Goal: Task Accomplishment & Management: Manage account settings

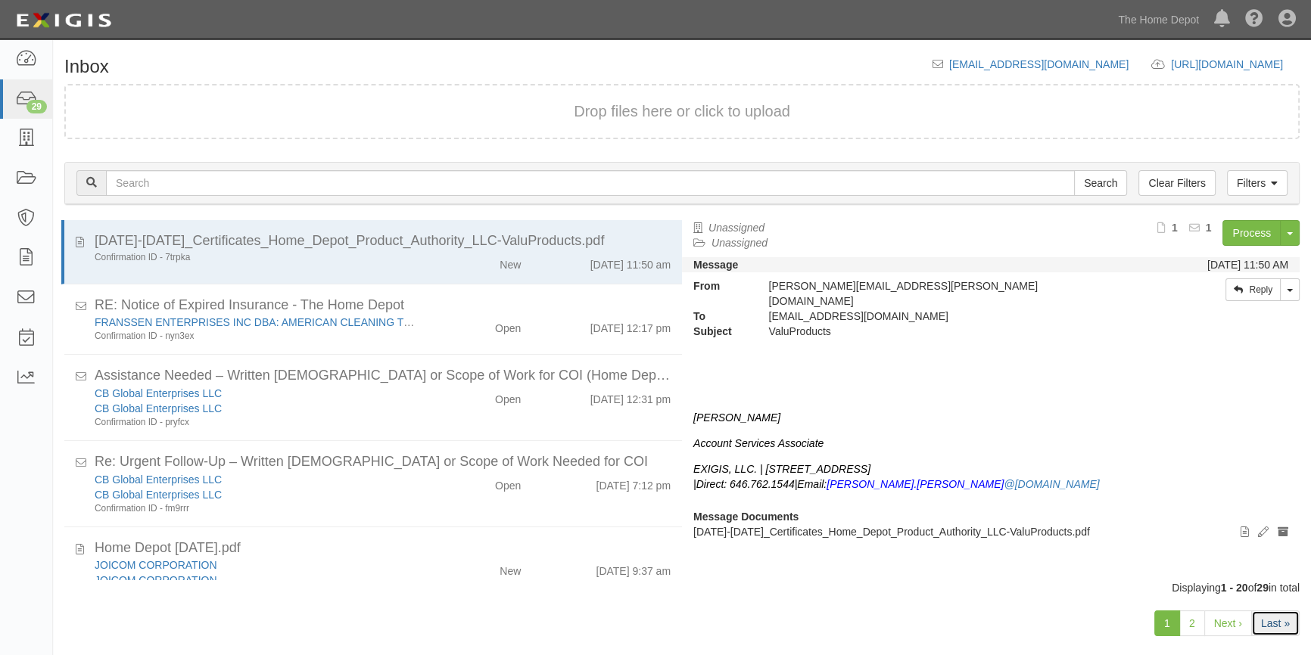
click at [1278, 618] on link "Last »" at bounding box center [1275, 624] width 48 height 26
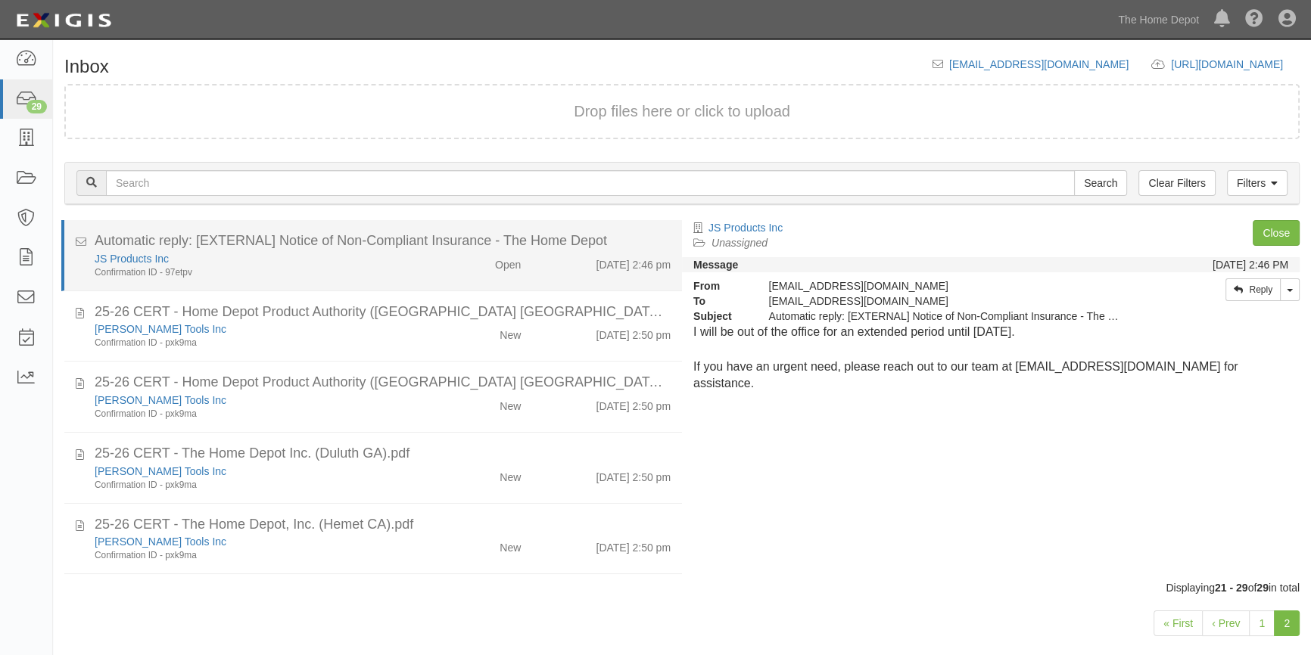
click at [432, 266] on div "Open" at bounding box center [482, 261] width 100 height 21
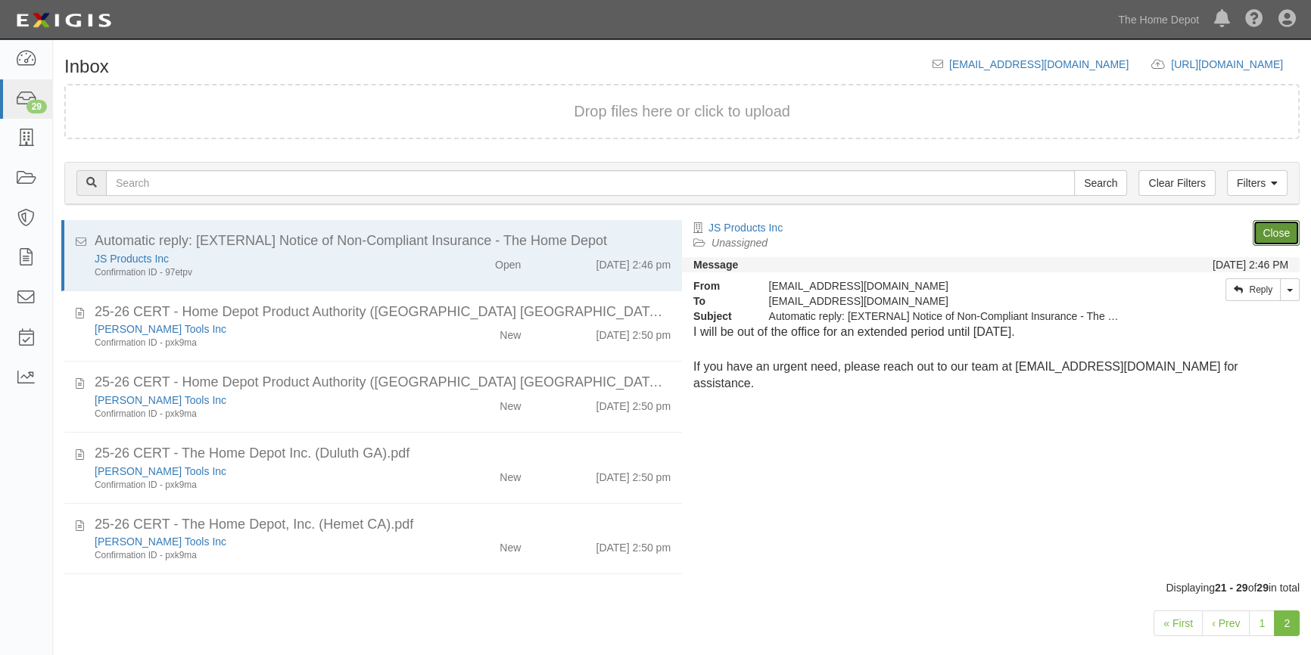
click at [1272, 232] on link "Close" at bounding box center [1276, 233] width 47 height 26
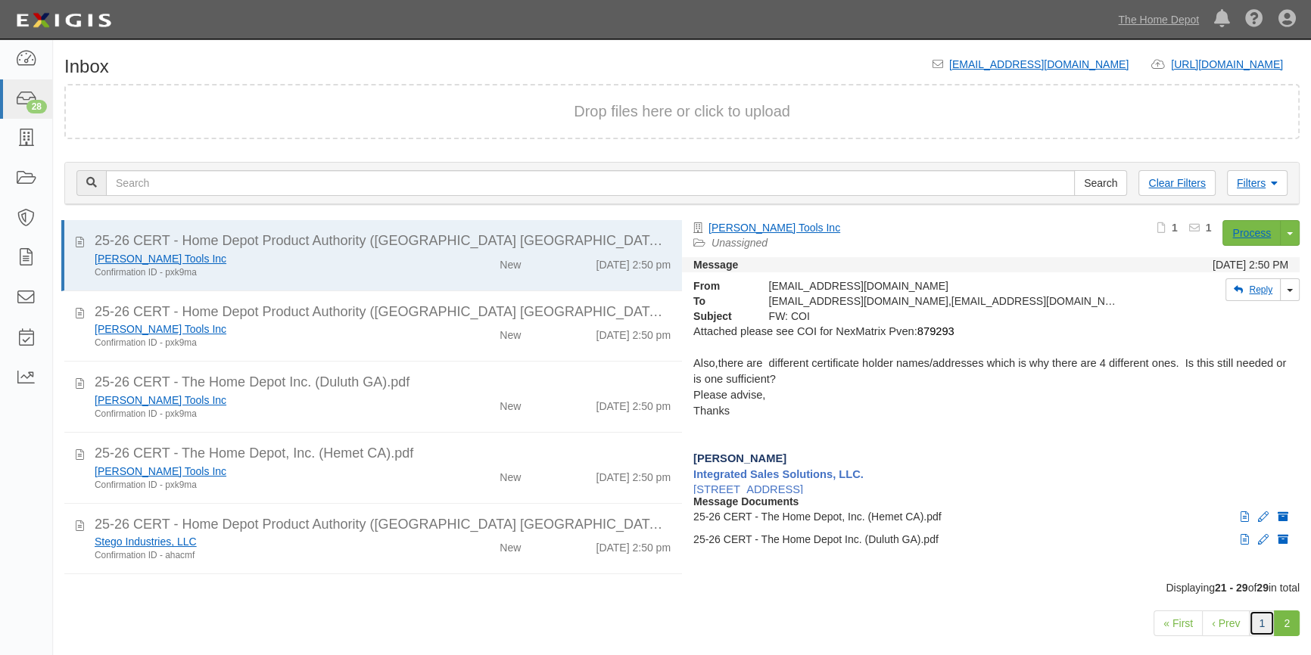
click at [1263, 622] on link "1" at bounding box center [1262, 624] width 26 height 26
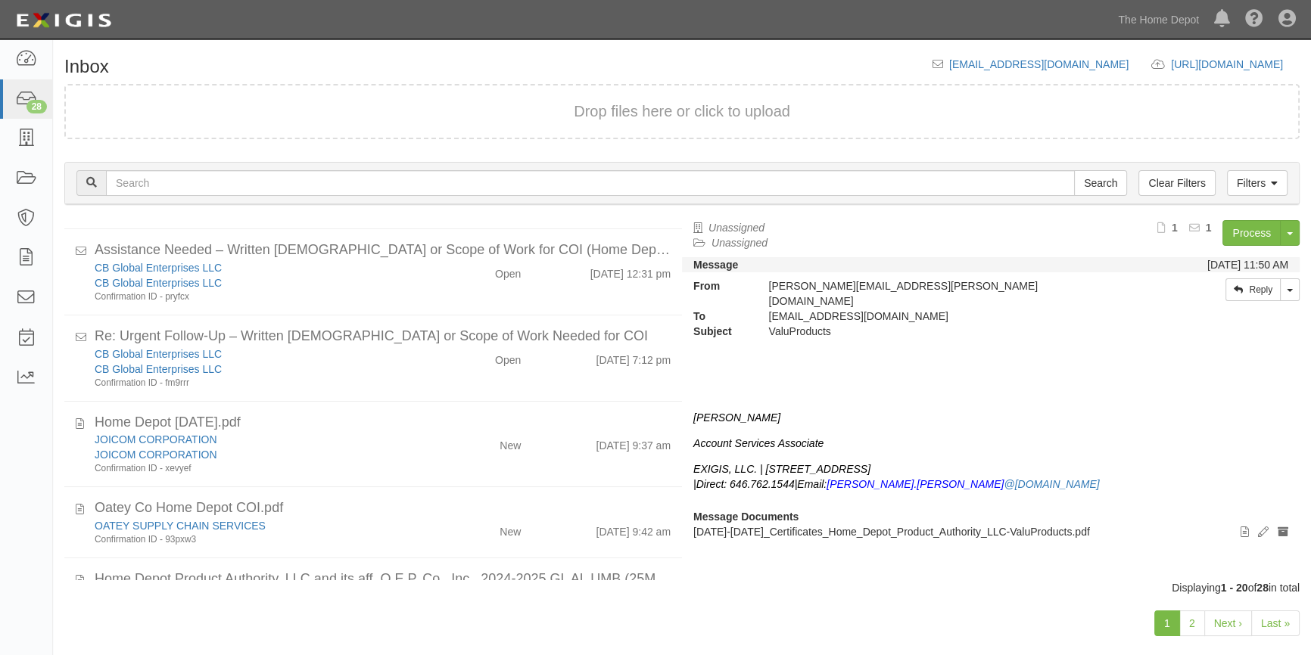
scroll to position [122, 0]
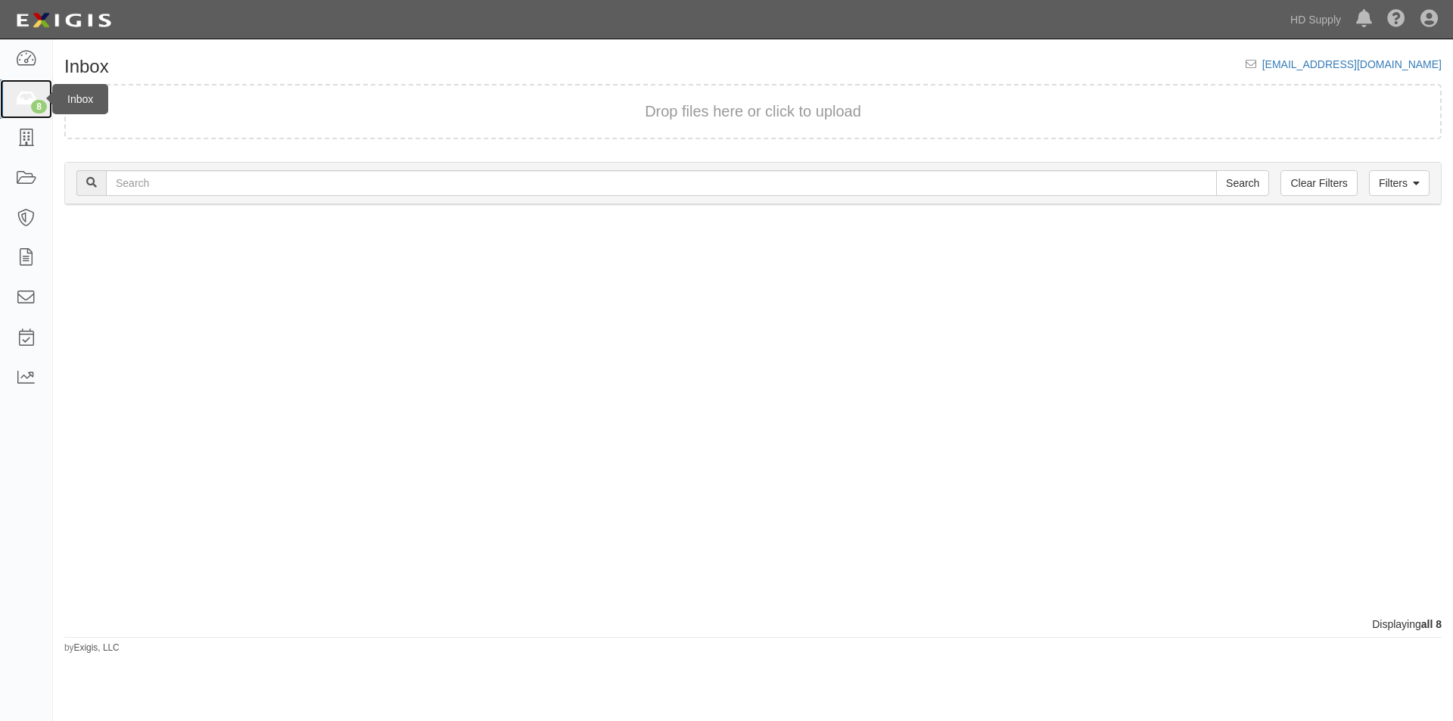
click at [15, 91] on icon at bounding box center [25, 99] width 21 height 17
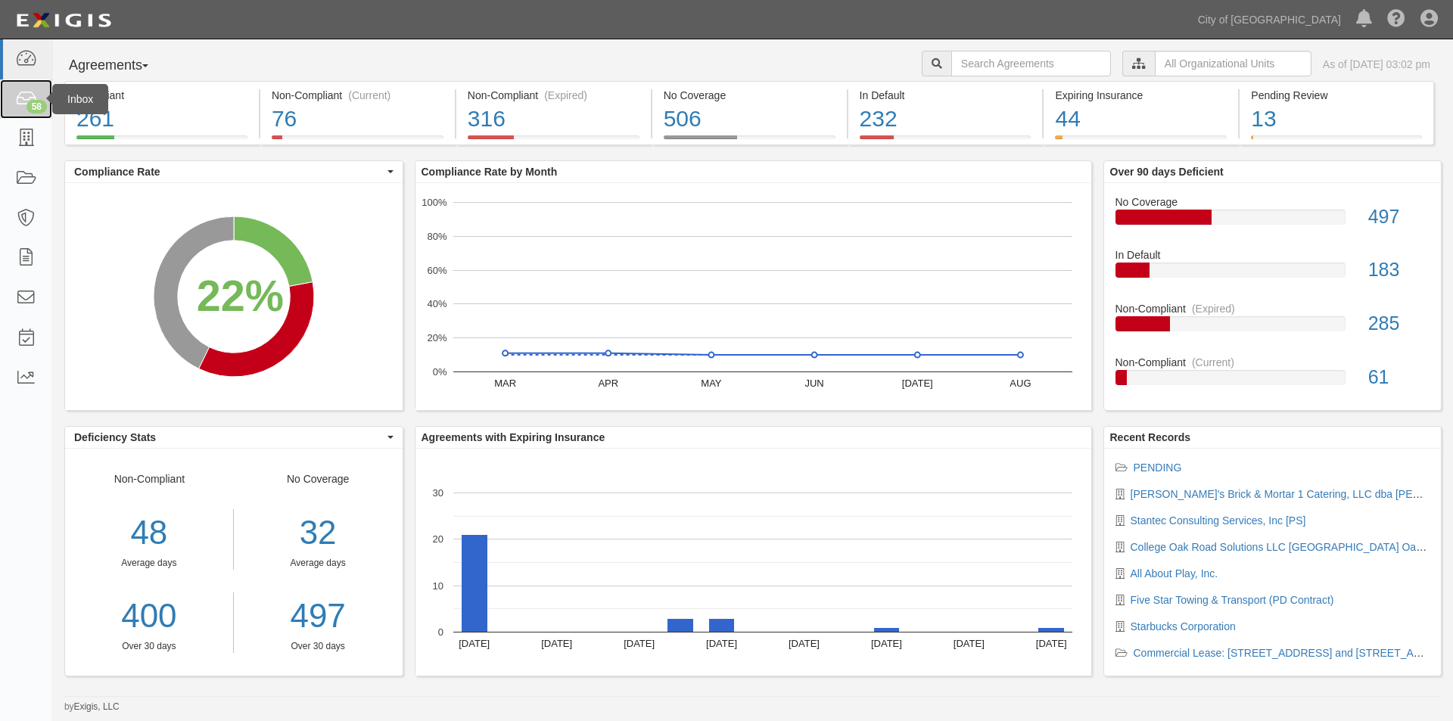
click at [26, 103] on icon at bounding box center [25, 99] width 21 height 17
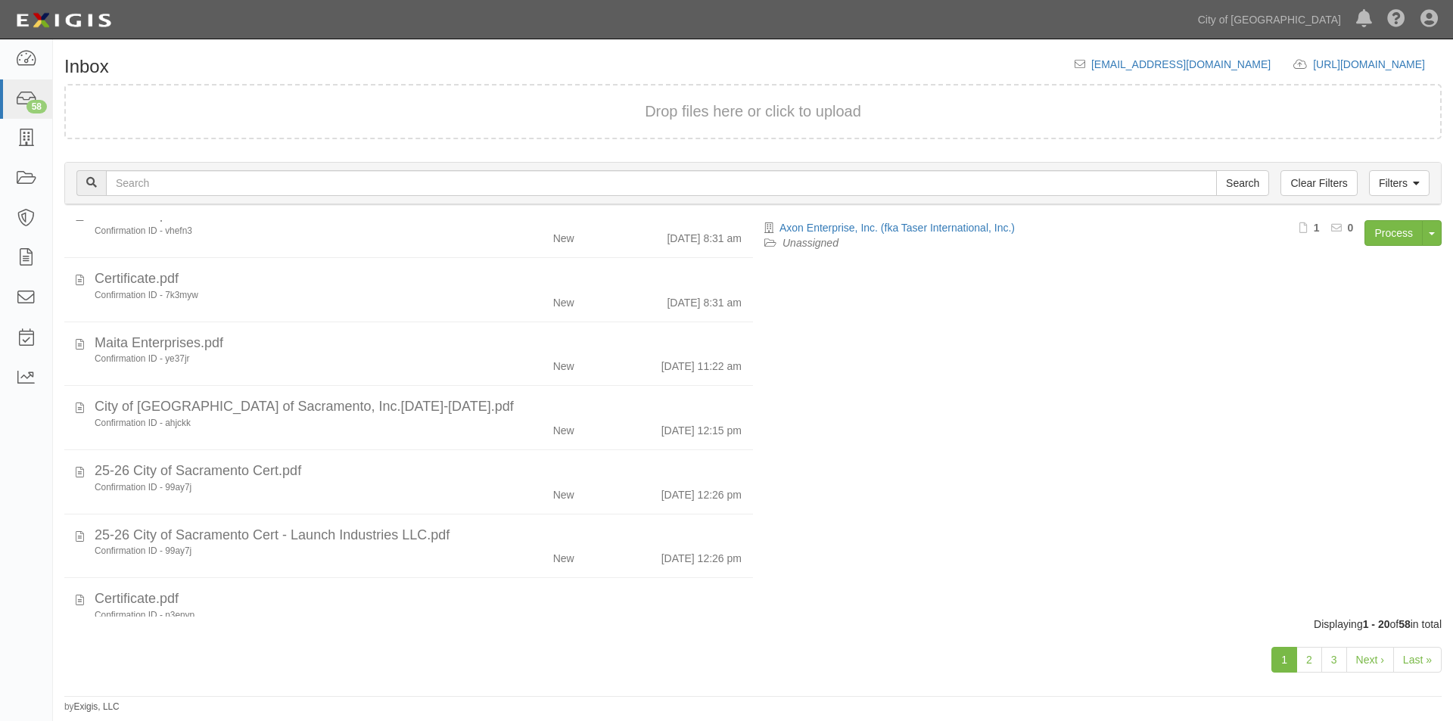
scroll to position [914, 0]
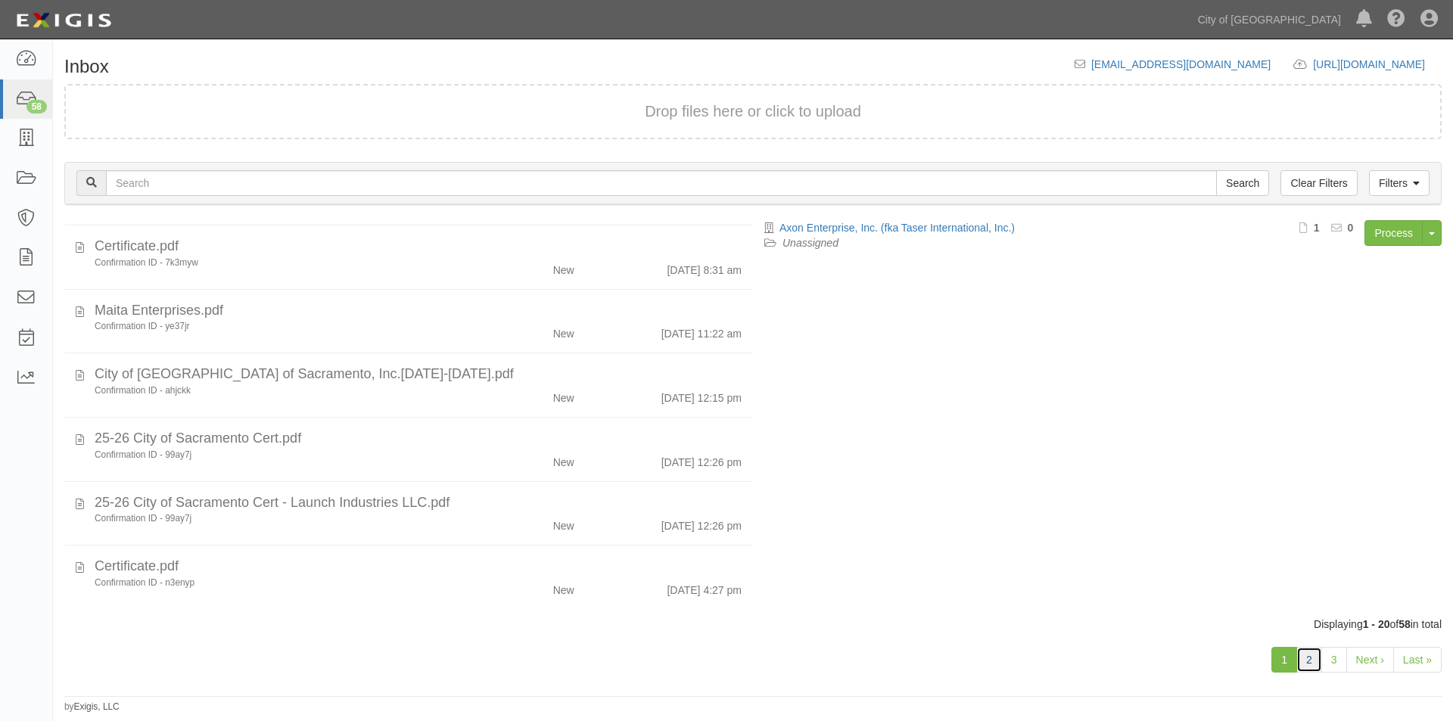
click at [1306, 659] on link "2" at bounding box center [1310, 660] width 26 height 26
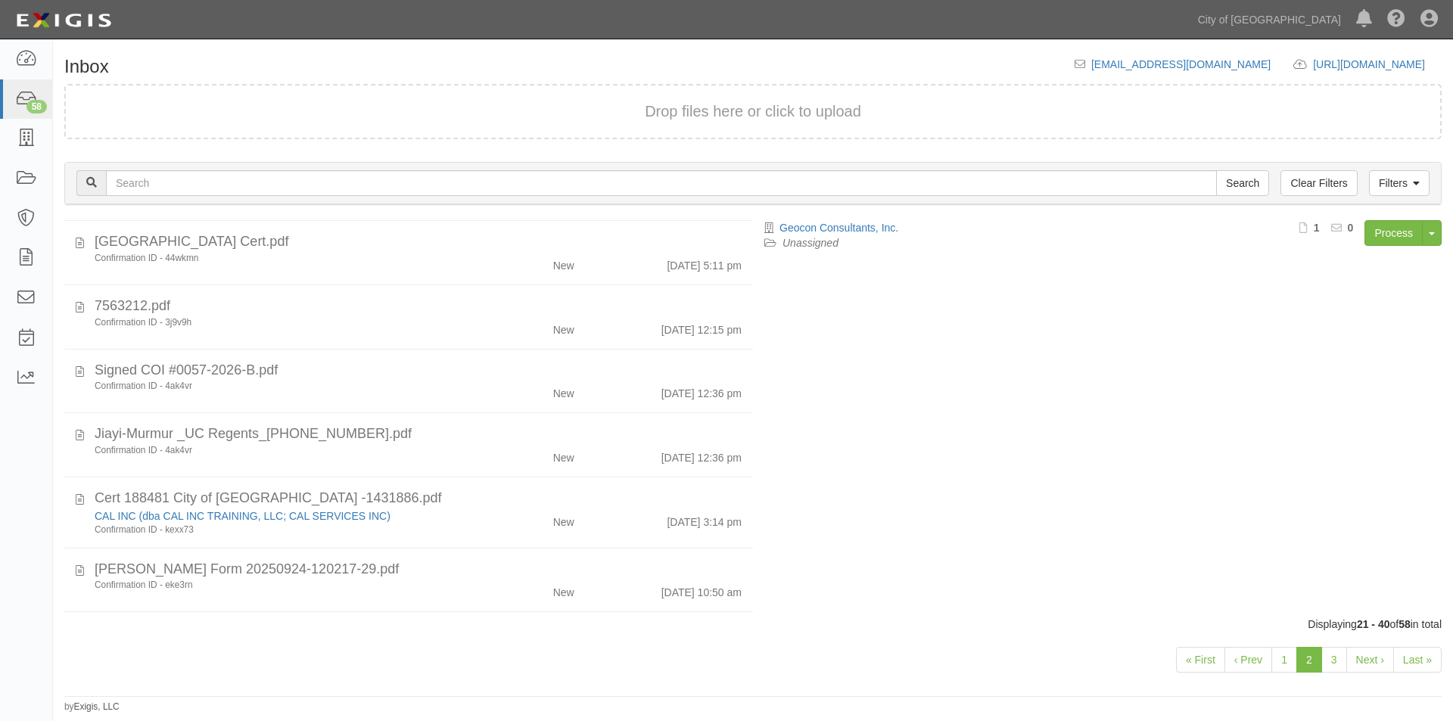
scroll to position [908, 0]
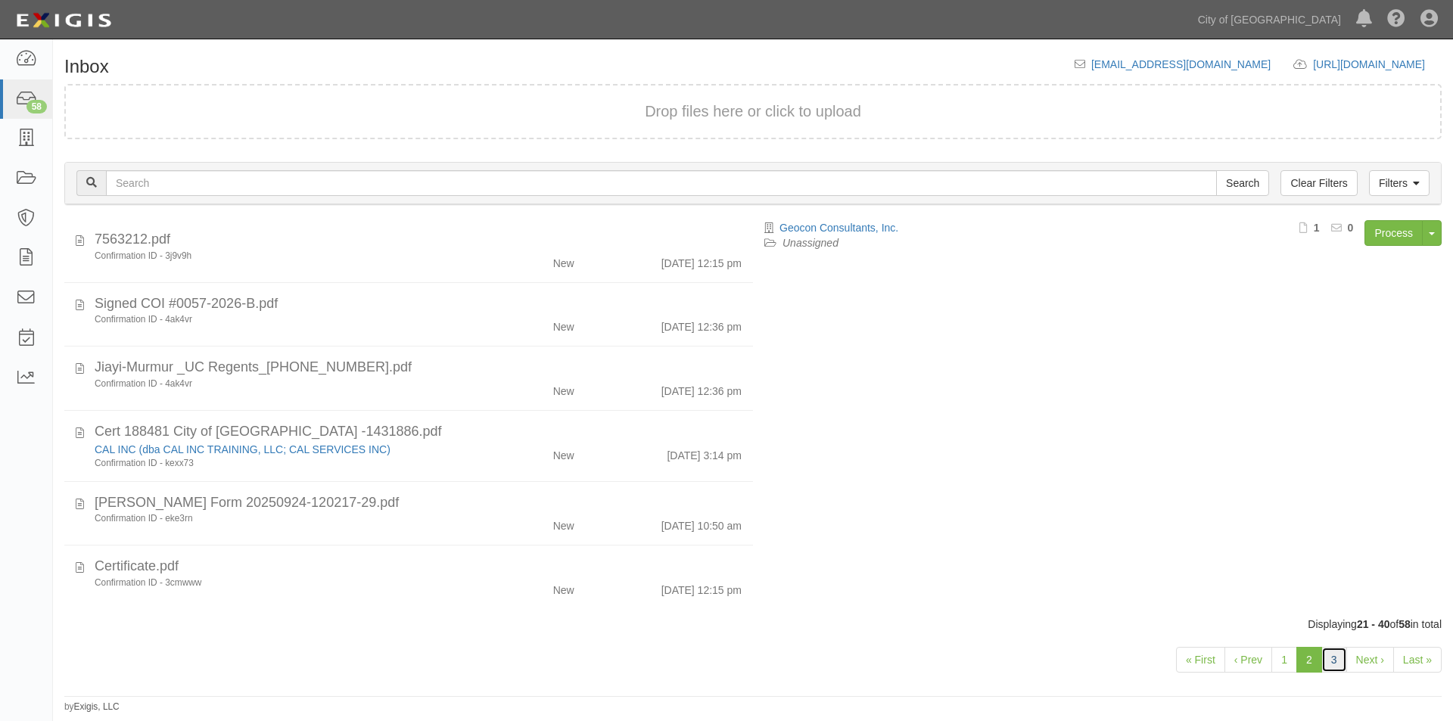
click at [1334, 658] on link "3" at bounding box center [1335, 660] width 26 height 26
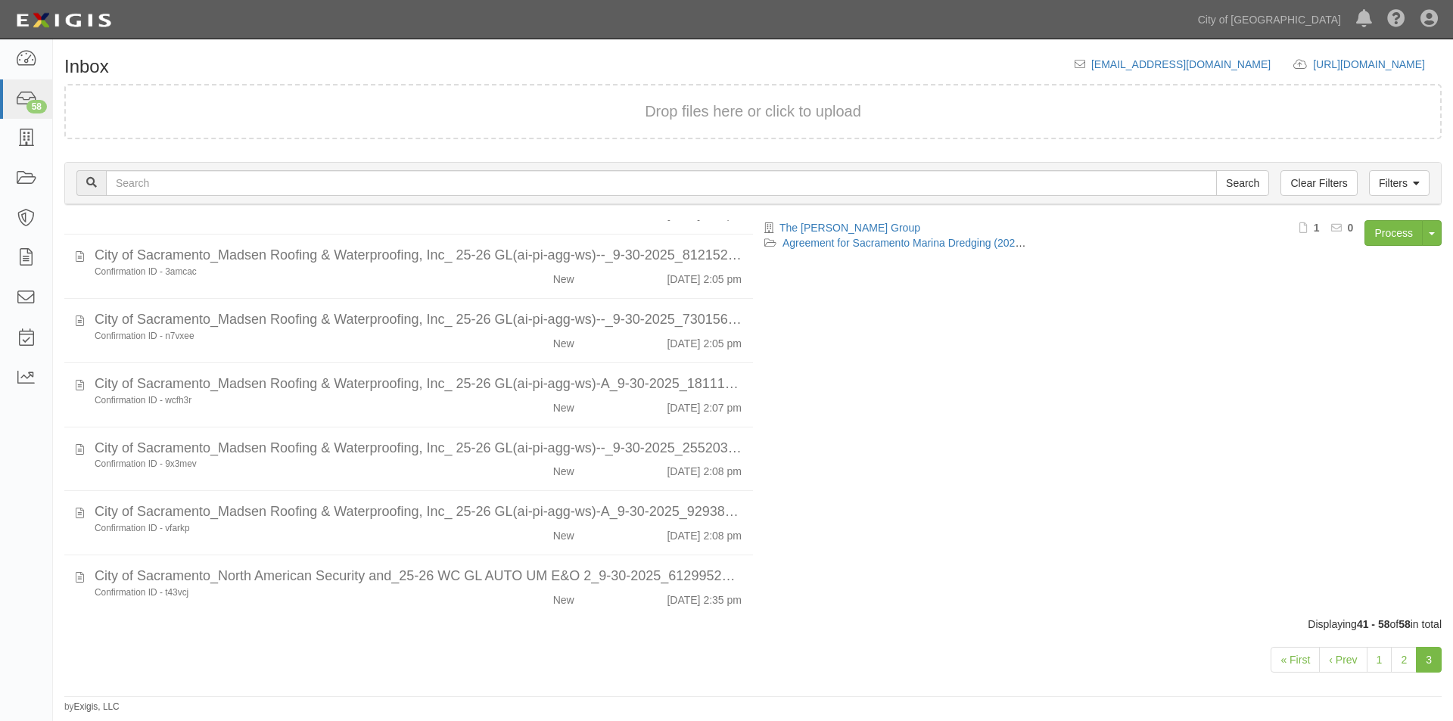
scroll to position [787, 0]
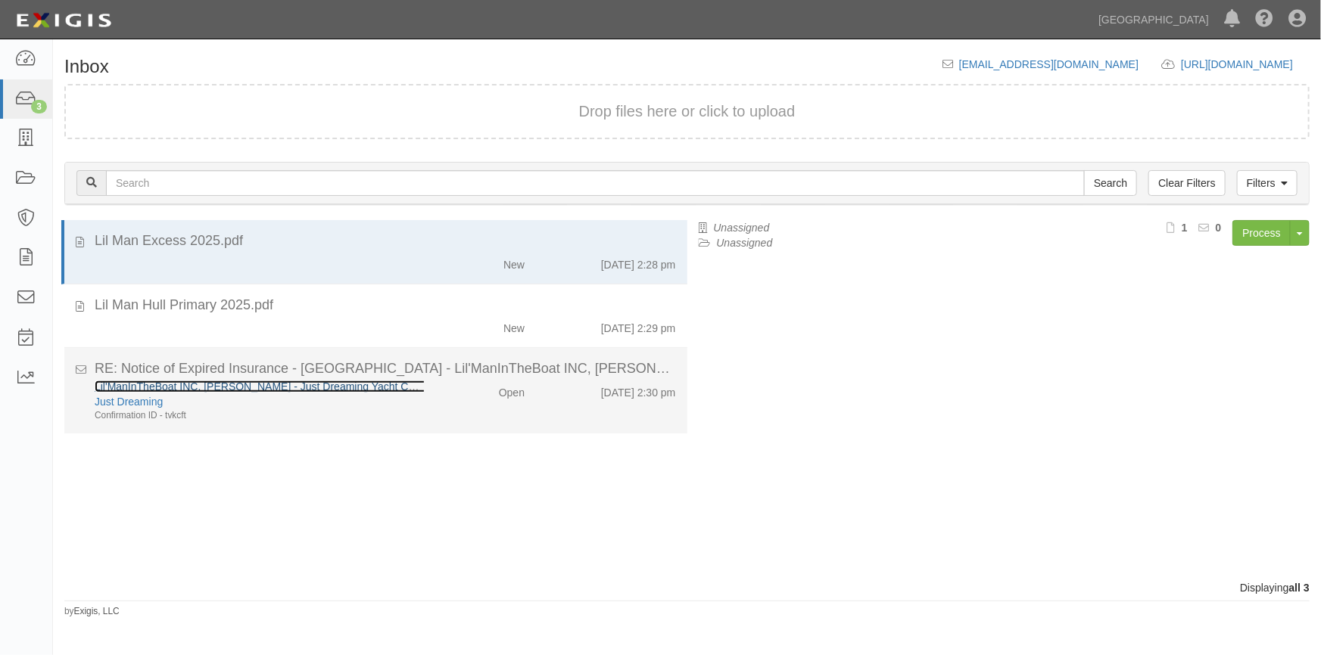
click at [280, 385] on link "Lil'ManInTheBoat INC, [PERSON_NAME] - Just Dreaming Yacht Charter" at bounding box center [265, 387] width 341 height 12
click at [424, 416] on div "Lil'ManInTheBoat INC, Murray - Just Dreaming Yacht Charter Just Dreaming Confir…" at bounding box center [259, 400] width 352 height 43
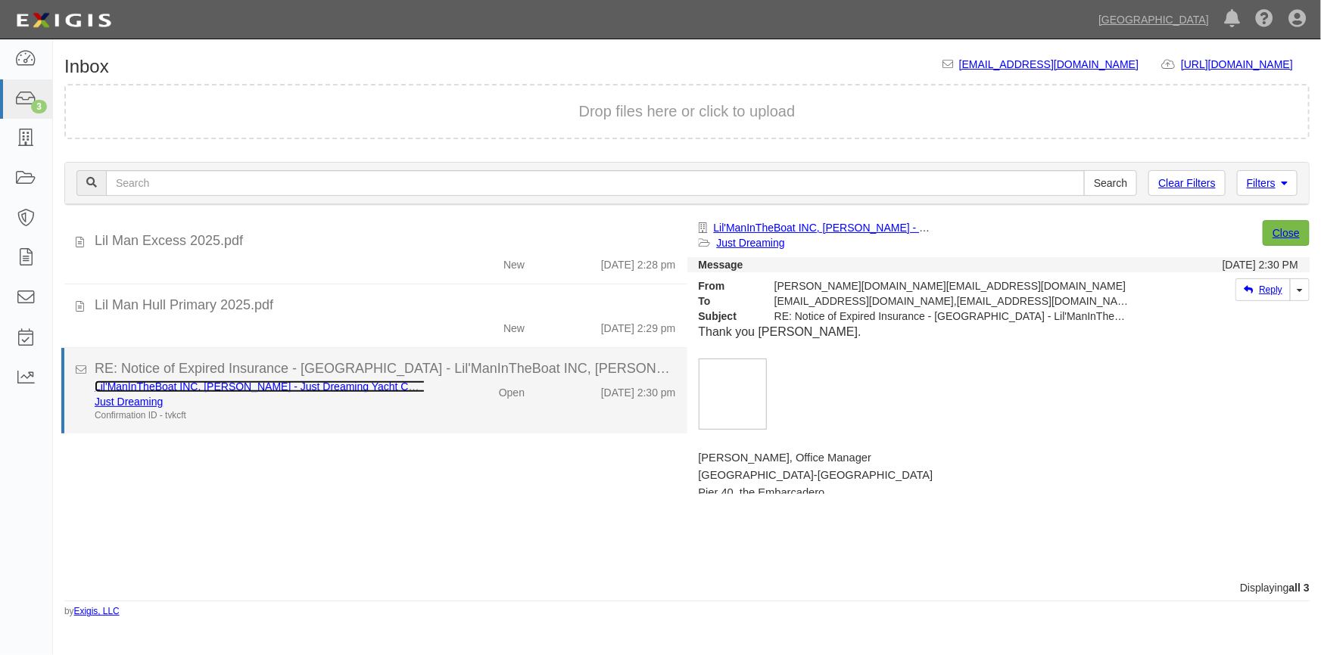
click at [228, 389] on link "Lil'ManInTheBoat INC, [PERSON_NAME] - Just Dreaming Yacht Charter" at bounding box center [265, 387] width 341 height 12
click at [357, 418] on div "Confirmation ID - tvkcft" at bounding box center [259, 415] width 329 height 13
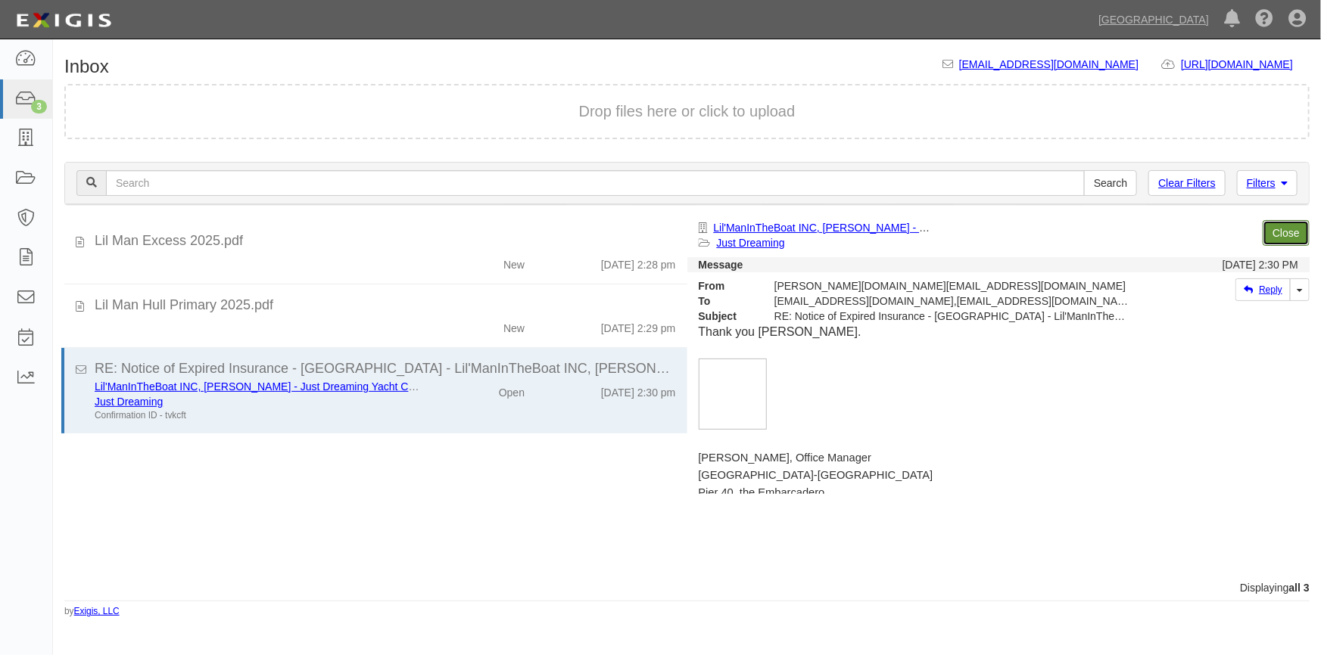
click at [1286, 241] on link "Close" at bounding box center [1286, 233] width 47 height 26
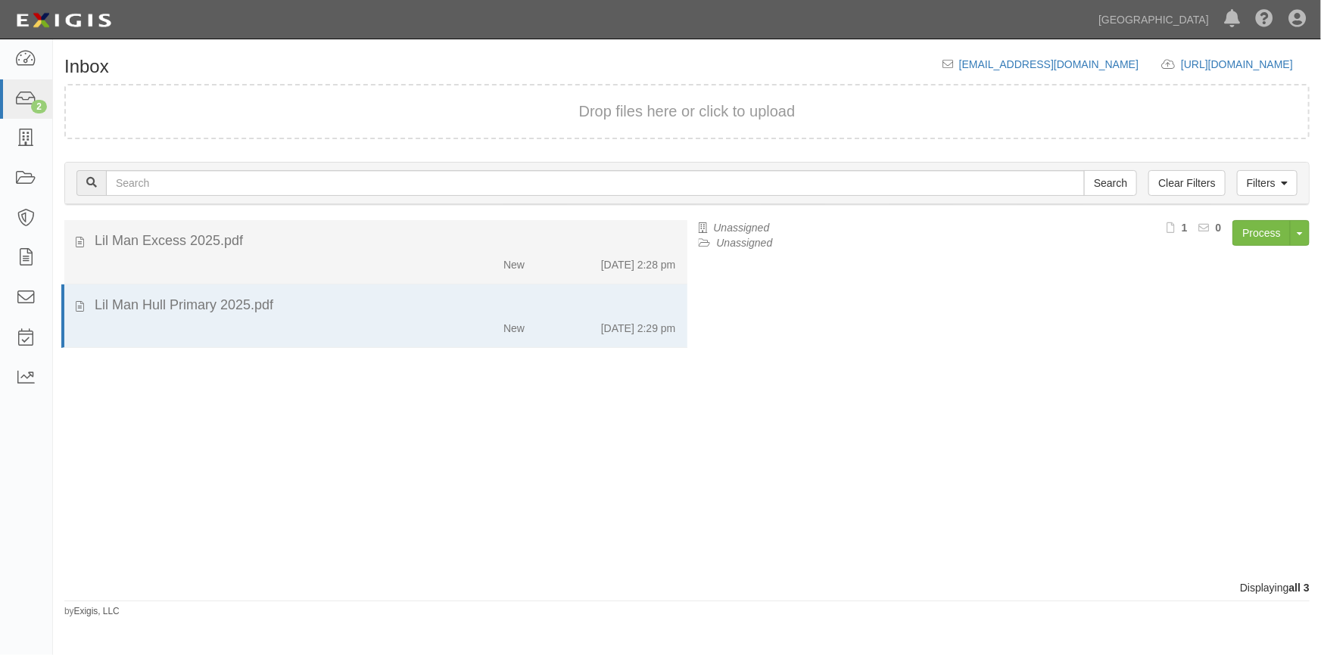
click at [409, 269] on div "New 9/30/25 2:28 pm" at bounding box center [385, 261] width 604 height 21
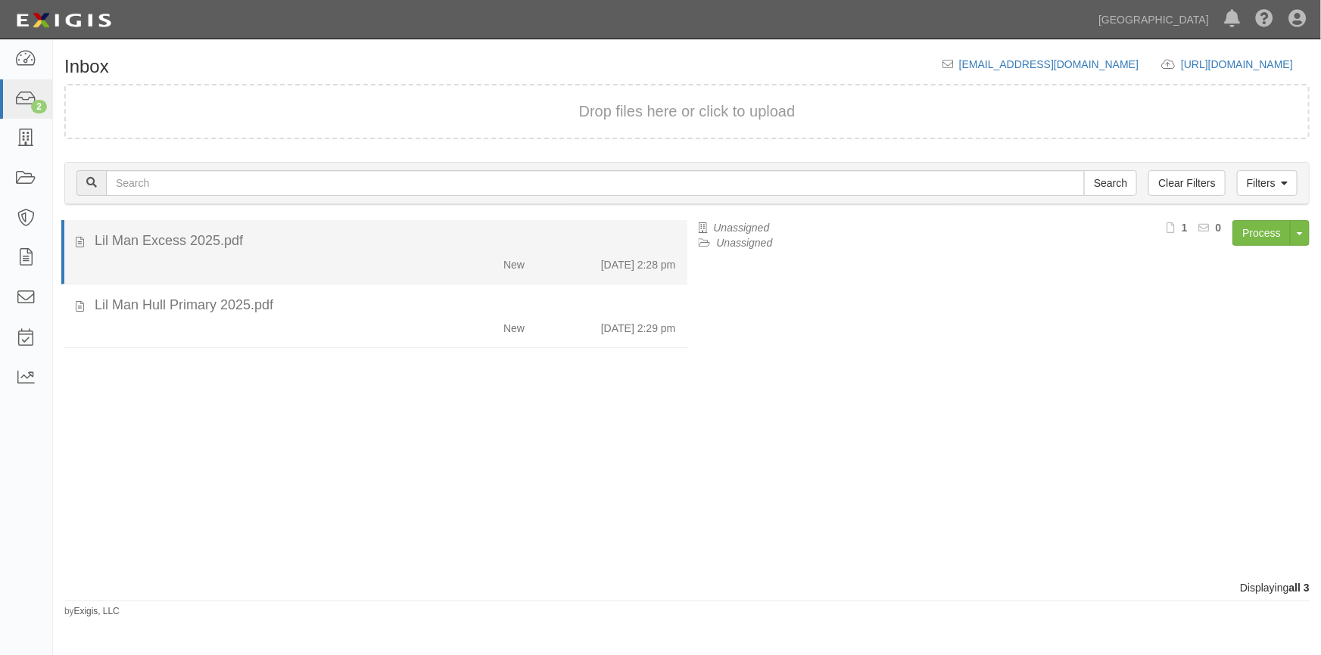
click at [74, 241] on div "Lil Man Excess 2025.pdf New 9/30/25 2:28 pm" at bounding box center [375, 252] width 623 height 41
click at [77, 240] on icon at bounding box center [80, 240] width 8 height 17
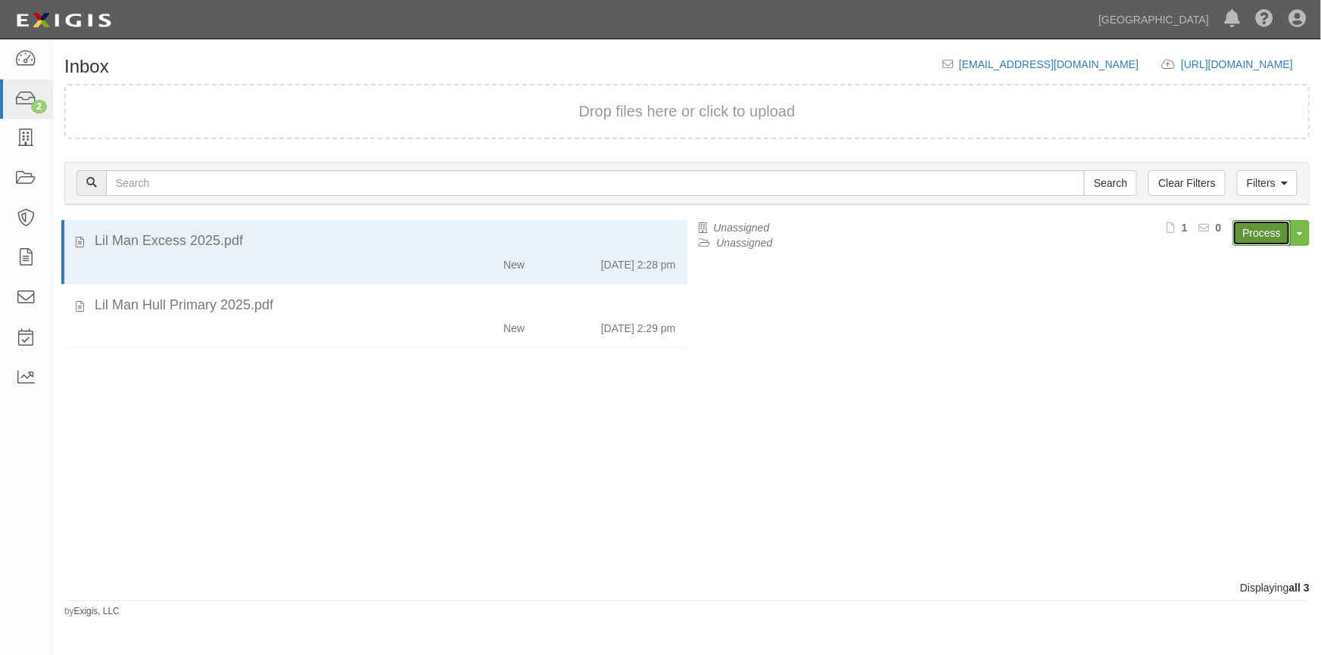
click at [1265, 234] on link "Process" at bounding box center [1261, 233] width 58 height 26
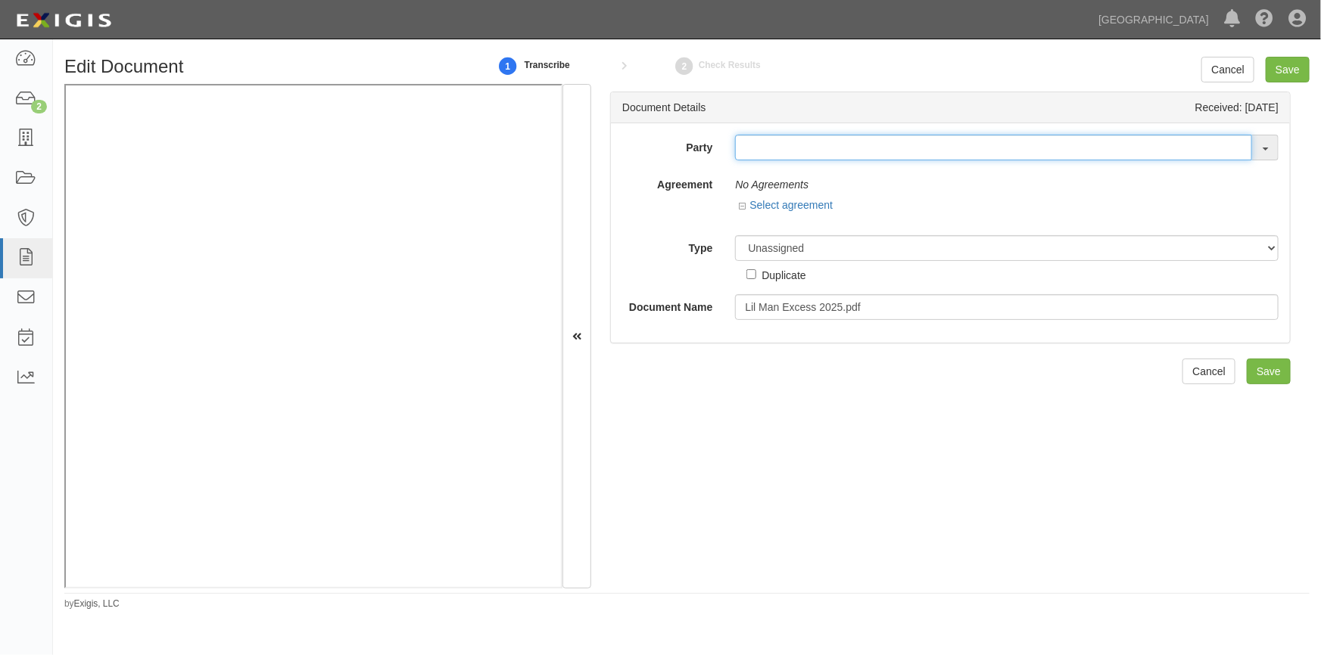
click at [792, 149] on input "text" at bounding box center [993, 148] width 517 height 26
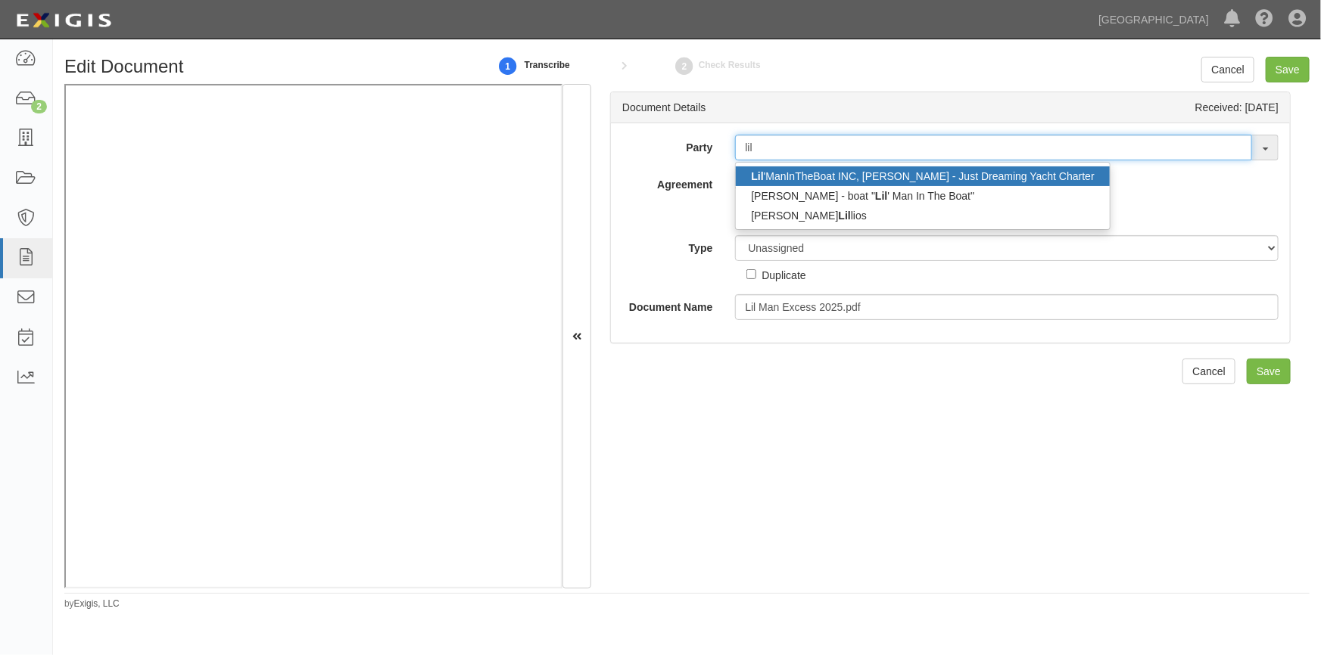
type input "lil"
click at [813, 173] on link "Lil 'ManInTheBoat INC, [PERSON_NAME] - Just Dreaming Yacht Charter" at bounding box center [922, 177] width 373 height 20
type input "Lil'ManInTheBoat INC, [PERSON_NAME] - Just Dreaming Yacht Charter"
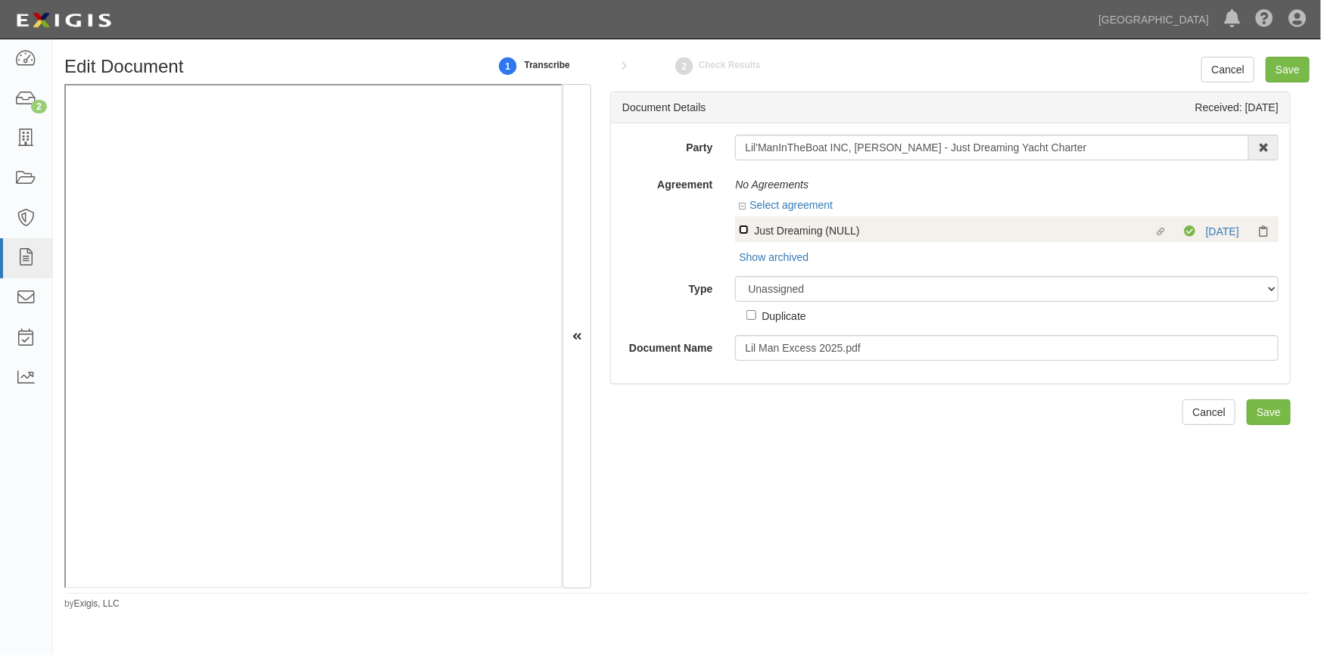
click at [741, 227] on input "Linked agreement Just Dreaming (NULL) Linked agreement" at bounding box center [744, 230] width 10 height 10
checkbox input "true"
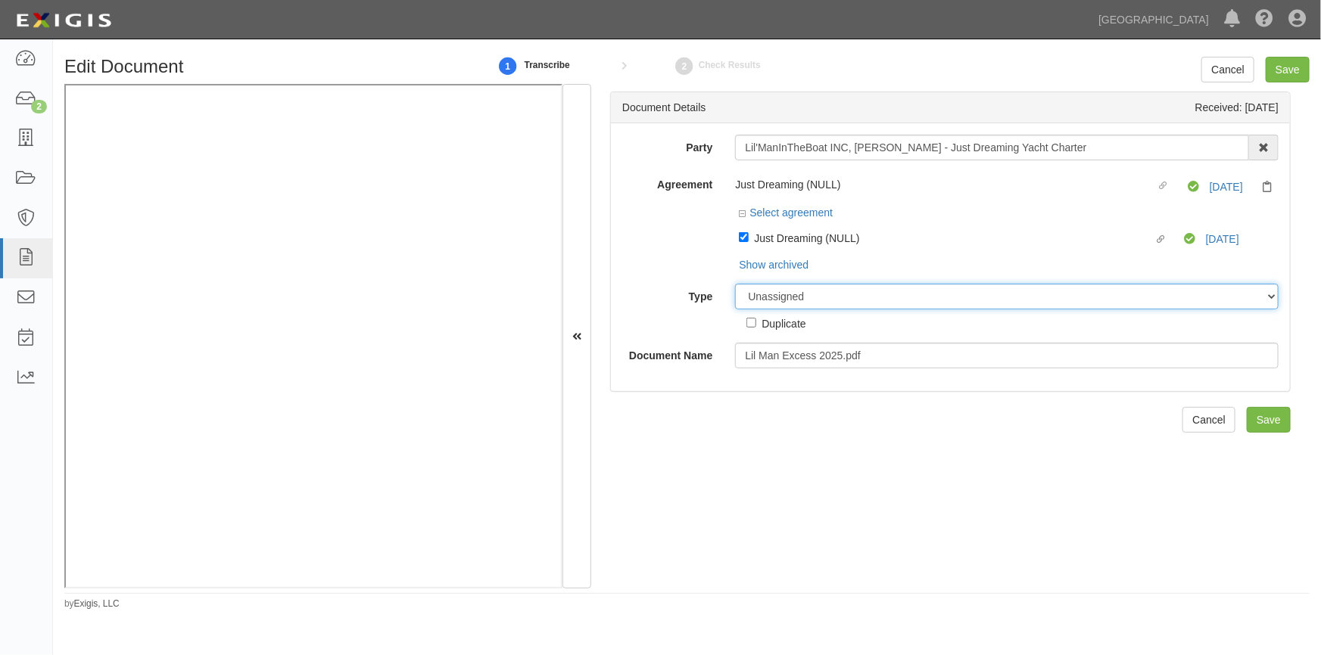
click at [771, 301] on select "Unassigned Binder Cancellation Notice Certificate Contract Endorsement Insuranc…" at bounding box center [1006, 297] width 543 height 26
select select "OtherDetail"
click at [735, 285] on select "Unassigned Binder Cancellation Notice Certificate Contract Endorsement Insuranc…" at bounding box center [1006, 297] width 543 height 26
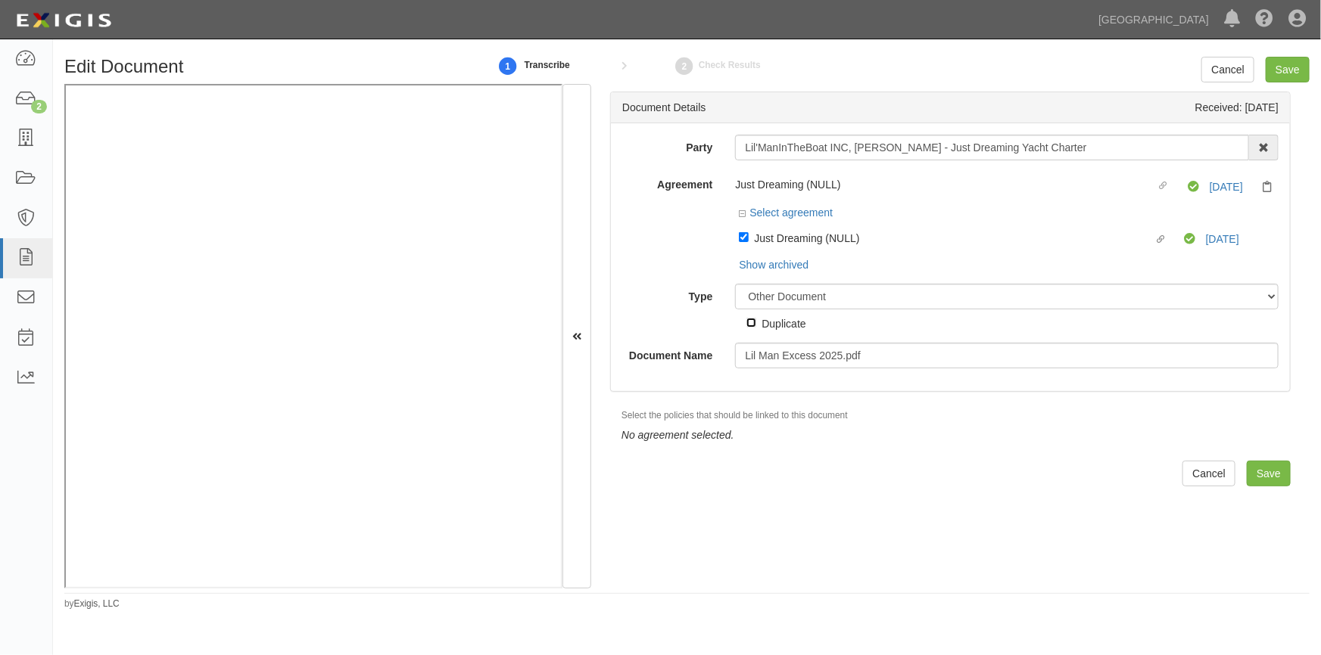
click at [749, 326] on input "Duplicate" at bounding box center [751, 323] width 10 height 10
checkbox input "true"
click at [1285, 60] on input "Save" at bounding box center [1288, 70] width 44 height 26
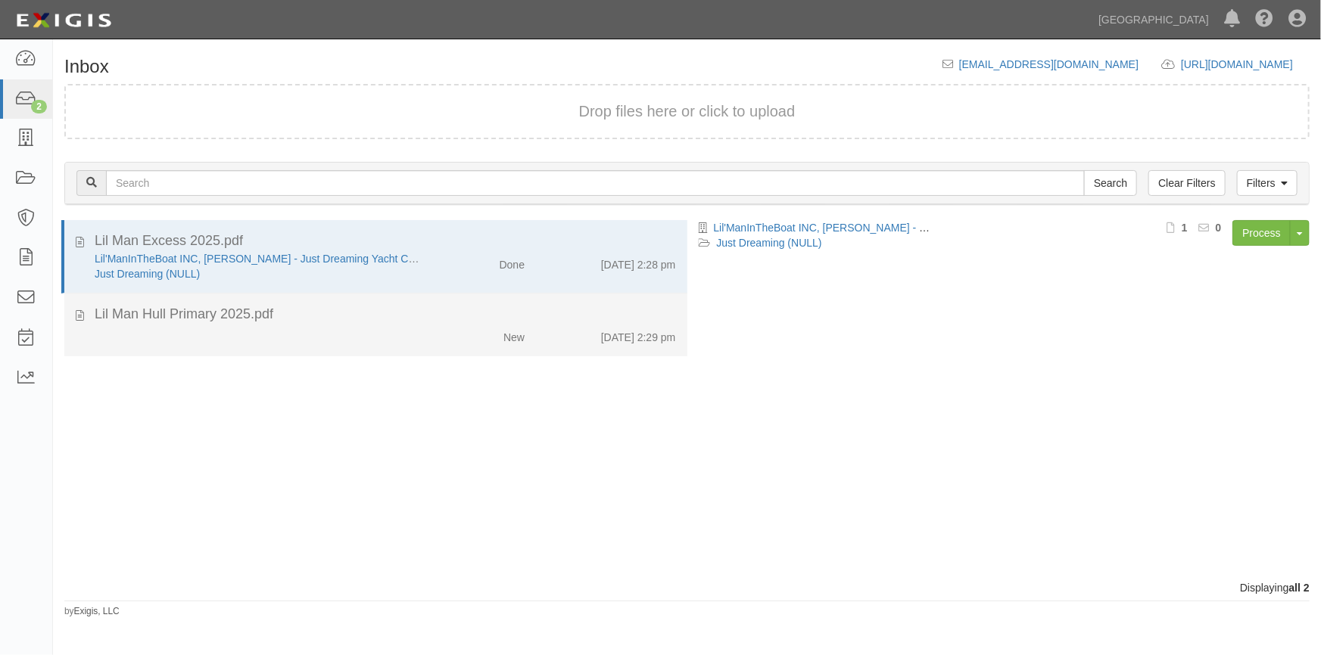
click at [411, 328] on div "New [DATE] 2:29 pm" at bounding box center [385, 334] width 604 height 21
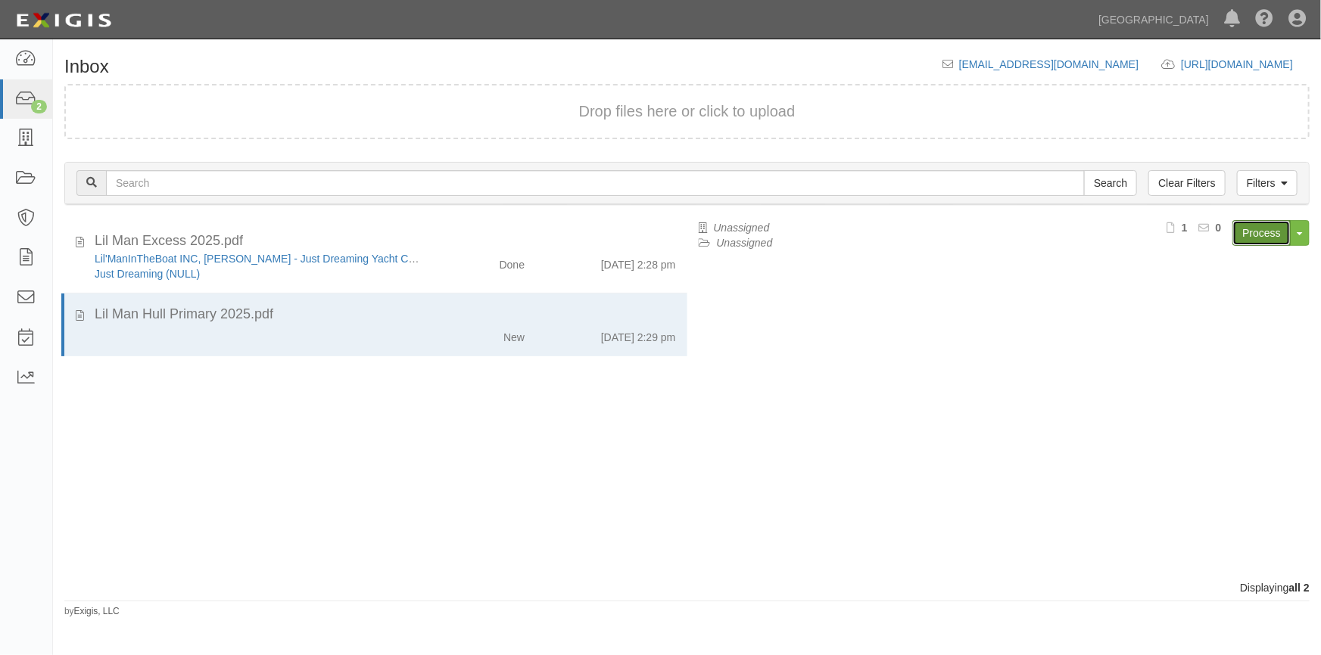
click at [1278, 227] on link "Process" at bounding box center [1261, 233] width 58 height 26
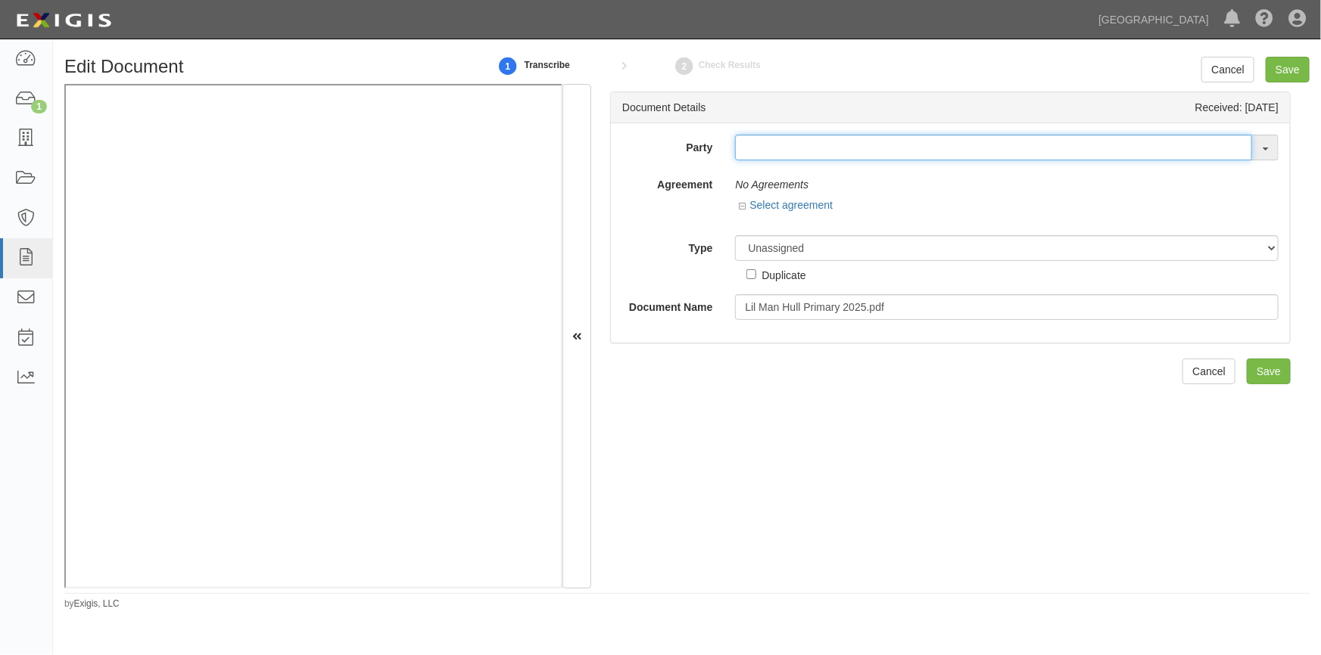
click at [800, 151] on input "text" at bounding box center [993, 148] width 517 height 26
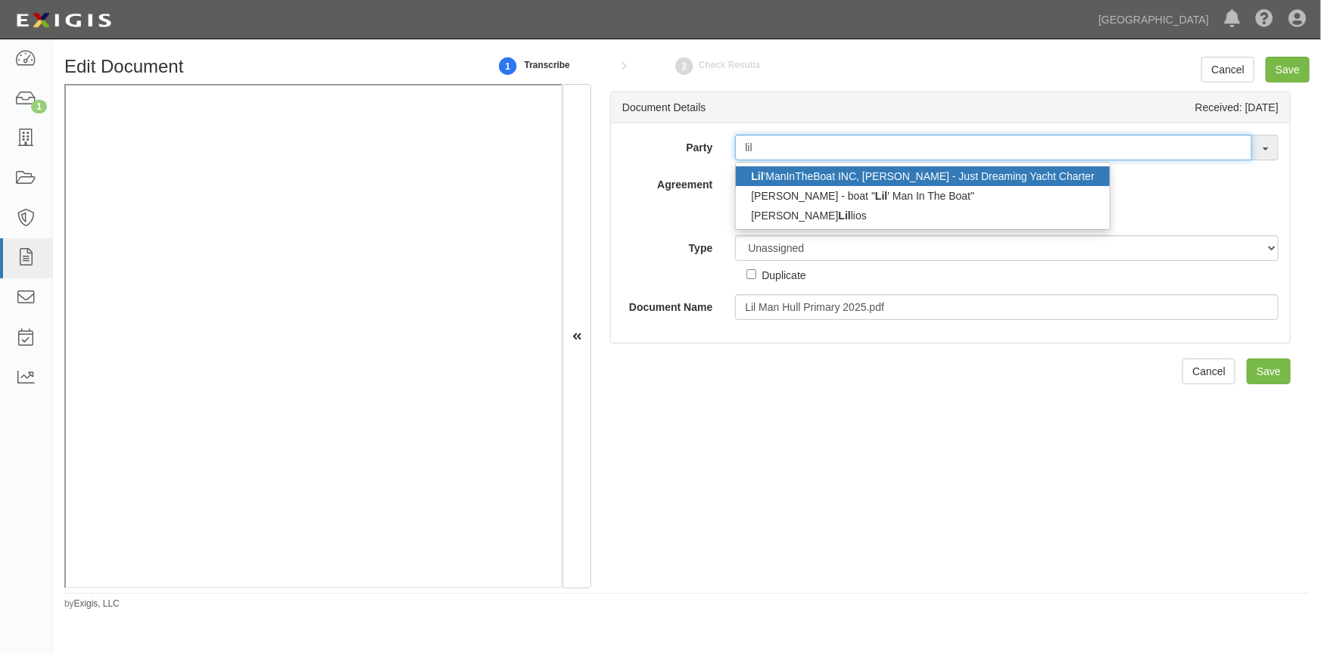
type input "lil"
click at [777, 176] on link "Lil 'ManInTheBoat INC, Murray - Just Dreaming Yacht Charter" at bounding box center [922, 177] width 373 height 20
type input "Lil'ManInTheBoat INC, [PERSON_NAME] - Just Dreaming Yacht Charter"
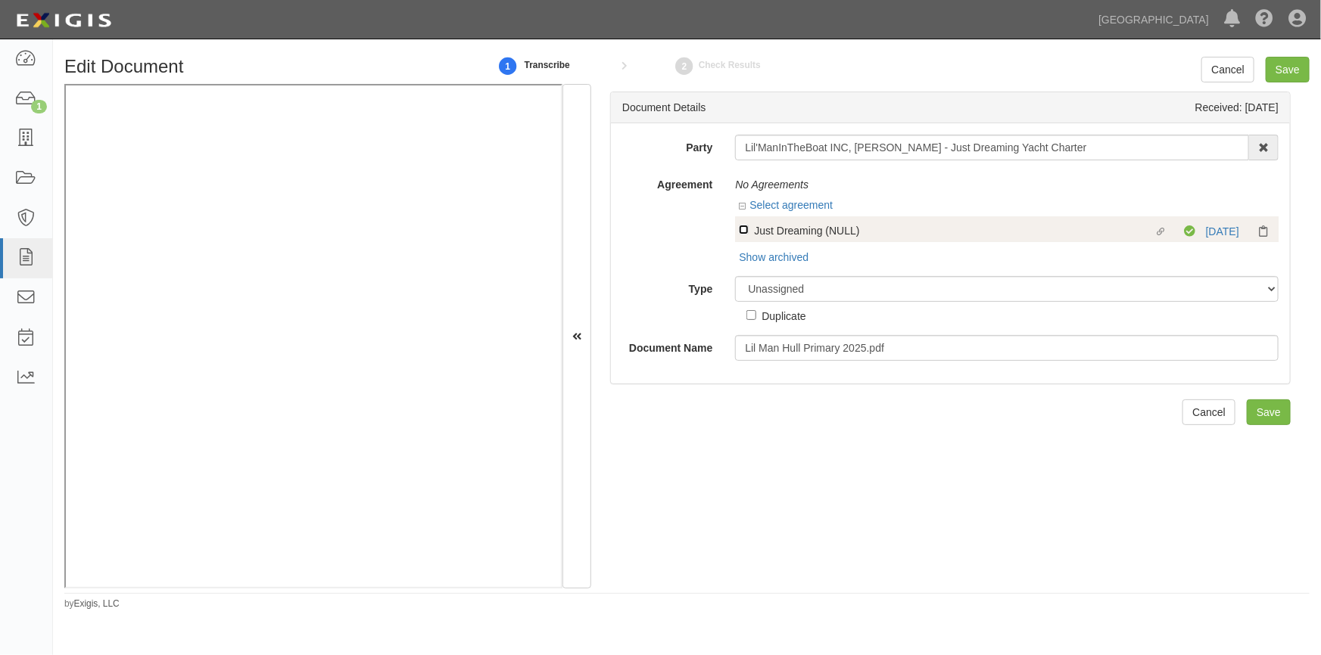
click at [746, 231] on input "Linked agreement Just Dreaming (NULL) Linked agreement" at bounding box center [744, 230] width 10 height 10
checkbox input "true"
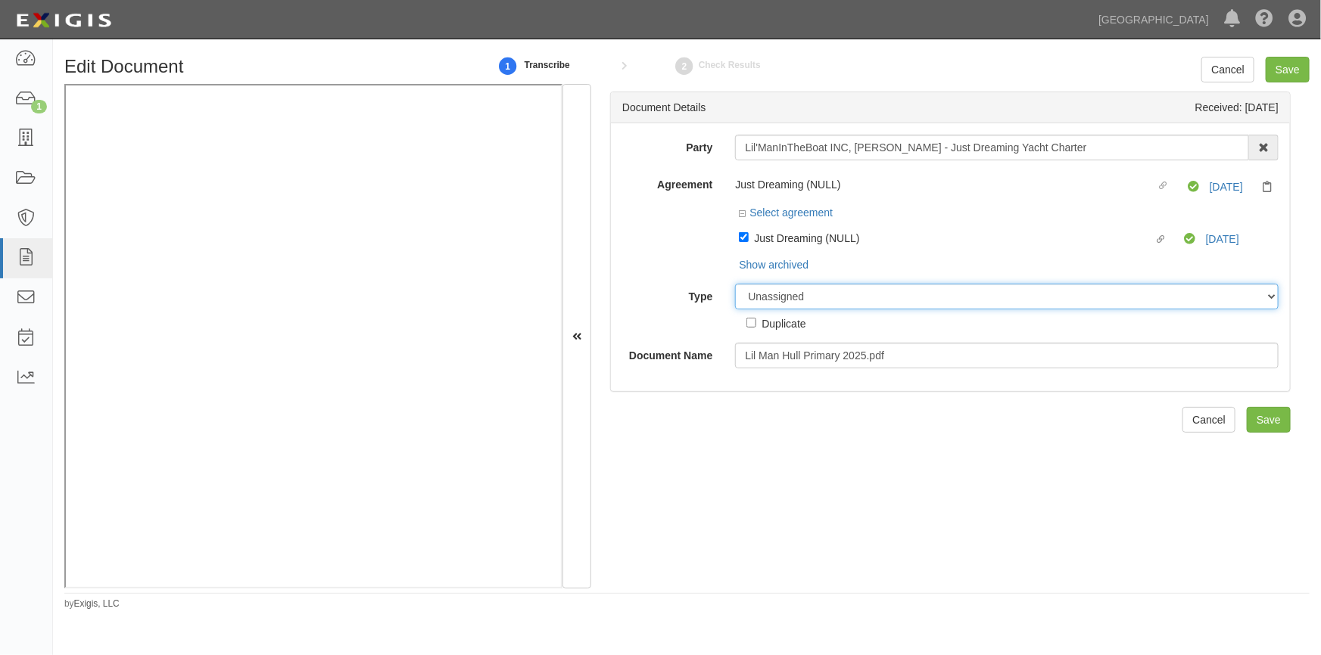
drag, startPoint x: 771, startPoint y: 294, endPoint x: 772, endPoint y: 309, distance: 15.2
click at [771, 297] on select "Unassigned Binder Cancellation Notice Certificate Contract Endorsement Insuranc…" at bounding box center [1006, 297] width 543 height 26
select select "OtherDetail"
click at [735, 285] on select "Unassigned Binder Cancellation Notice Certificate Contract Endorsement Insuranc…" at bounding box center [1006, 297] width 543 height 26
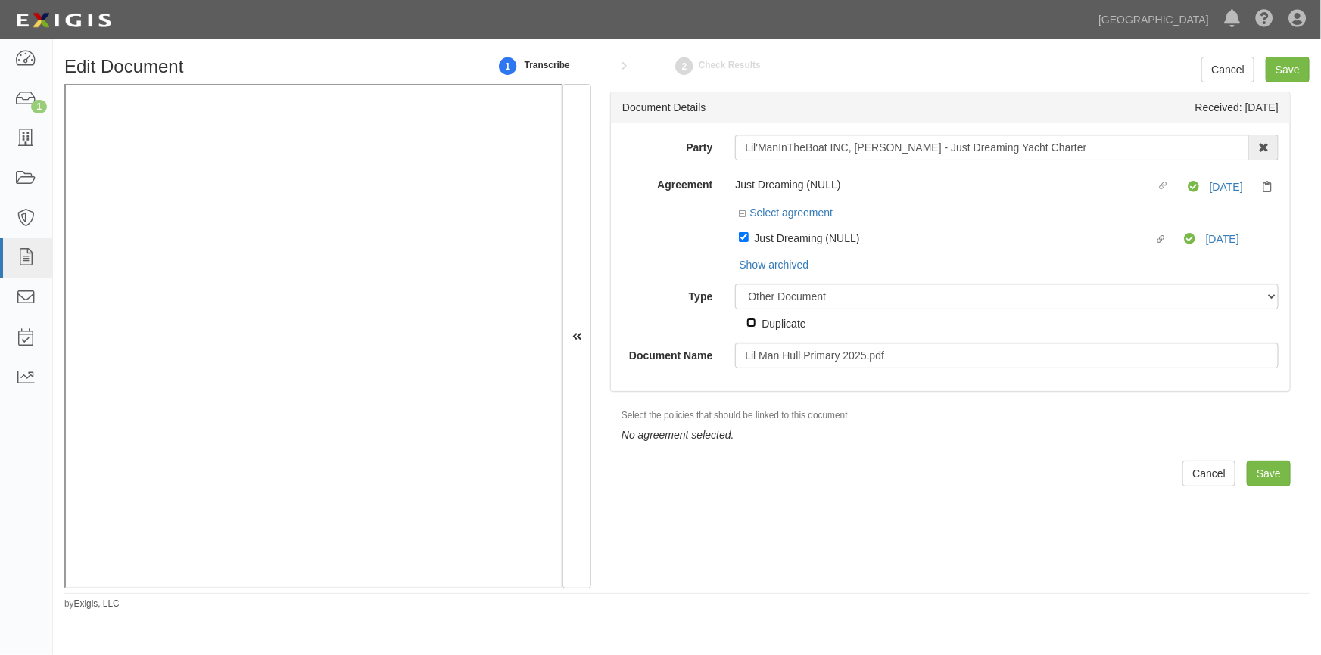
click at [751, 327] on input "Duplicate" at bounding box center [751, 323] width 10 height 10
checkbox input "true"
click at [1284, 76] on input "Save" at bounding box center [1288, 70] width 44 height 26
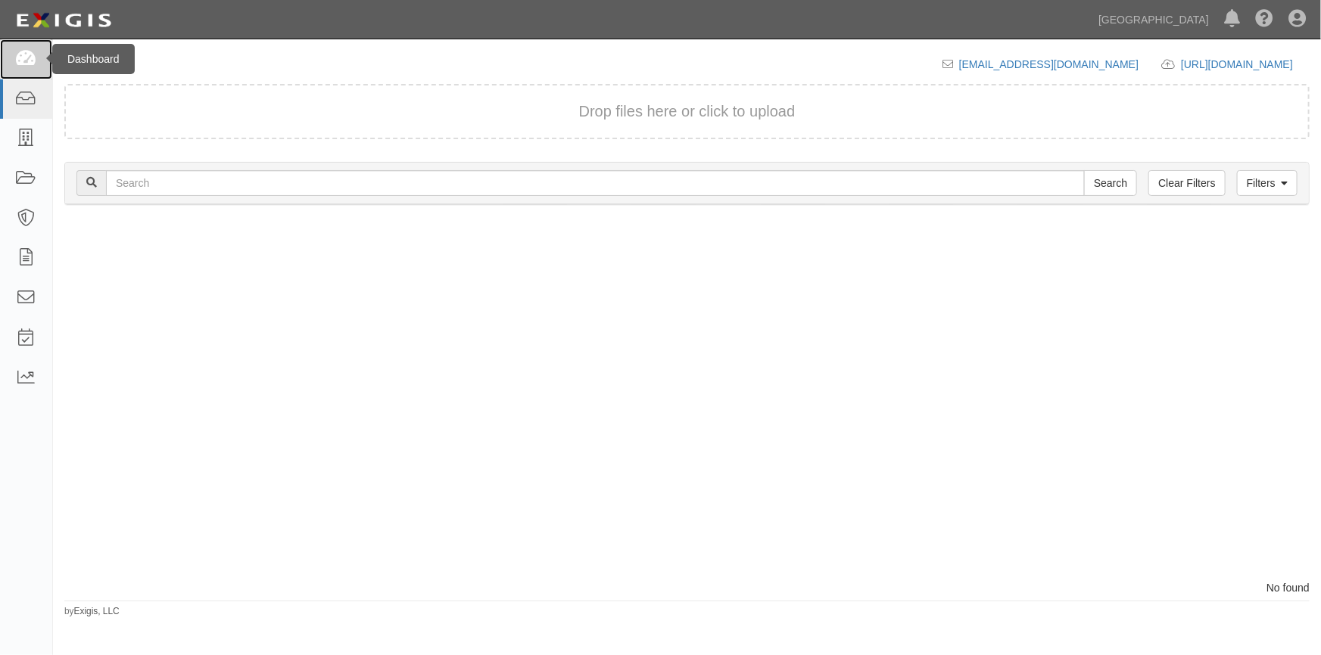
click at [27, 63] on icon at bounding box center [25, 59] width 21 height 17
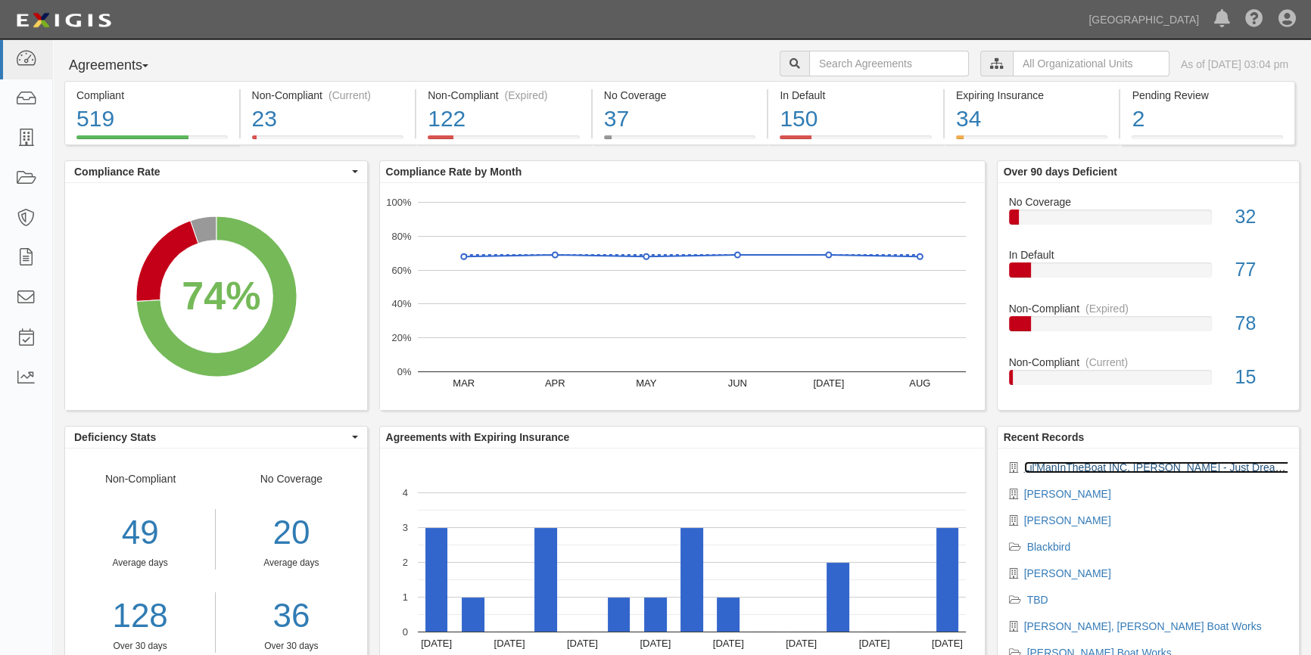
click at [1100, 469] on link "Lil'ManInTheBoat INC, Murray - Just Dreaming Yacht Charter" at bounding box center [1194, 468] width 341 height 12
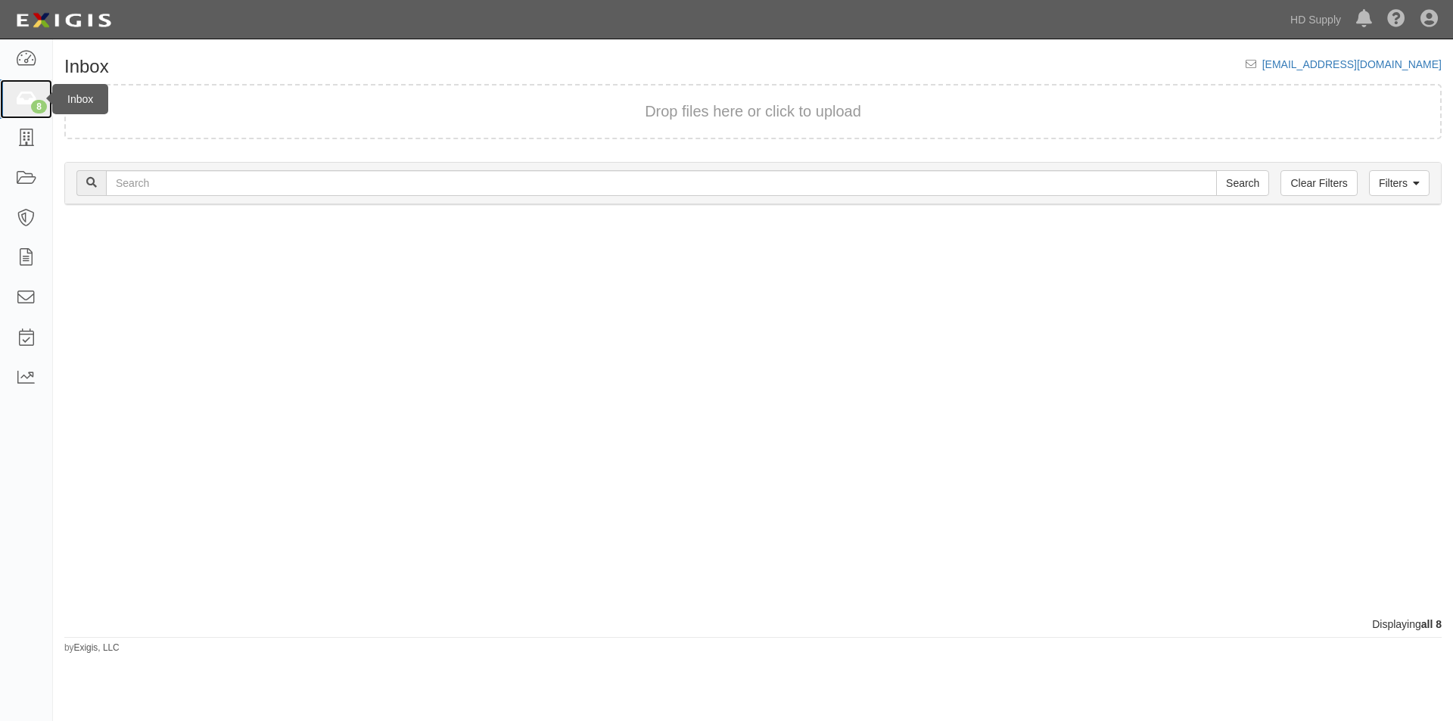
click at [20, 94] on icon at bounding box center [25, 99] width 21 height 17
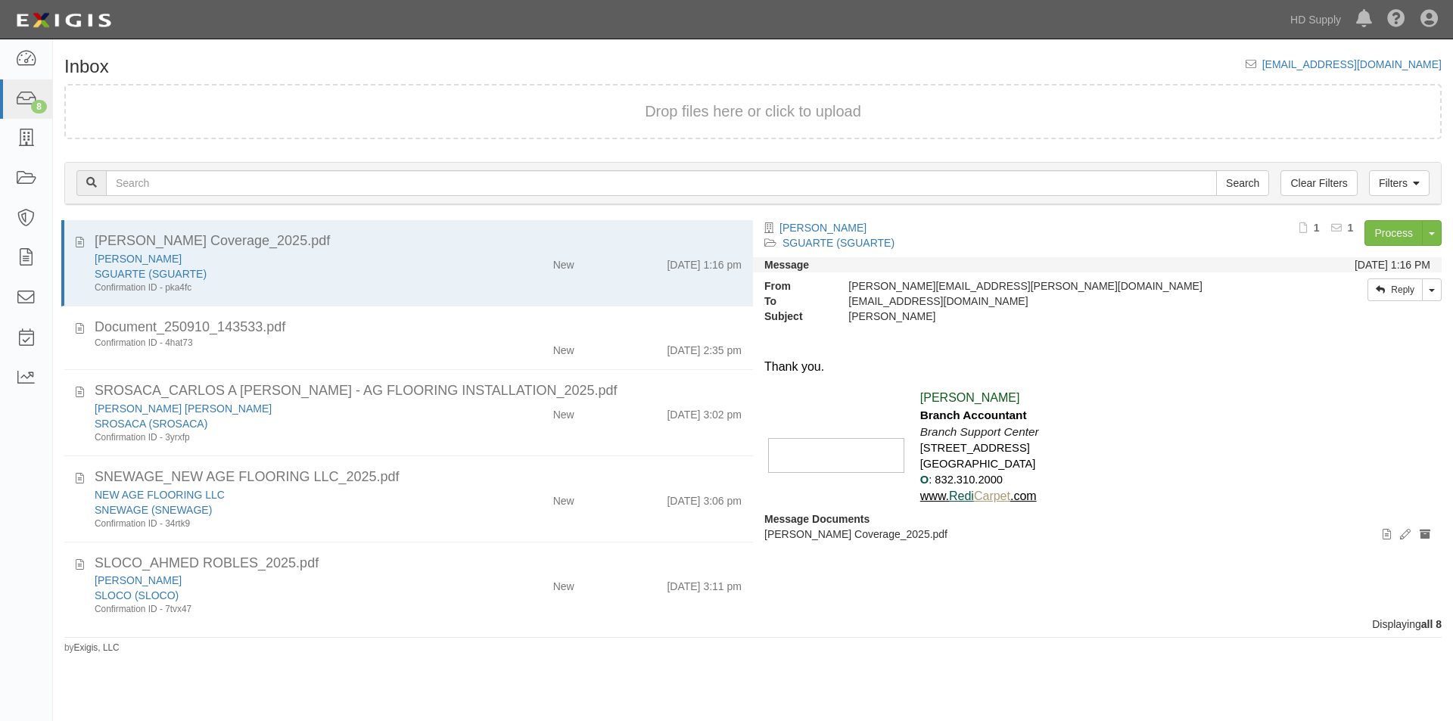
scroll to position [255, 0]
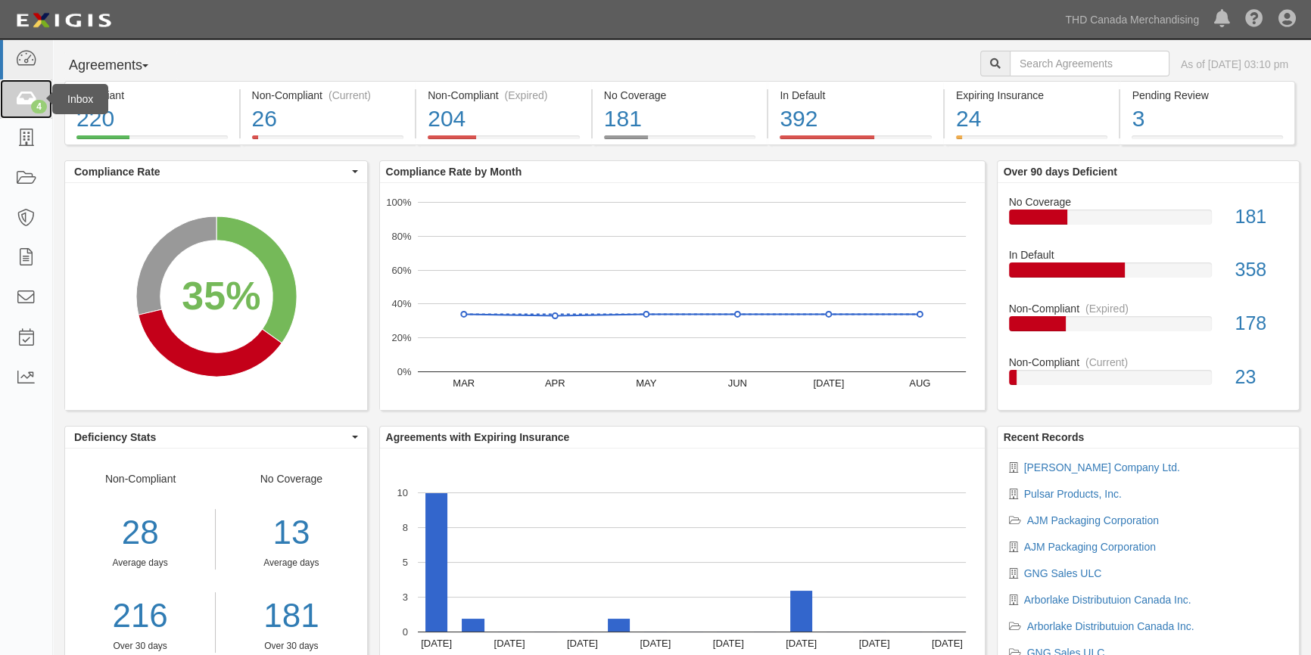
click at [30, 87] on link "4" at bounding box center [26, 99] width 52 height 40
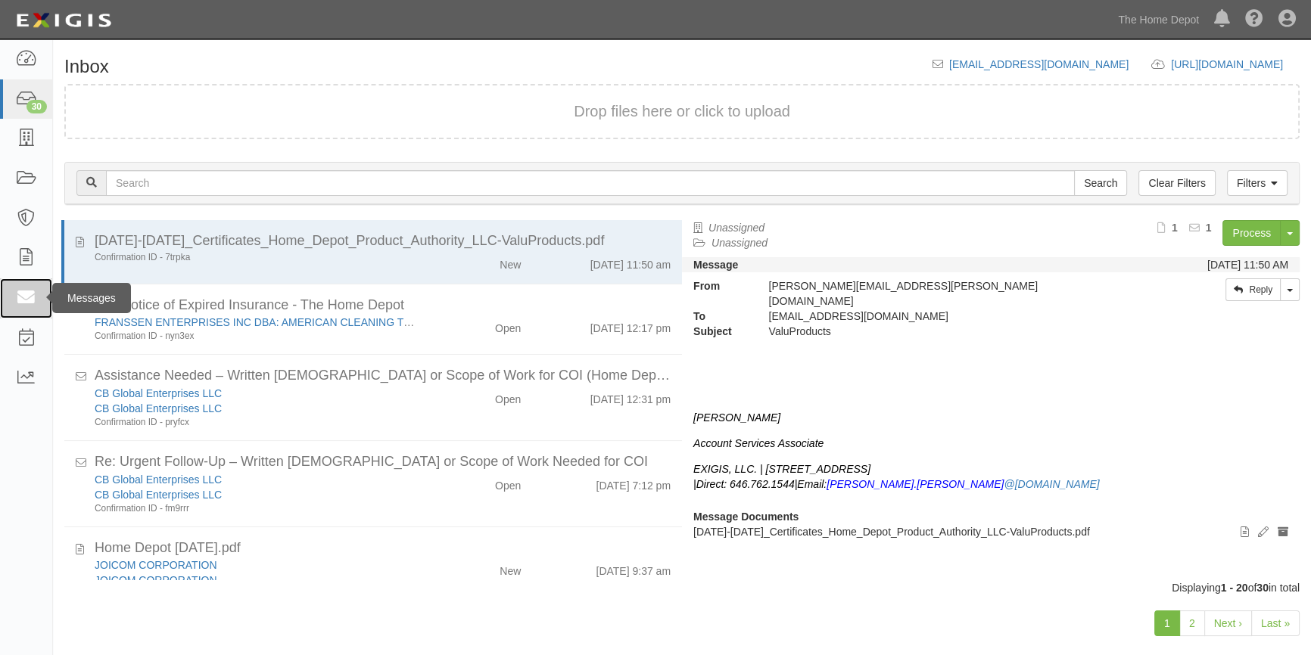
click at [27, 309] on link at bounding box center [26, 299] width 52 height 40
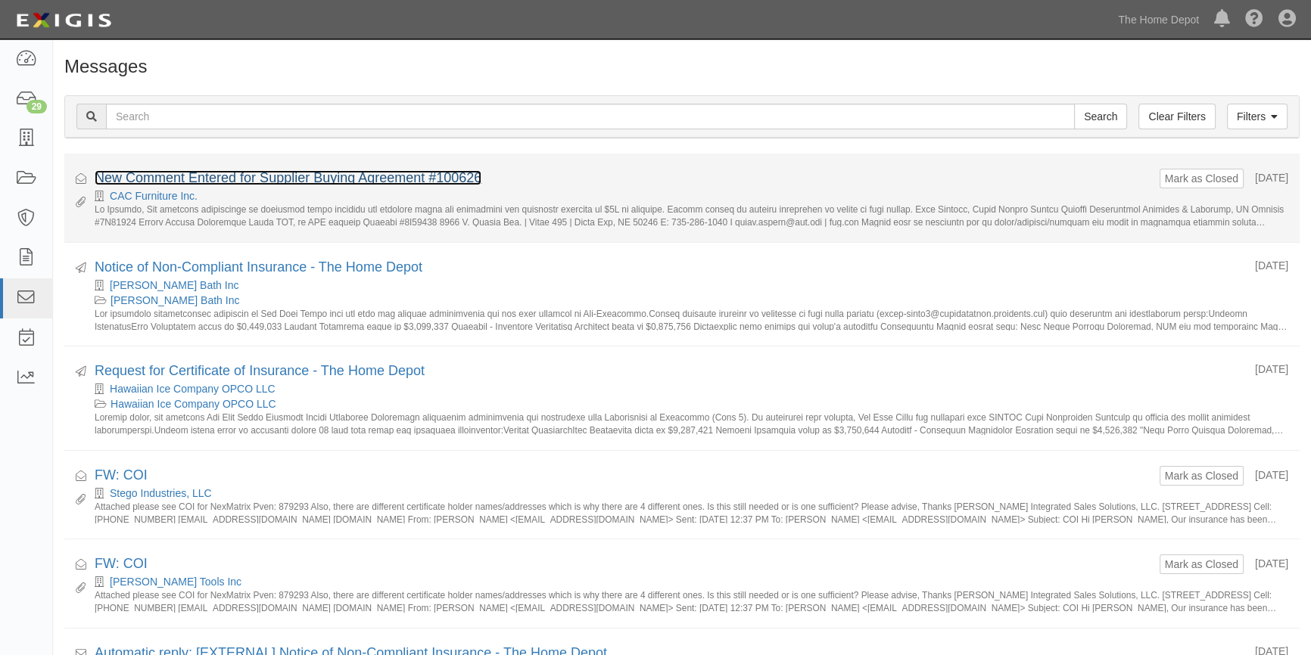
click at [213, 177] on link "New Comment Entered for Supplier Buying Agreement #100626" at bounding box center [288, 177] width 387 height 15
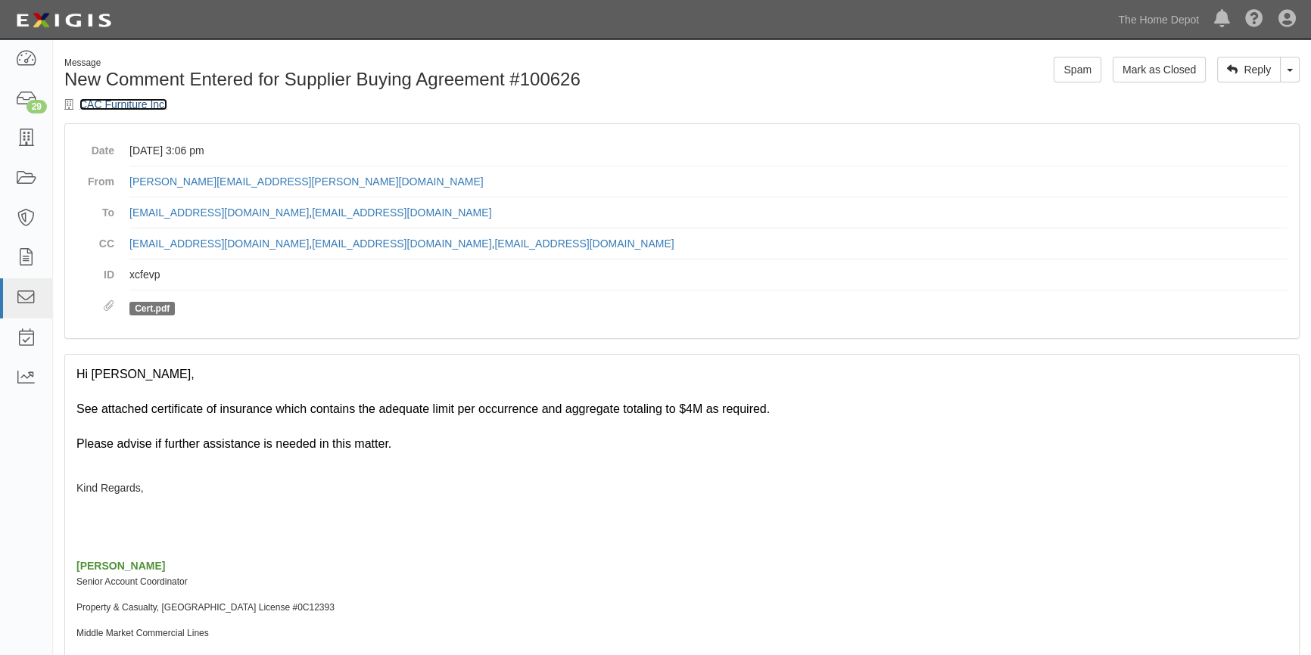
click at [128, 109] on link "CAC Furniture Inc." at bounding box center [123, 104] width 88 height 12
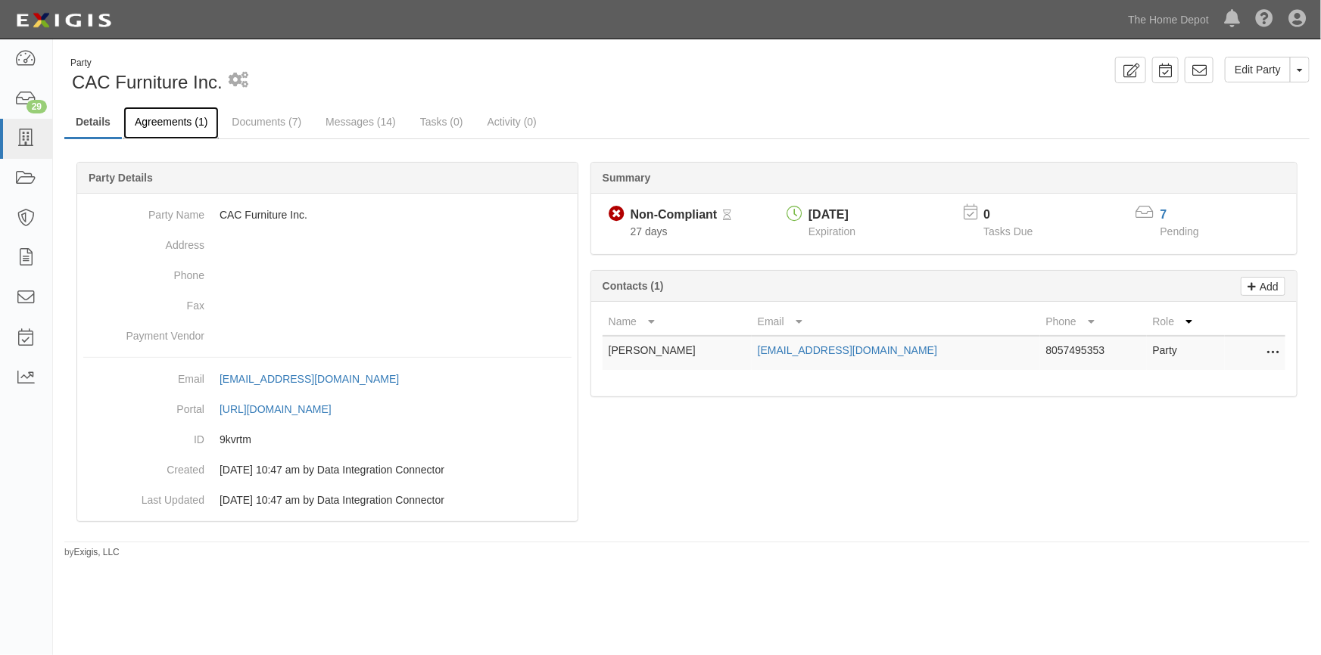
click at [170, 114] on link "Agreements (1)" at bounding box center [170, 123] width 95 height 33
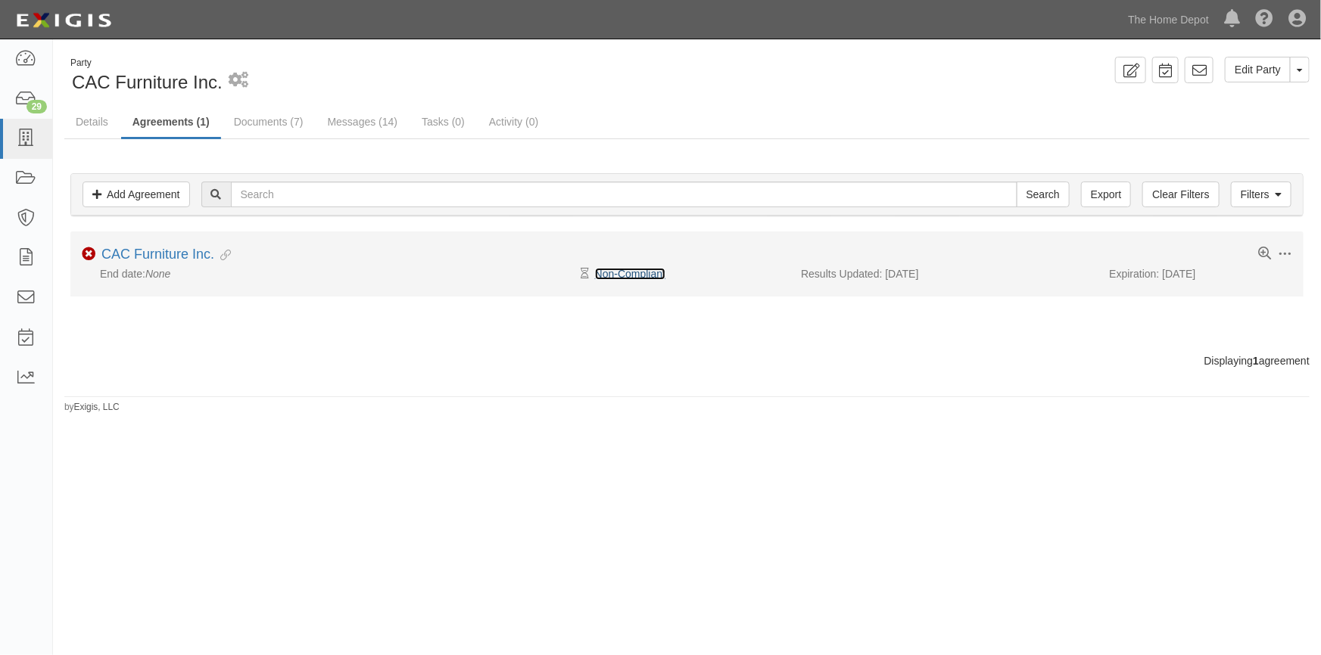
click at [621, 273] on link "Non-Compliant" at bounding box center [630, 274] width 70 height 12
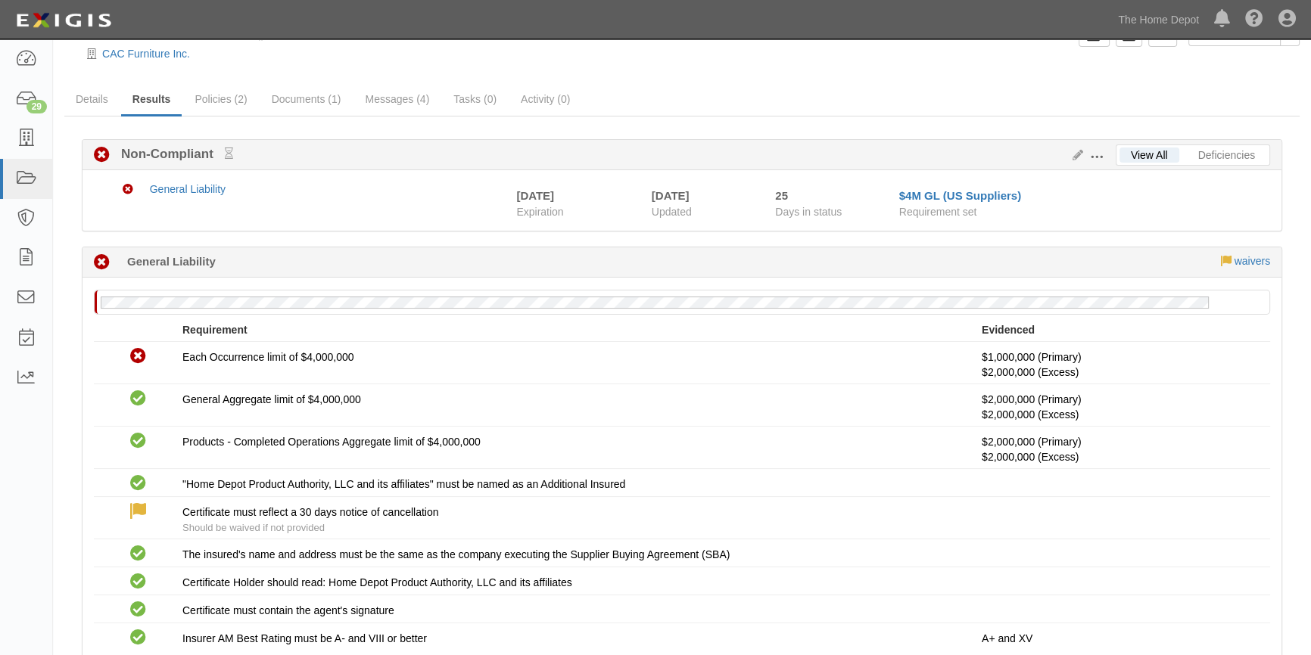
scroll to position [68, 0]
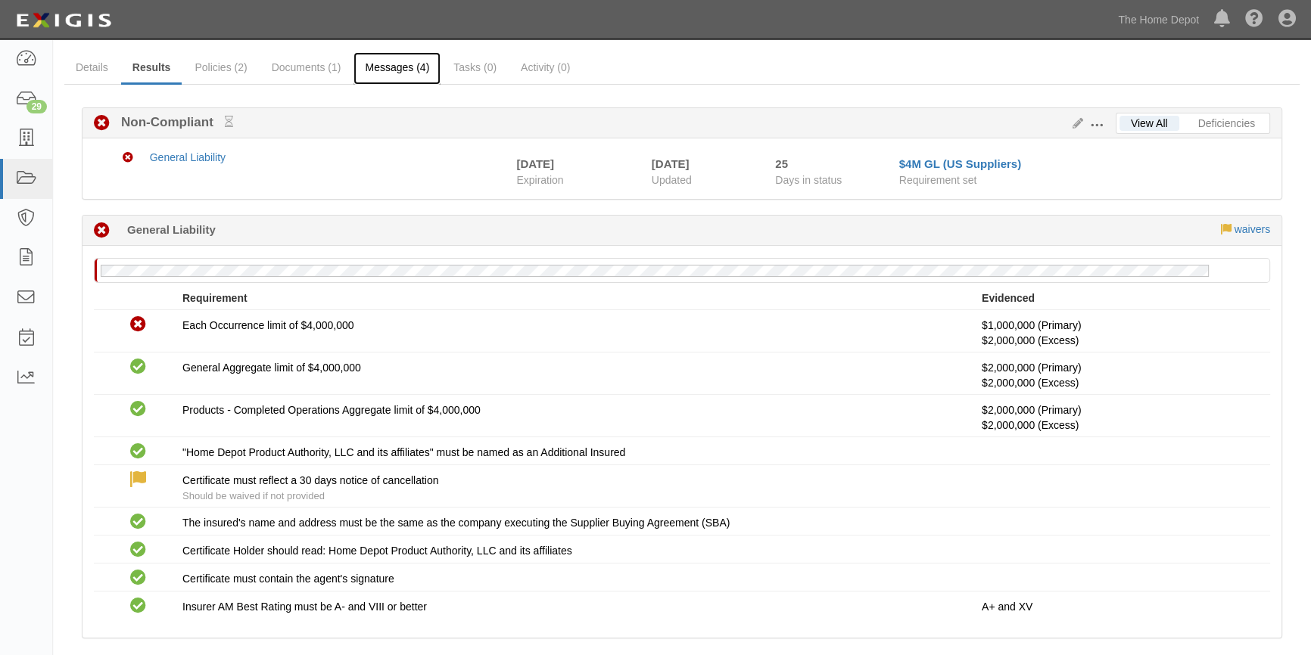
click at [387, 66] on link "Messages (4)" at bounding box center [396, 68] width 87 height 33
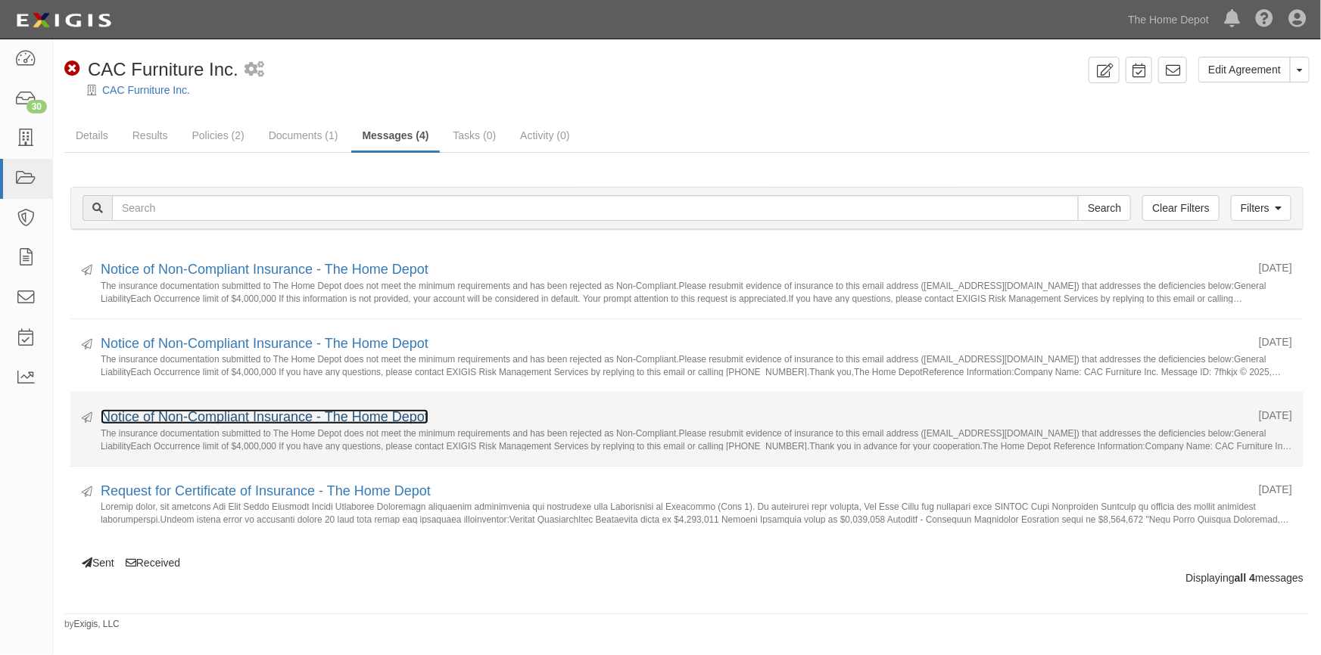
click at [244, 413] on link "Notice of Non-Compliant Insurance - The Home Depot" at bounding box center [265, 416] width 328 height 15
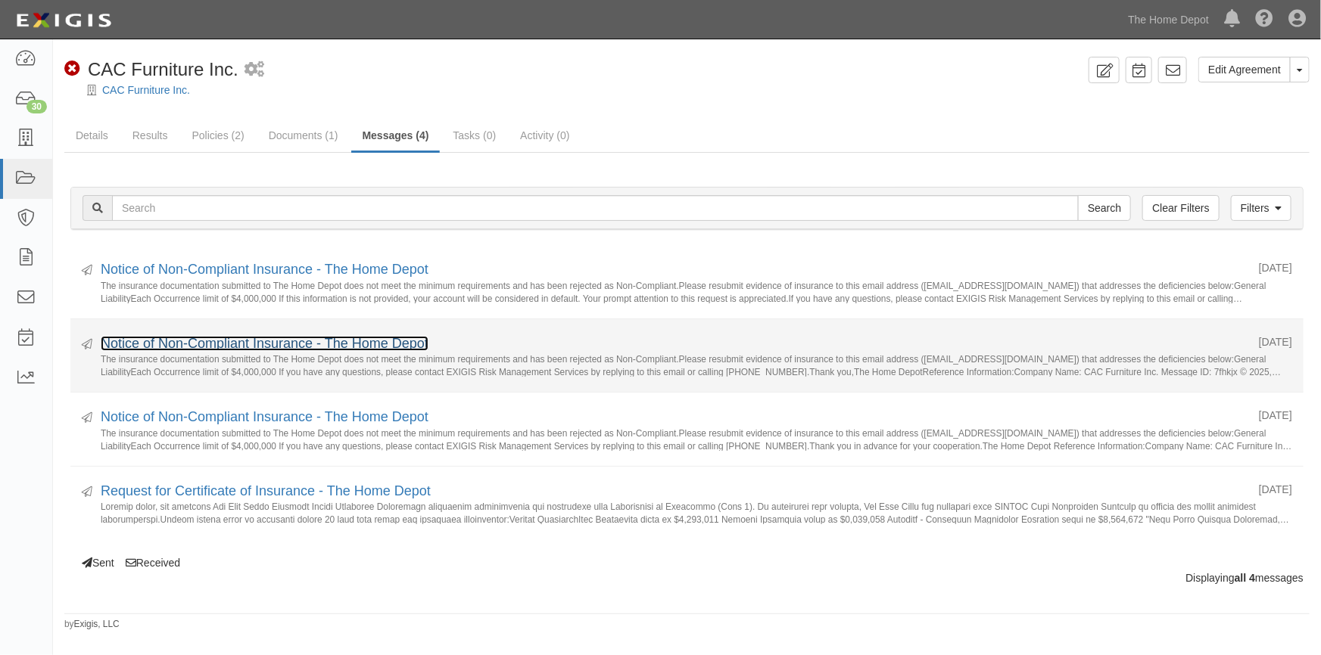
click at [202, 344] on link "Notice of Non-Compliant Insurance - The Home Depot" at bounding box center [265, 343] width 328 height 15
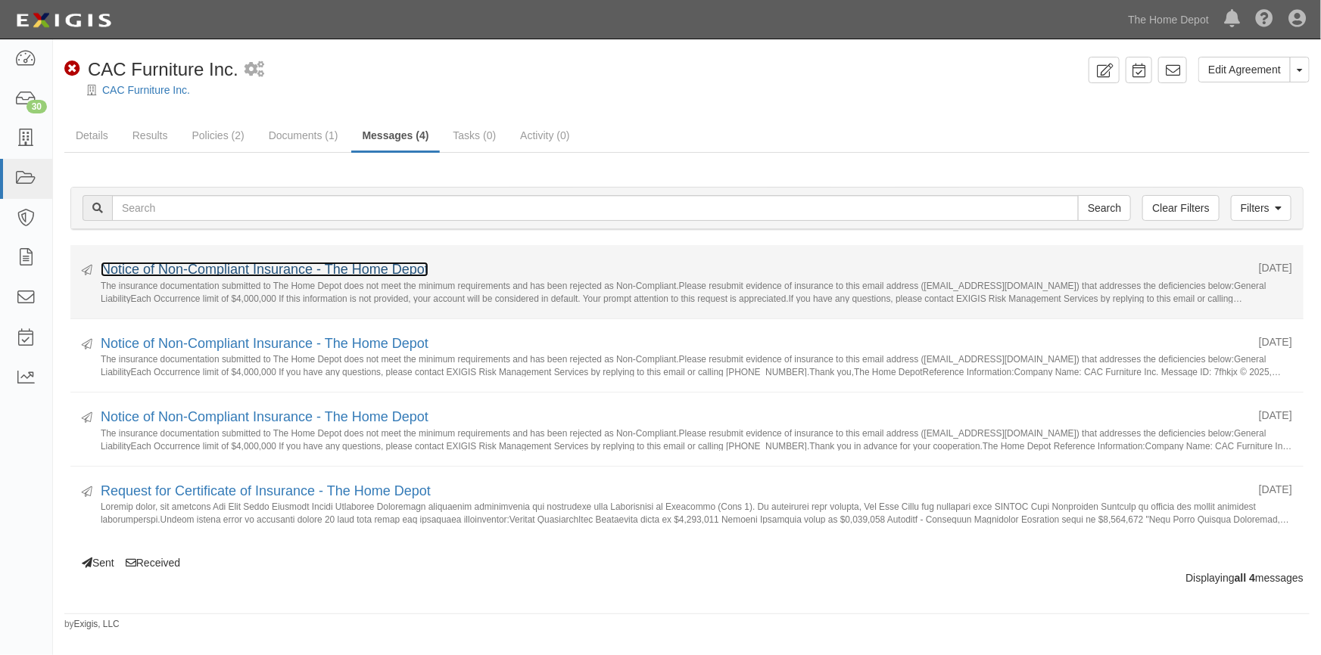
click at [233, 266] on link "Notice of Non-Compliant Insurance - The Home Depot" at bounding box center [265, 269] width 328 height 15
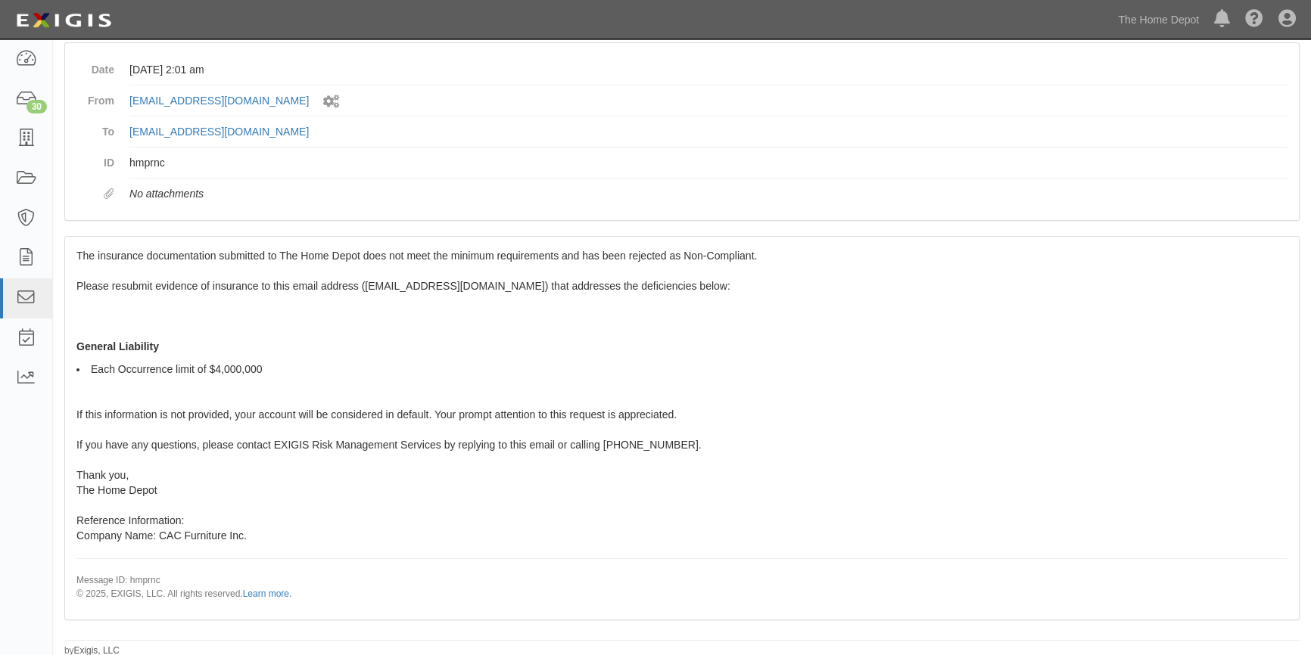
scroll to position [82, 0]
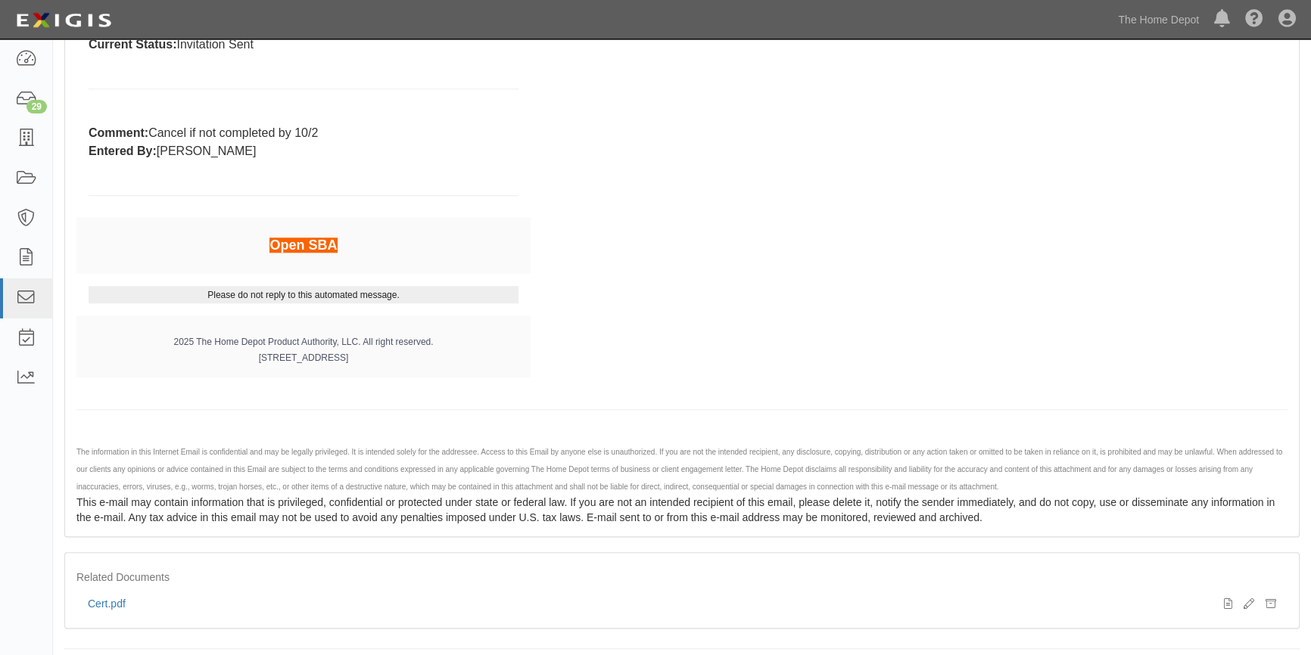
scroll to position [1766, 0]
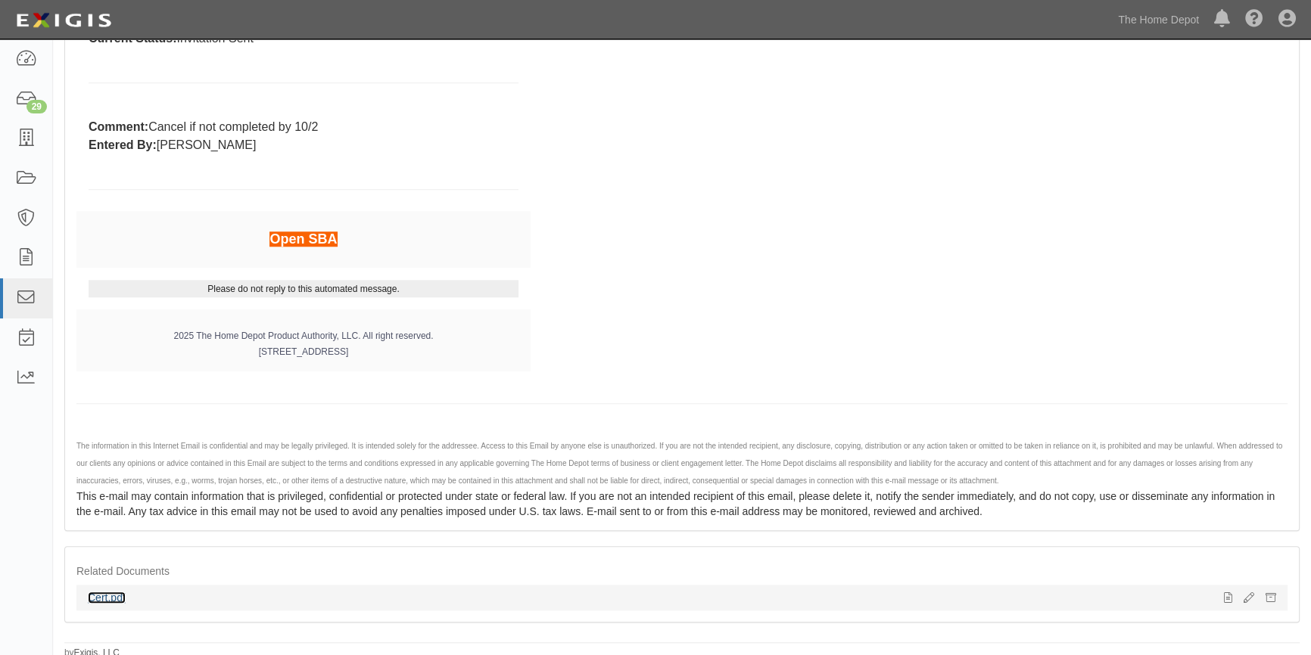
click at [107, 598] on link "Cert.pdf" at bounding box center [107, 598] width 38 height 12
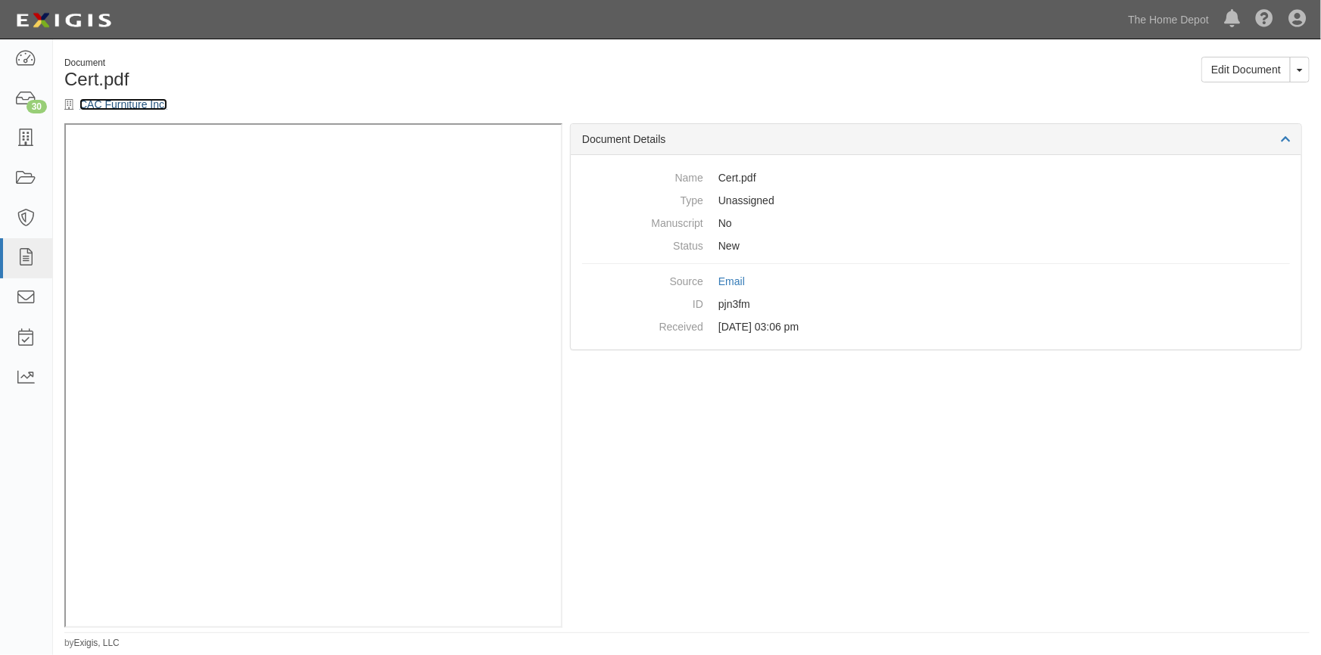
click at [117, 107] on link "CAC Furniture Inc." at bounding box center [123, 104] width 88 height 12
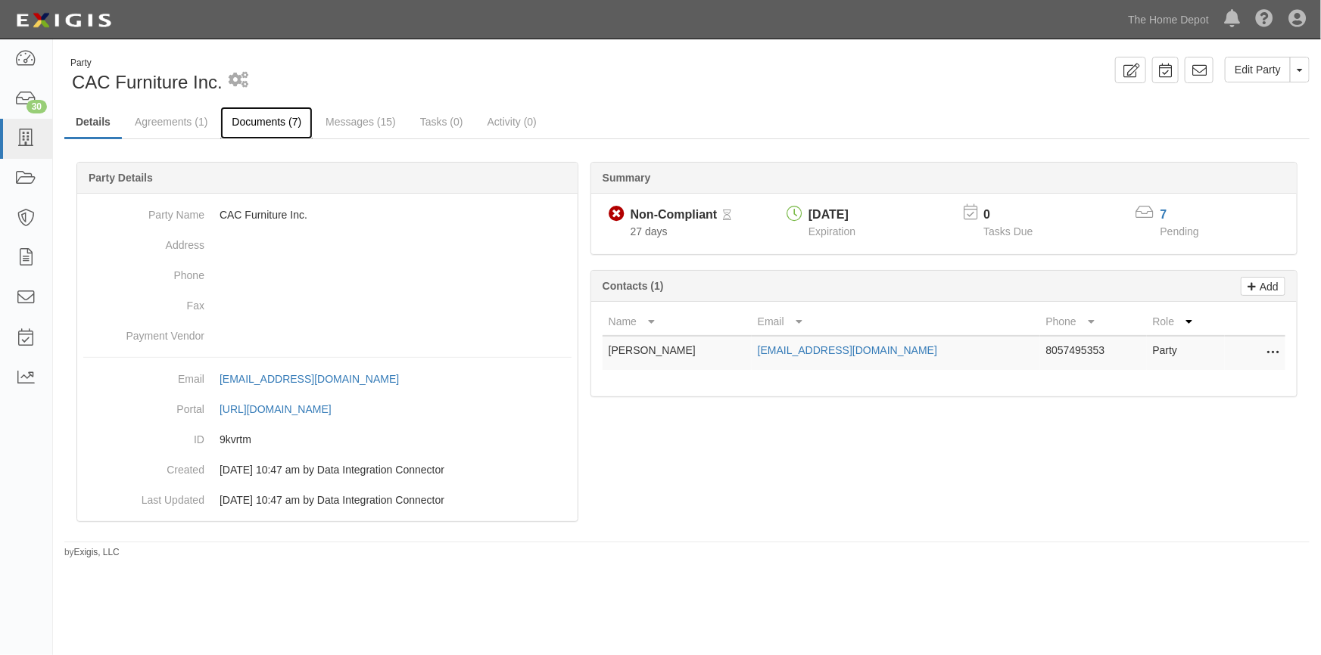
click at [253, 122] on link "Documents (7)" at bounding box center [266, 123] width 92 height 33
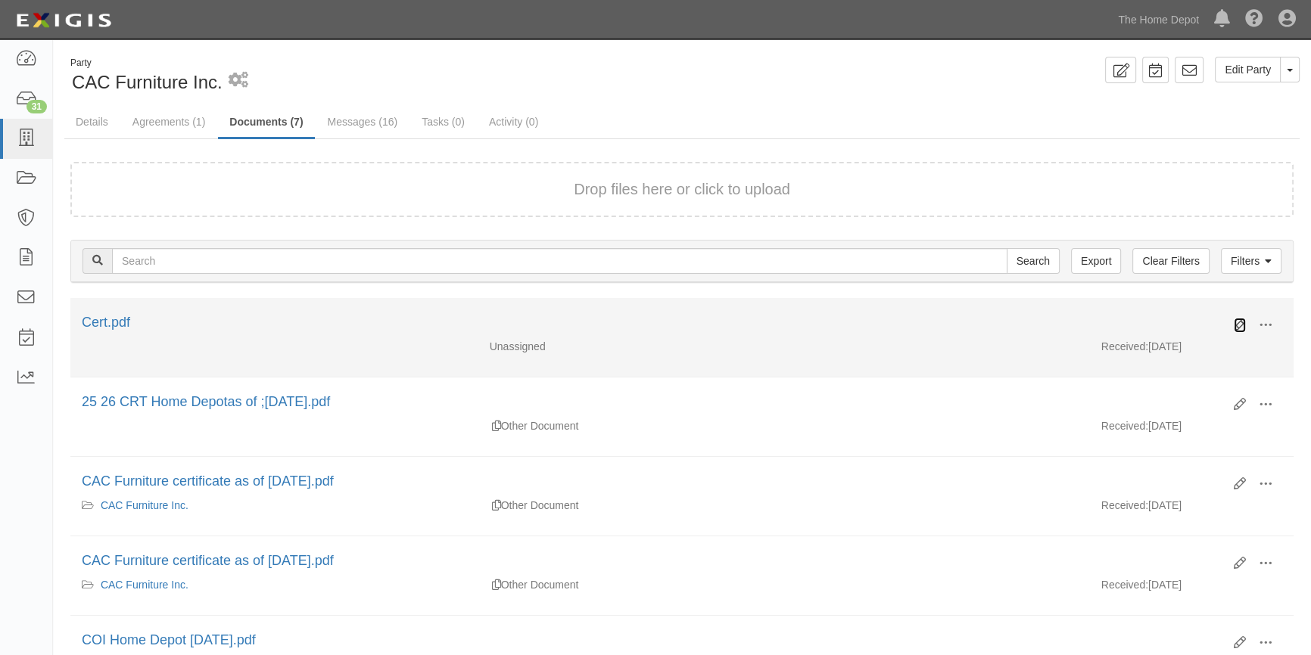
click at [1241, 328] on icon at bounding box center [1240, 325] width 12 height 12
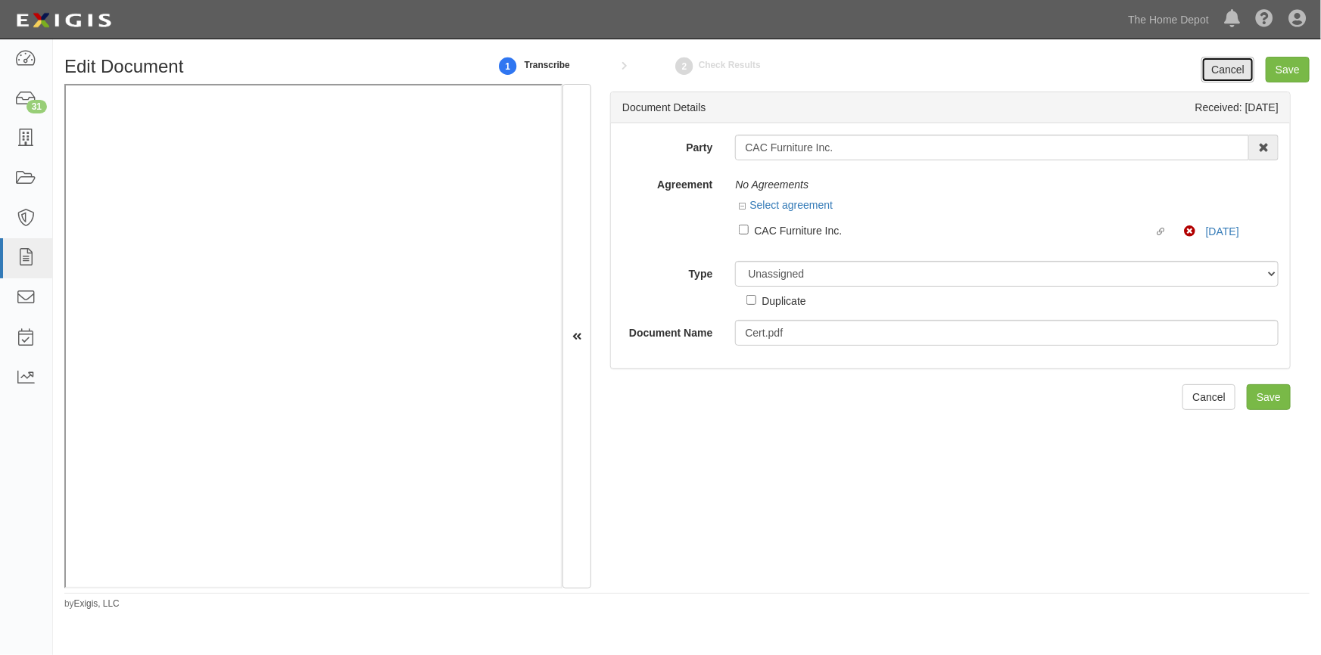
click at [1232, 73] on link "Cancel" at bounding box center [1227, 70] width 53 height 26
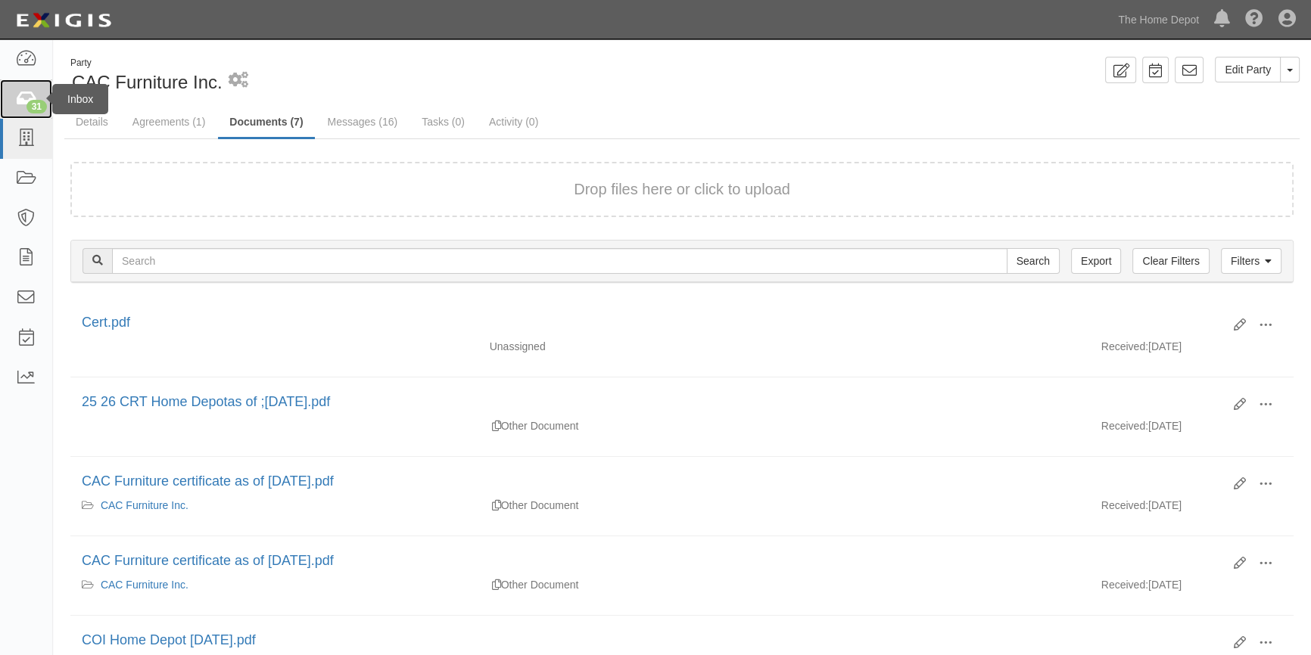
click at [20, 104] on icon at bounding box center [25, 99] width 21 height 17
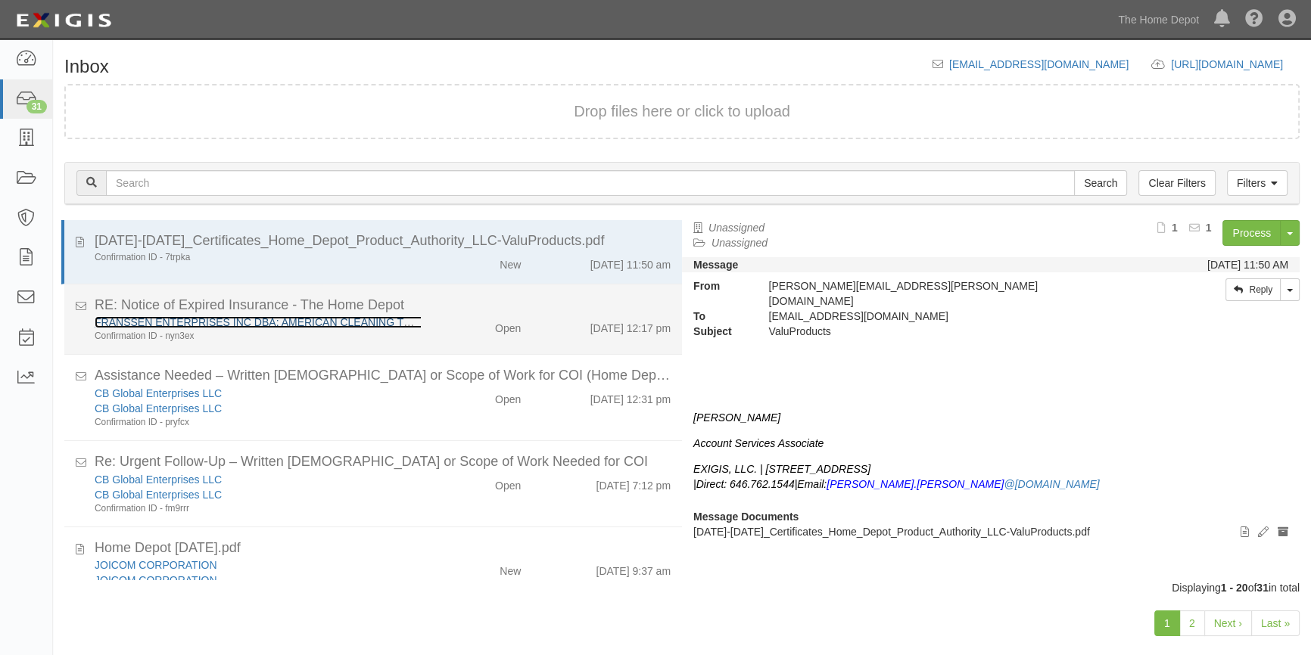
click at [395, 326] on link "FRANSSEN ENTERPRISES INC DBA: AMERICAN CLEANING TECHNOLOGIES" at bounding box center [288, 322] width 387 height 12
click at [301, 340] on div "Confirmation ID - nyn3ex" at bounding box center [258, 336] width 326 height 13
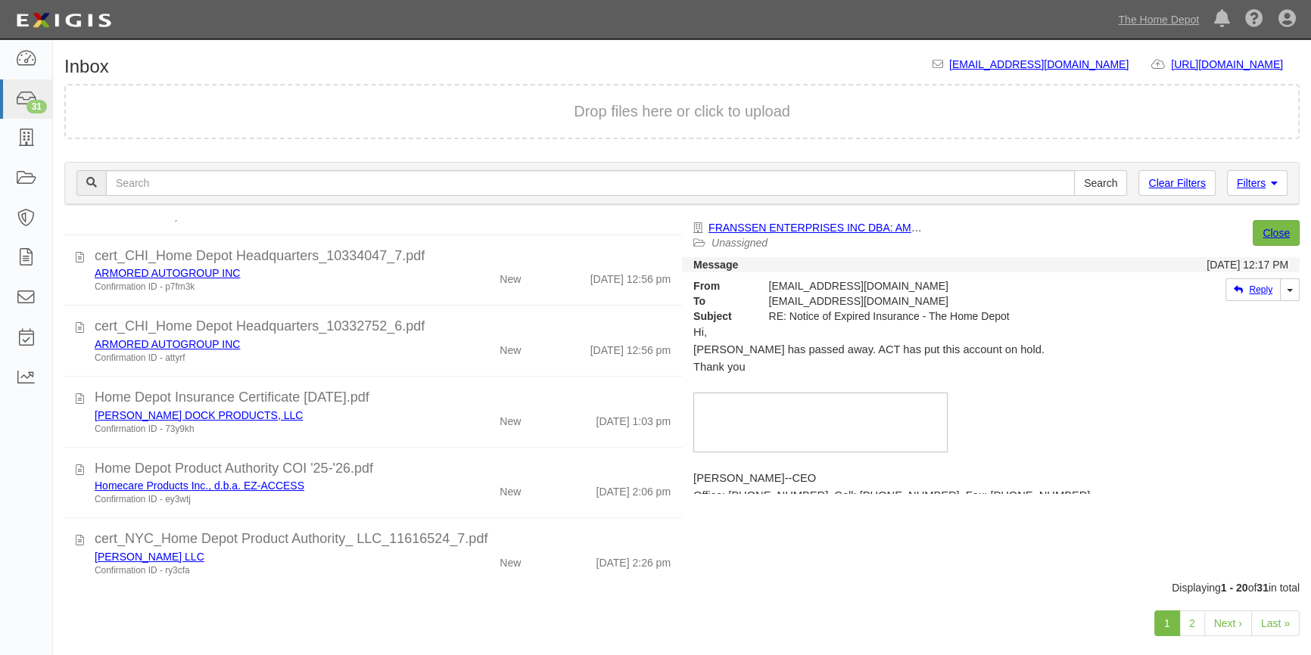
scroll to position [1169, 0]
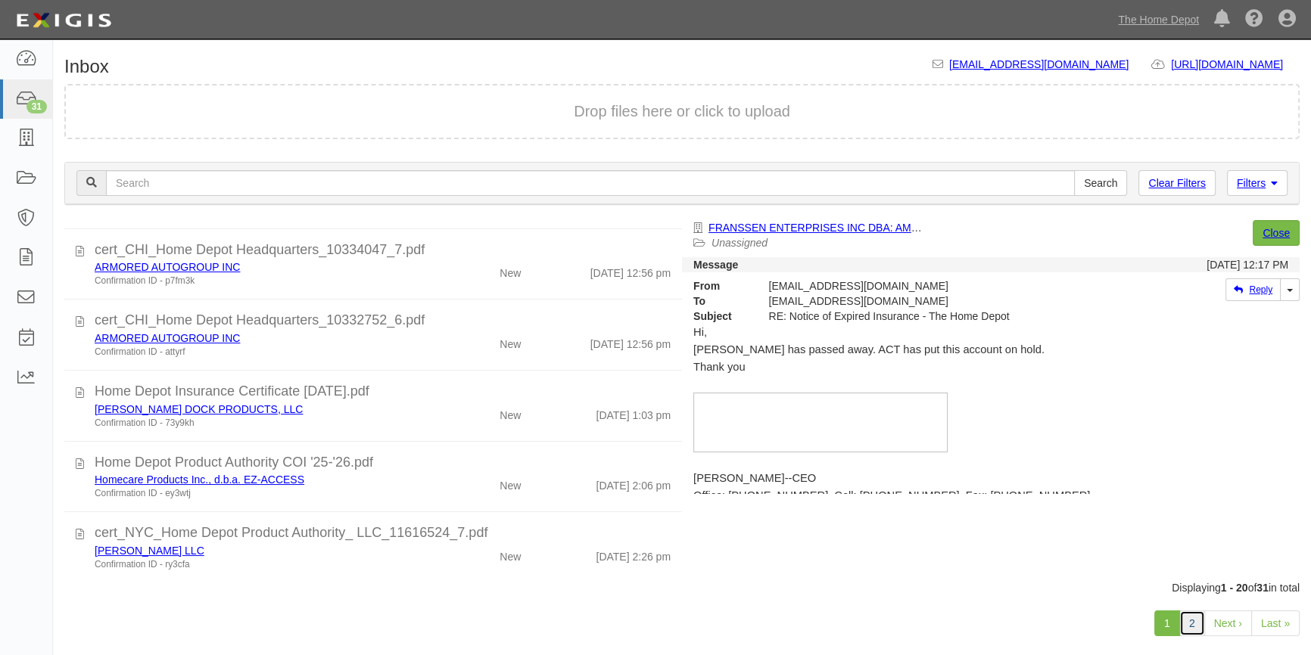
click at [1190, 622] on link "2" at bounding box center [1192, 624] width 26 height 26
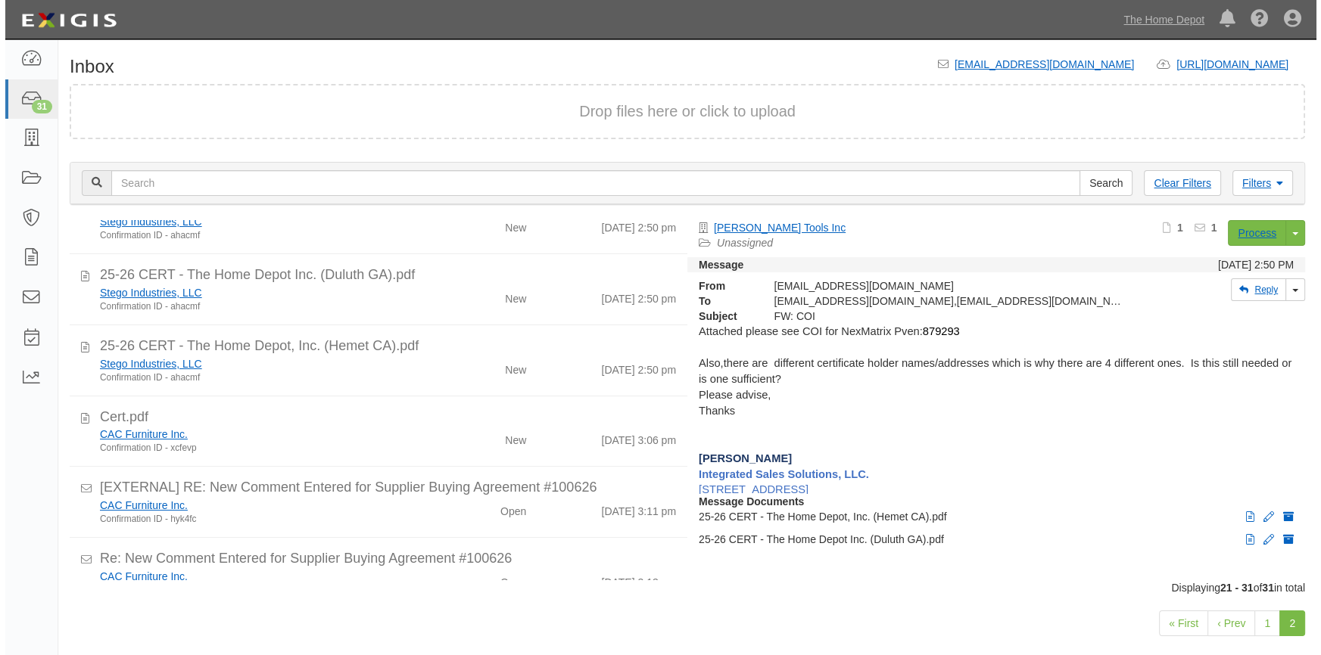
scroll to position [393, 0]
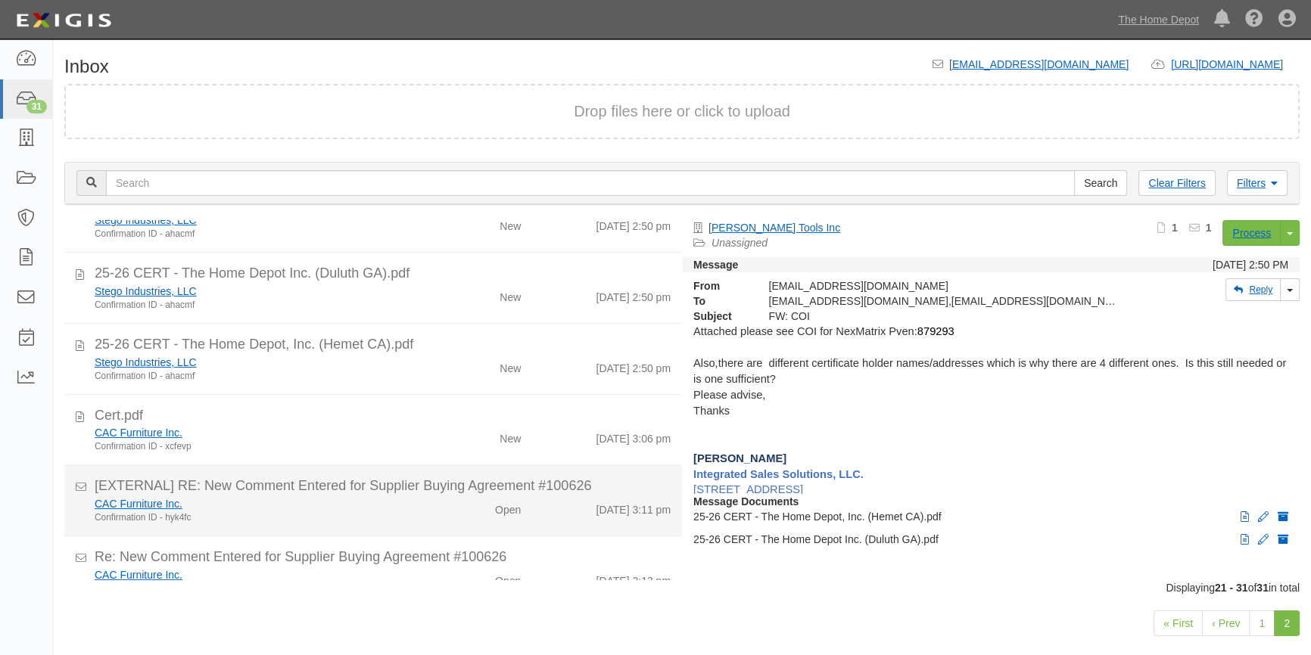
click at [407, 520] on div "Confirmation ID - hyk4fc" at bounding box center [258, 518] width 326 height 13
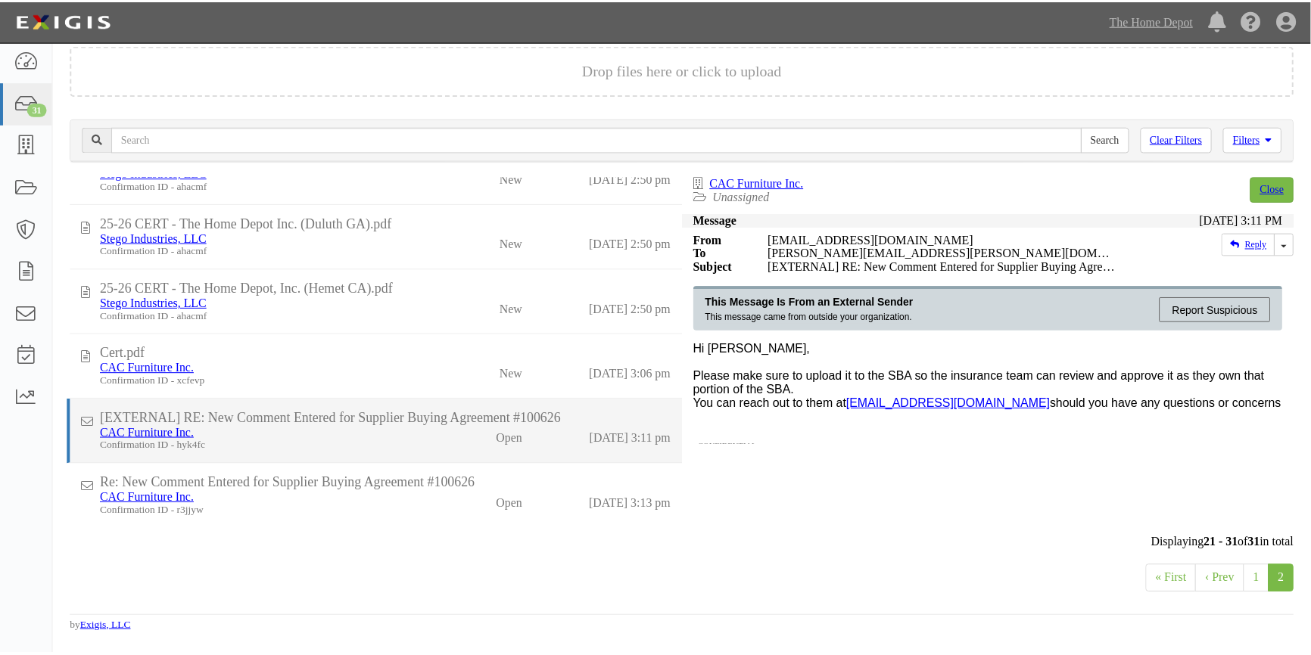
scroll to position [360, 0]
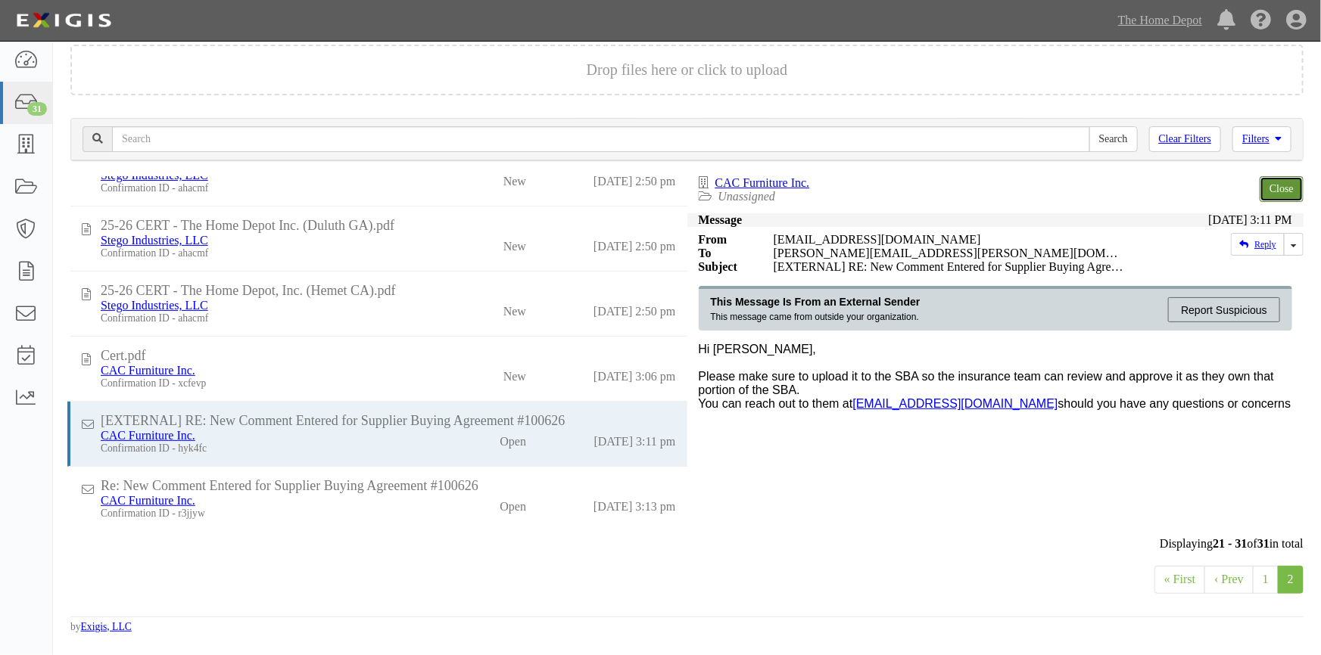
click at [1279, 183] on link "Close" at bounding box center [1282, 189] width 44 height 26
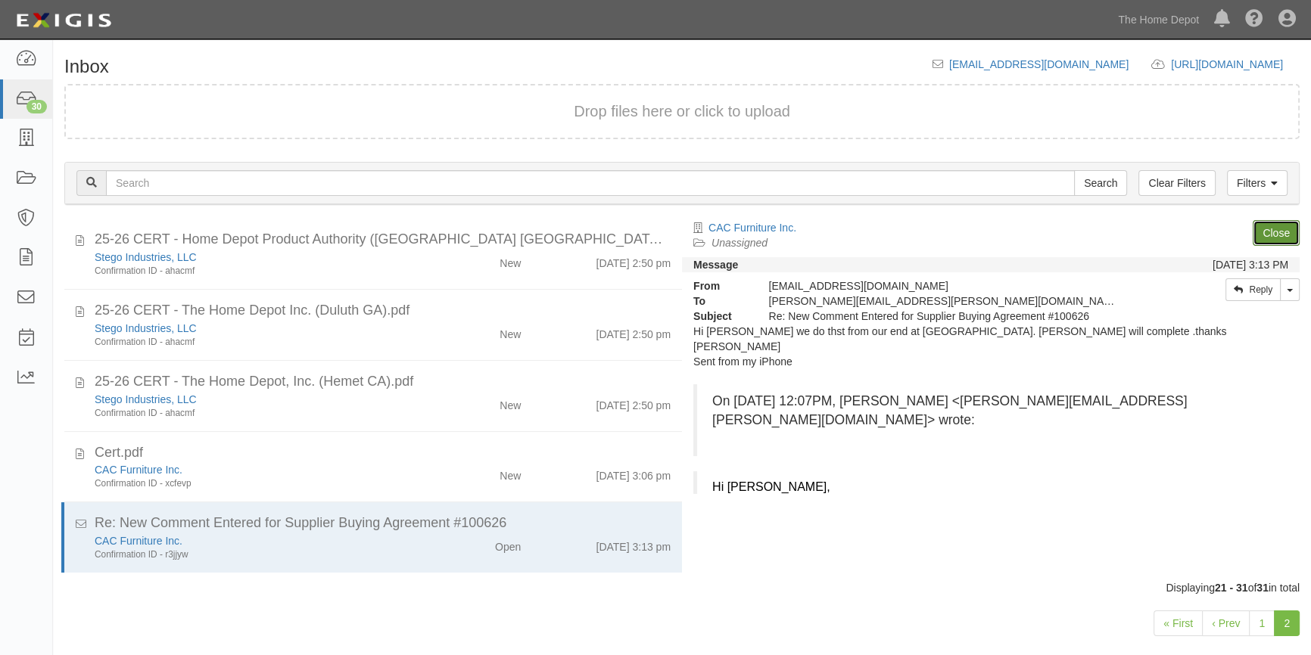
scroll to position [355, 0]
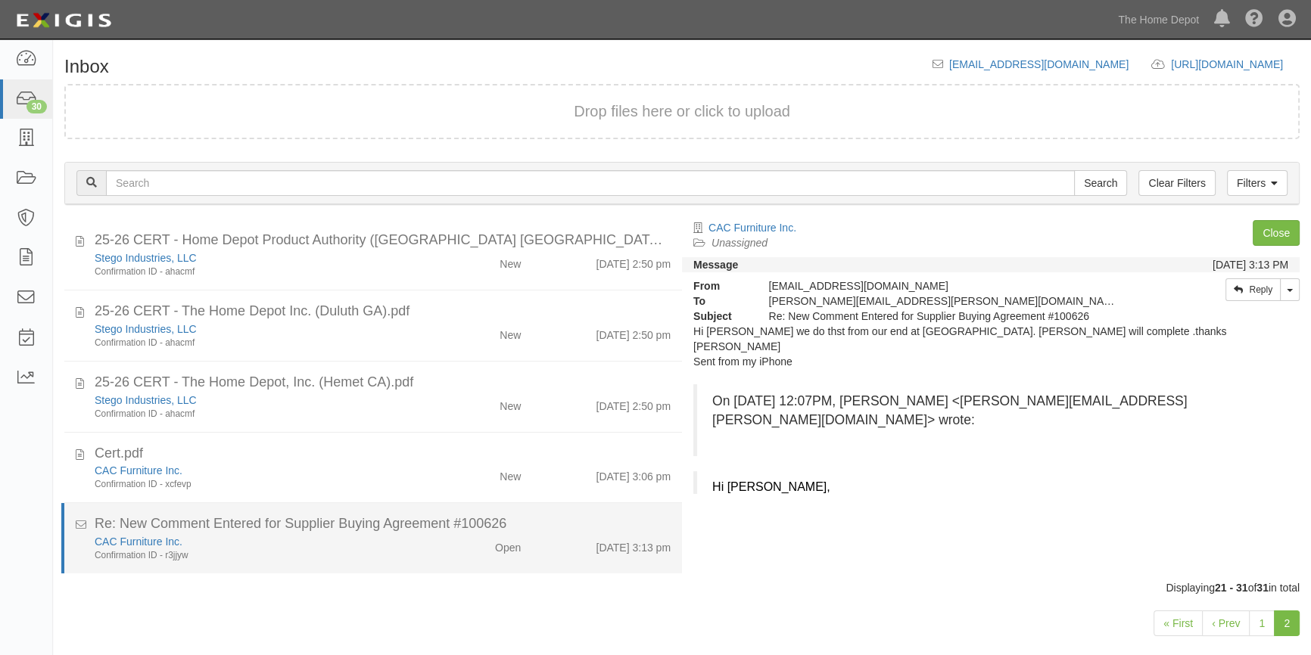
click at [341, 550] on div "Confirmation ID - r3jjyw" at bounding box center [258, 556] width 326 height 13
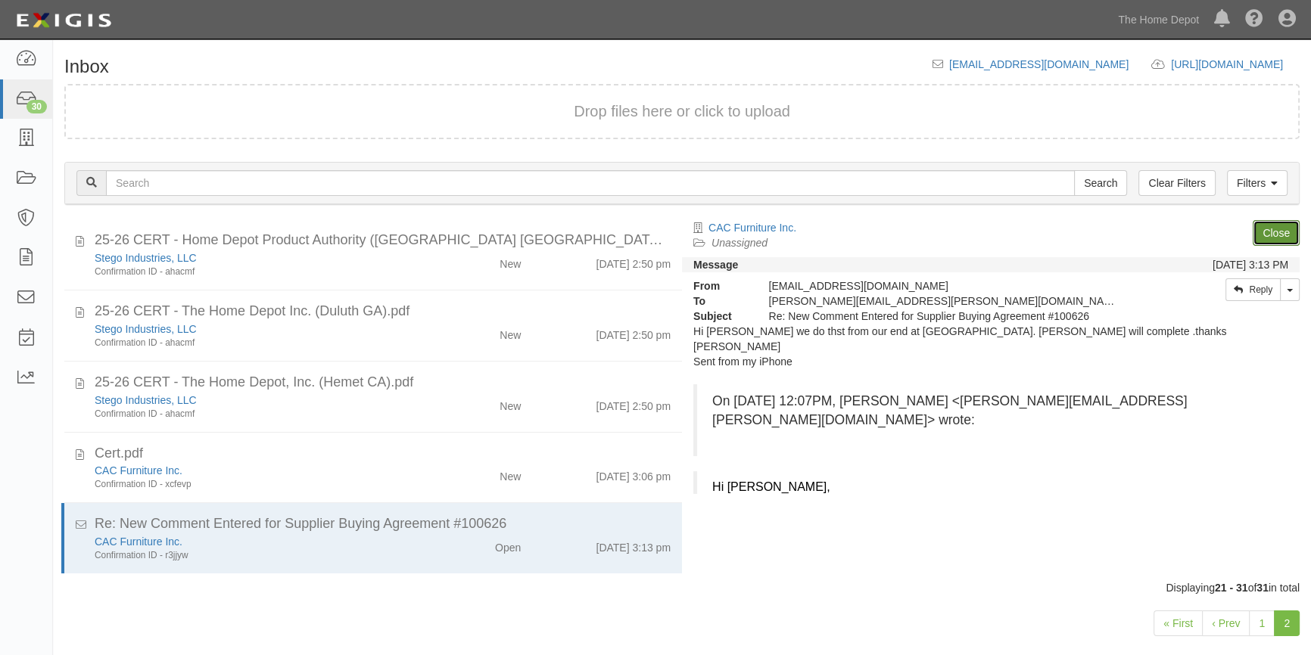
click at [1260, 229] on link "Close" at bounding box center [1276, 233] width 47 height 26
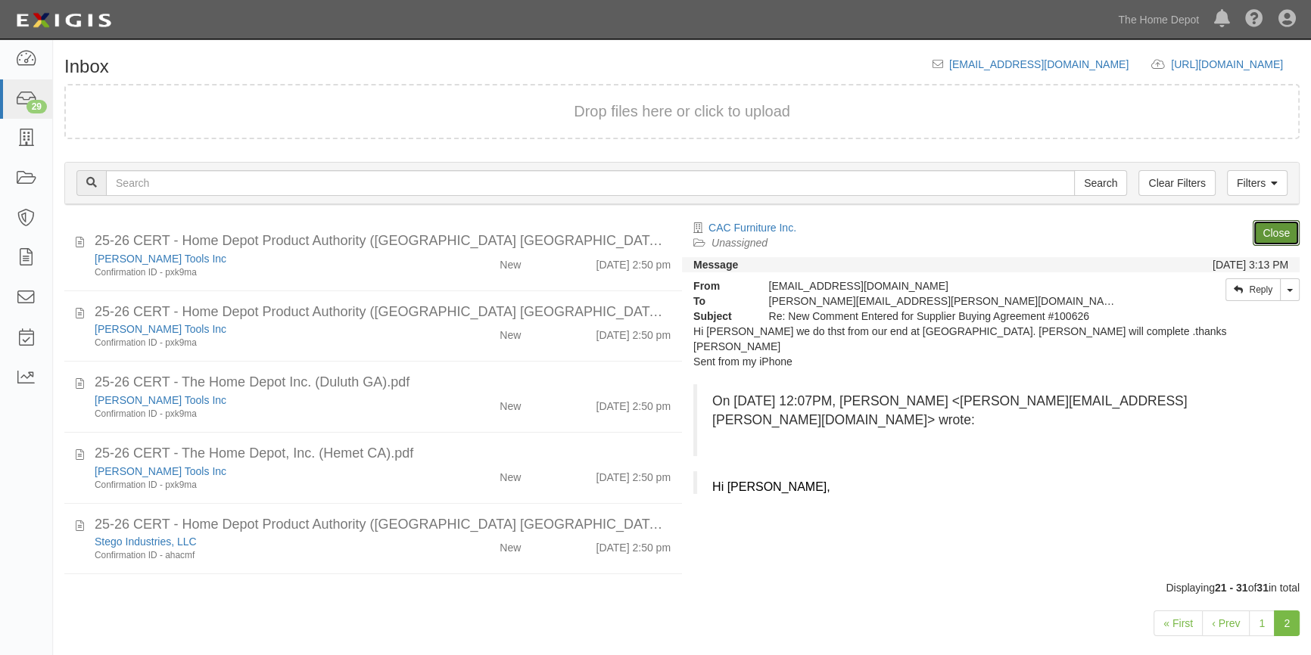
scroll to position [284, 0]
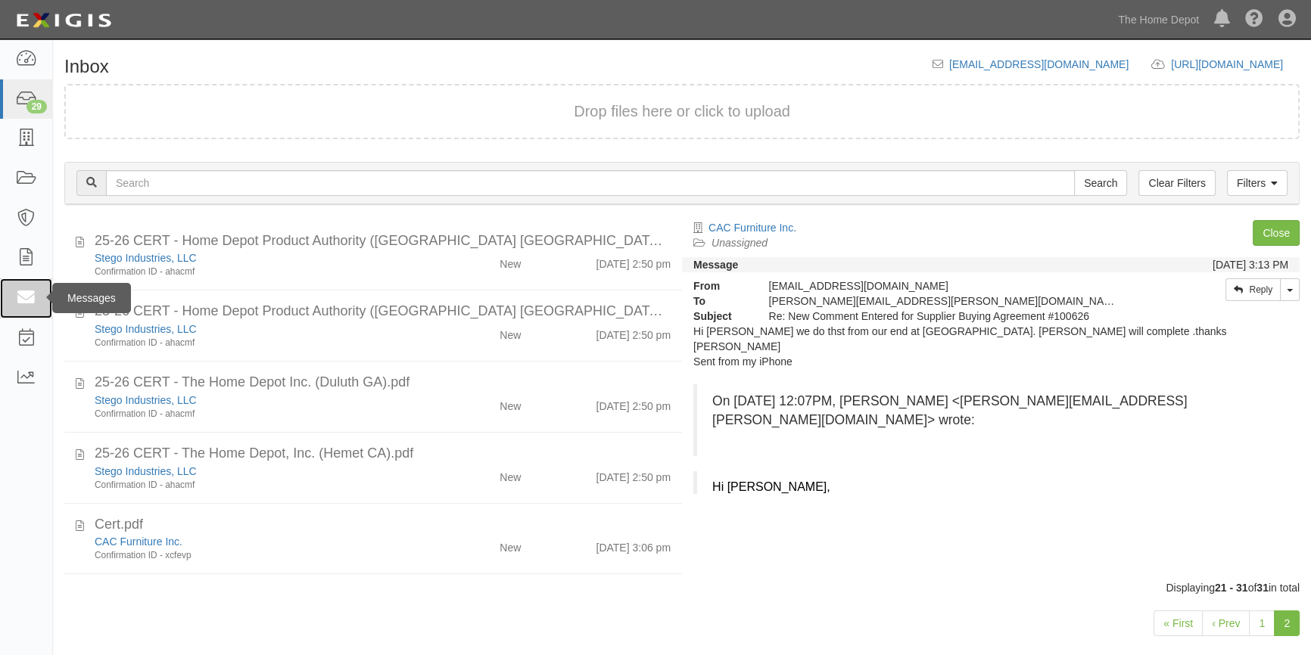
click at [36, 286] on link at bounding box center [26, 299] width 52 height 40
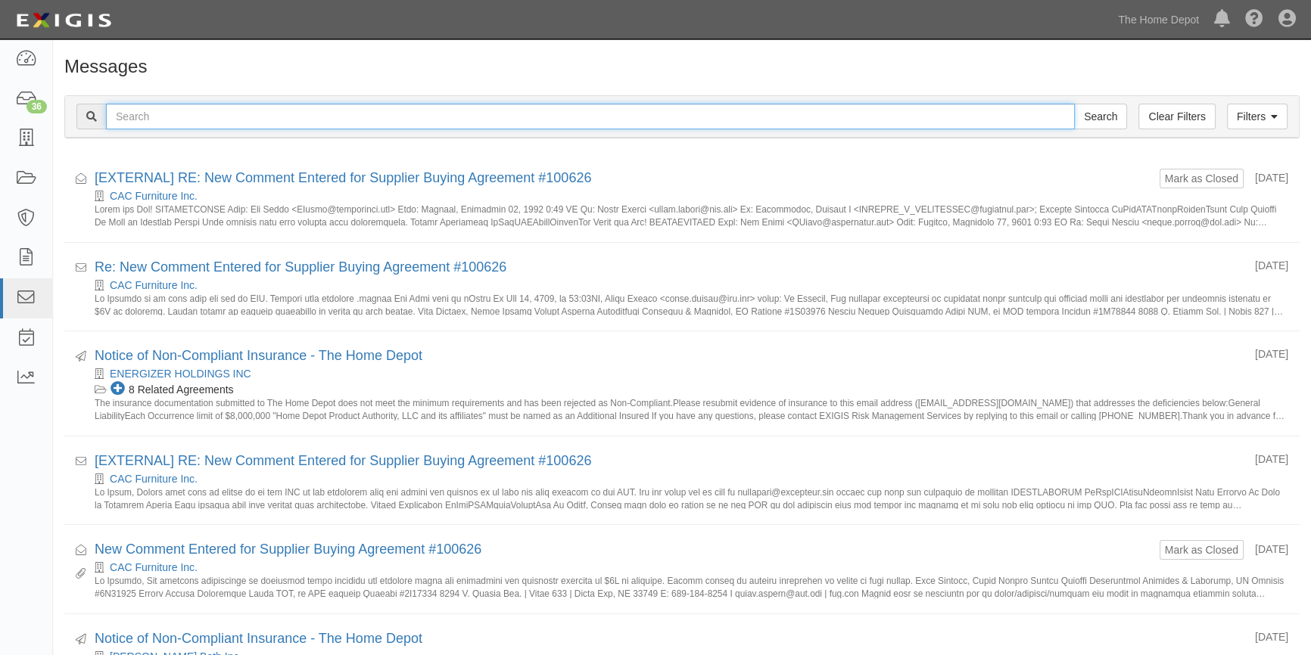
click at [487, 113] on input "text" at bounding box center [590, 117] width 969 height 26
type input "cac"
click at [1074, 104] on input "Search" at bounding box center [1100, 117] width 53 height 26
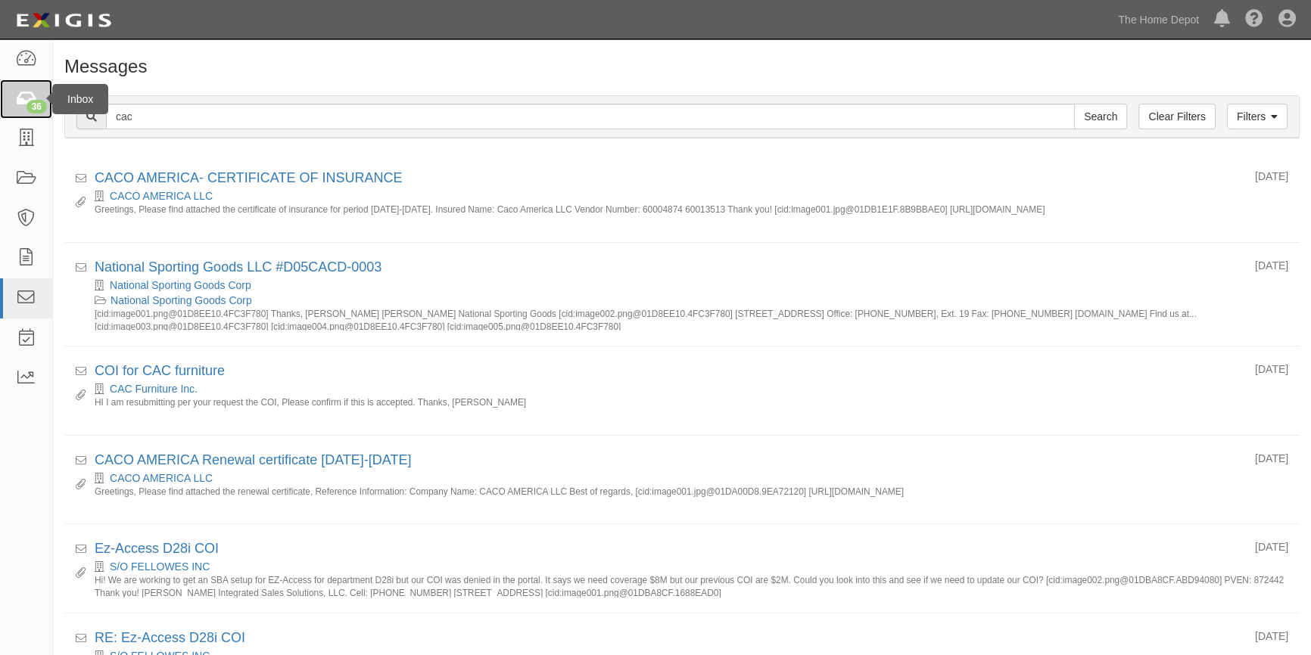
click at [33, 95] on icon at bounding box center [25, 99] width 21 height 17
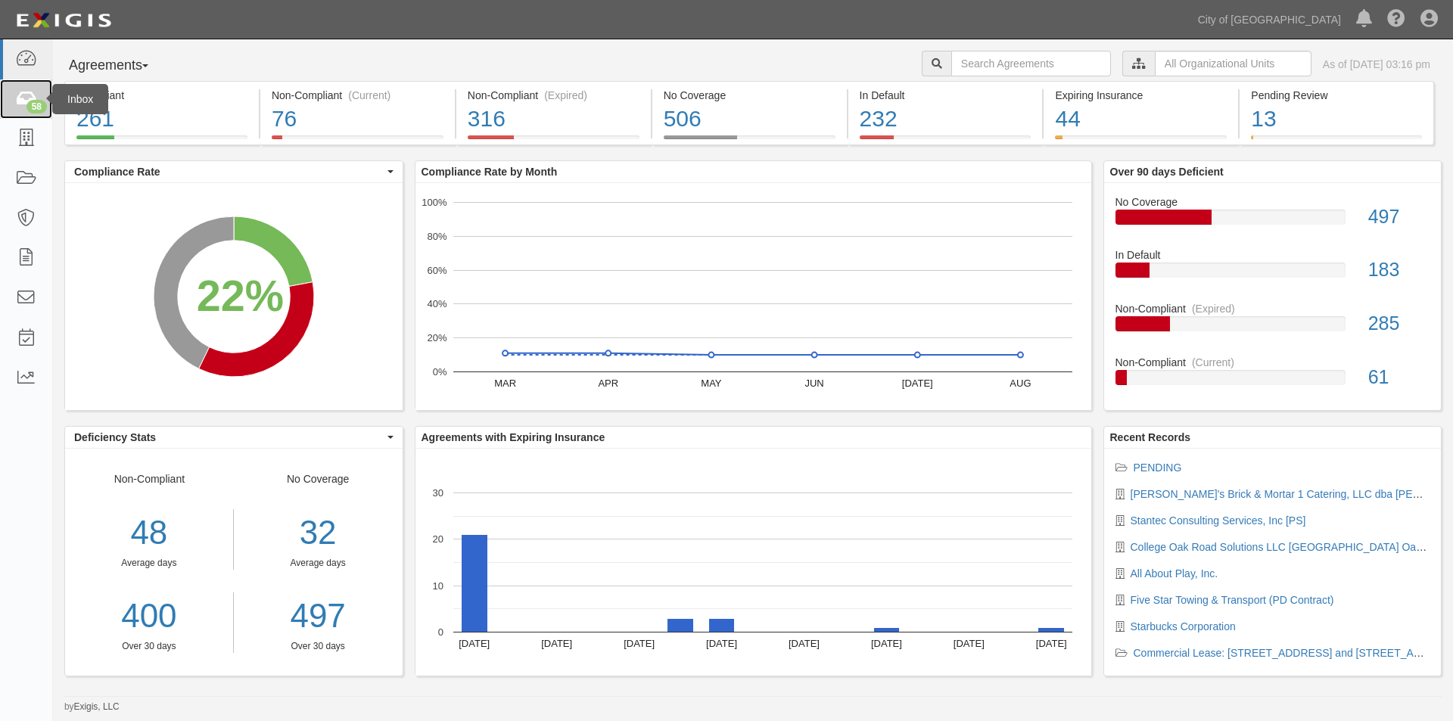
click at [38, 103] on div "58" at bounding box center [36, 107] width 20 height 14
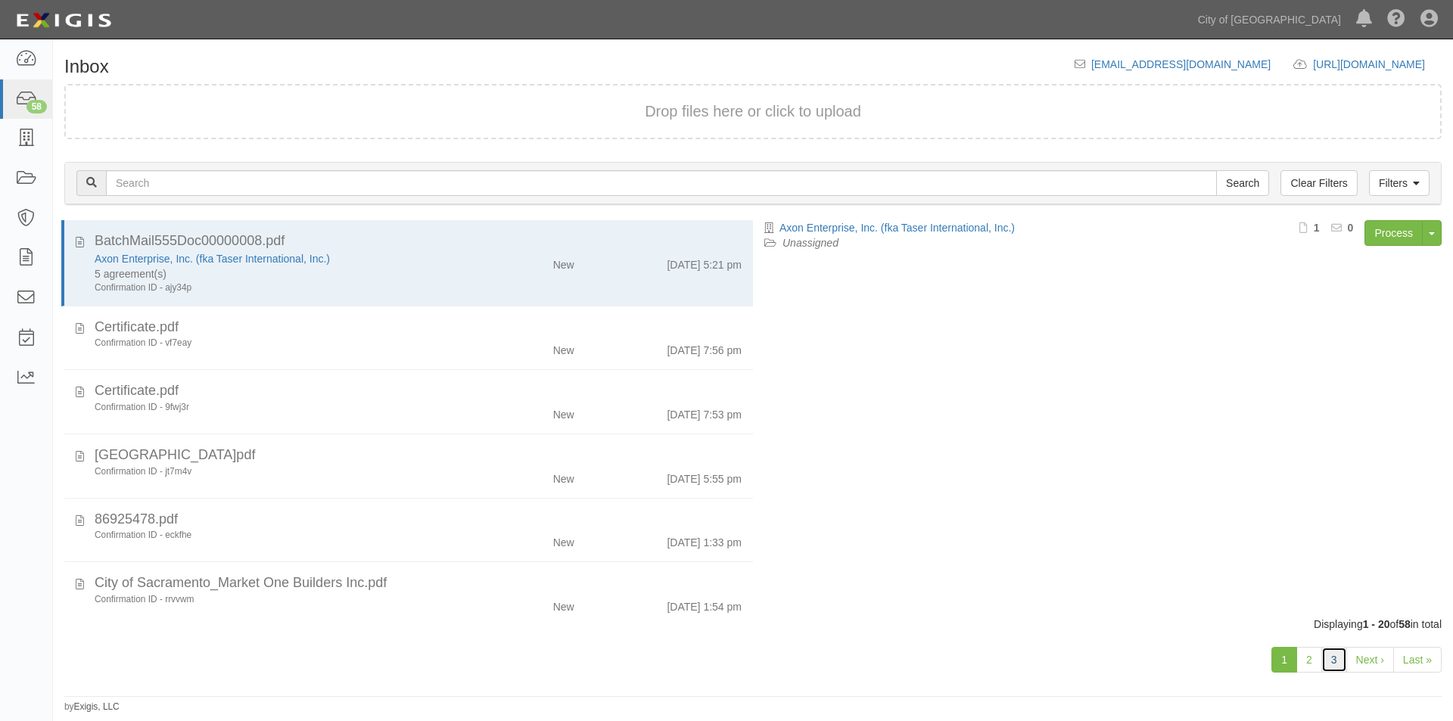
click at [1330, 662] on link "3" at bounding box center [1335, 660] width 26 height 26
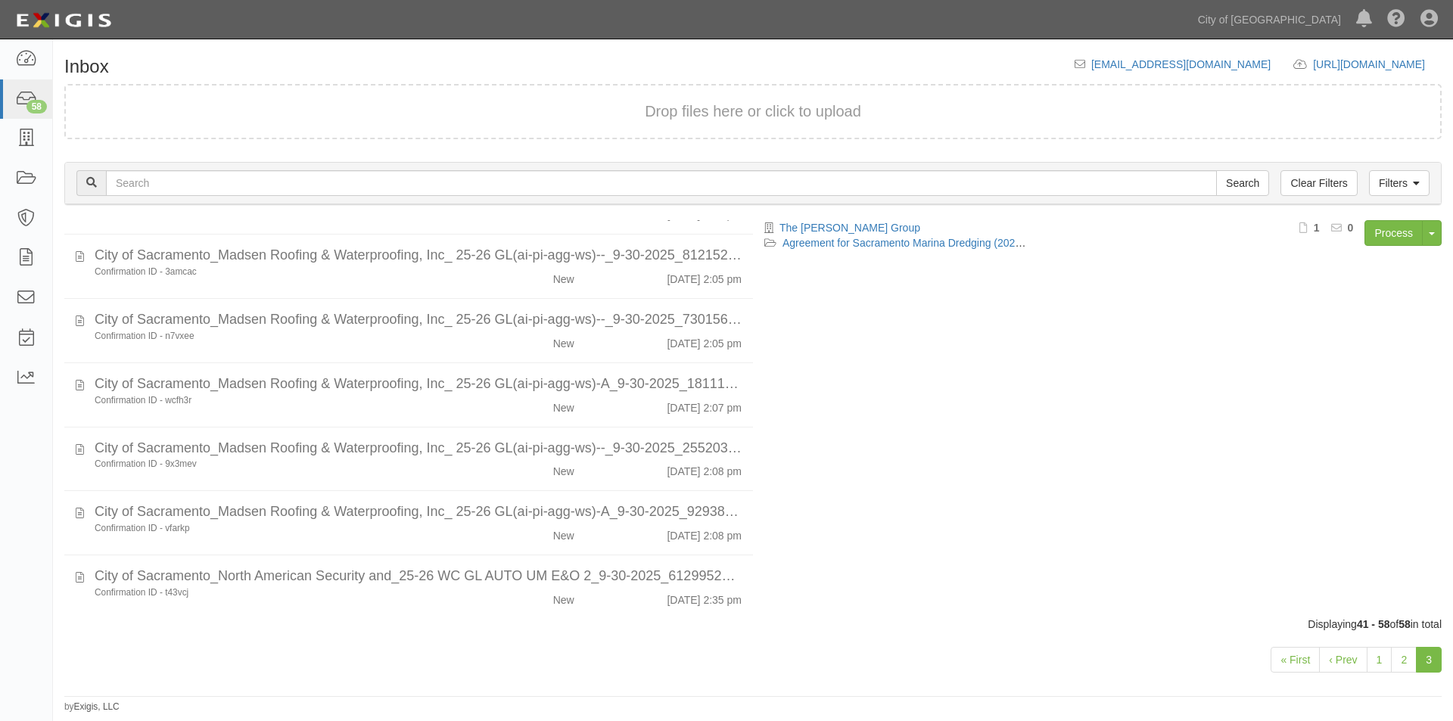
scroll to position [787, 0]
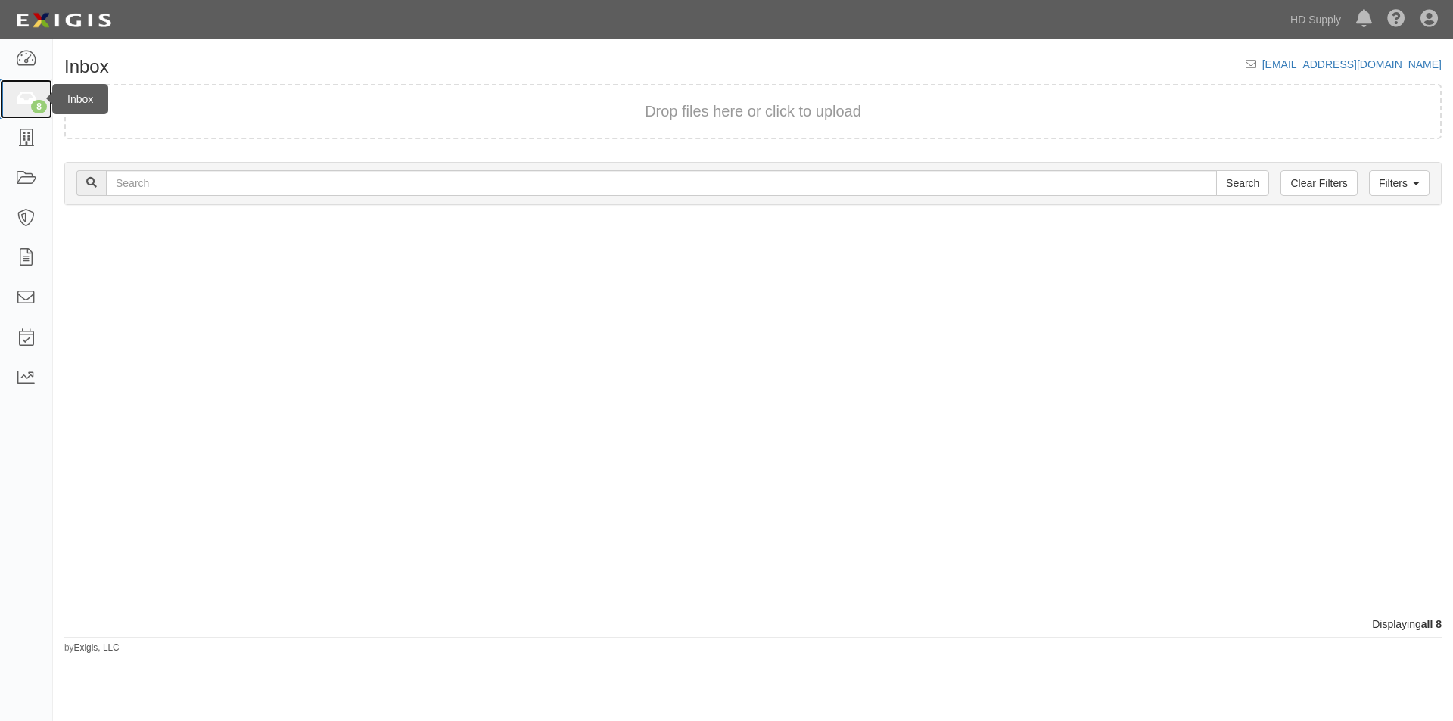
click at [30, 103] on icon at bounding box center [25, 99] width 21 height 17
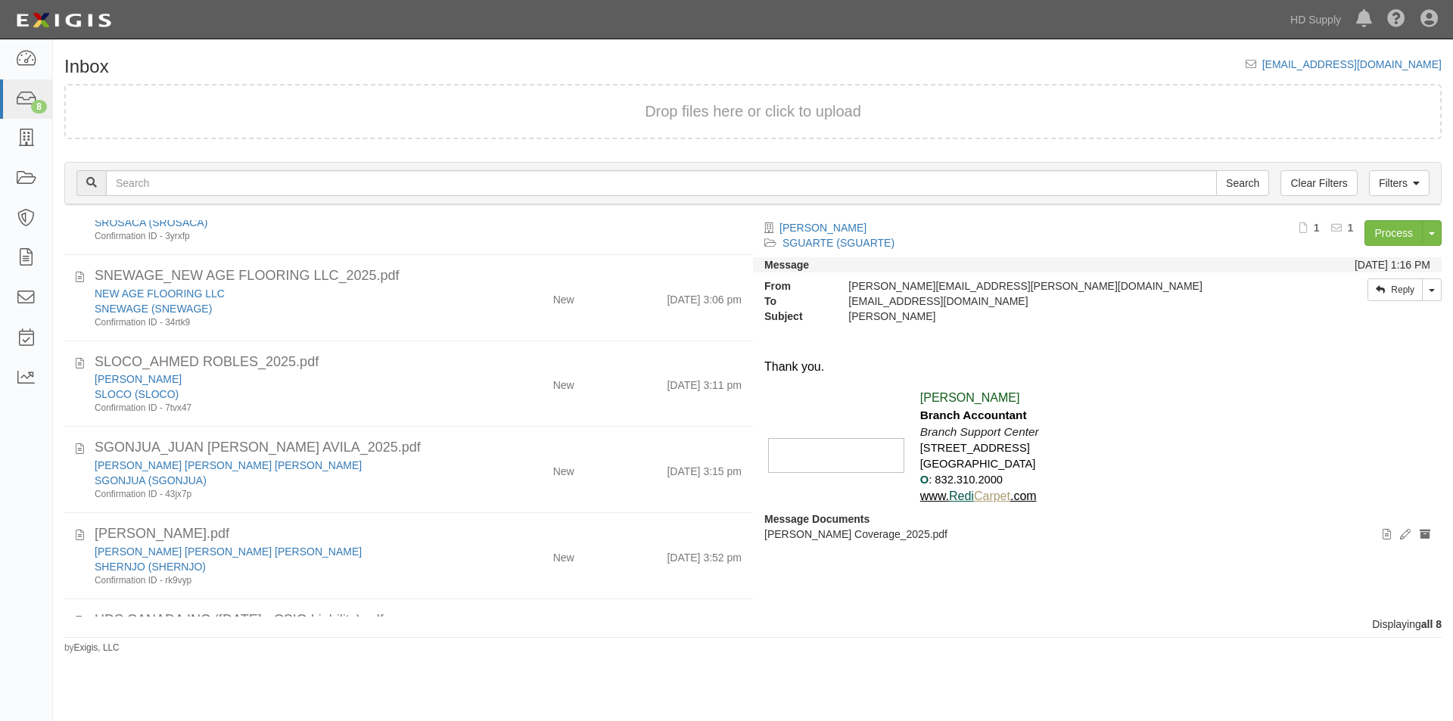
scroll to position [255, 0]
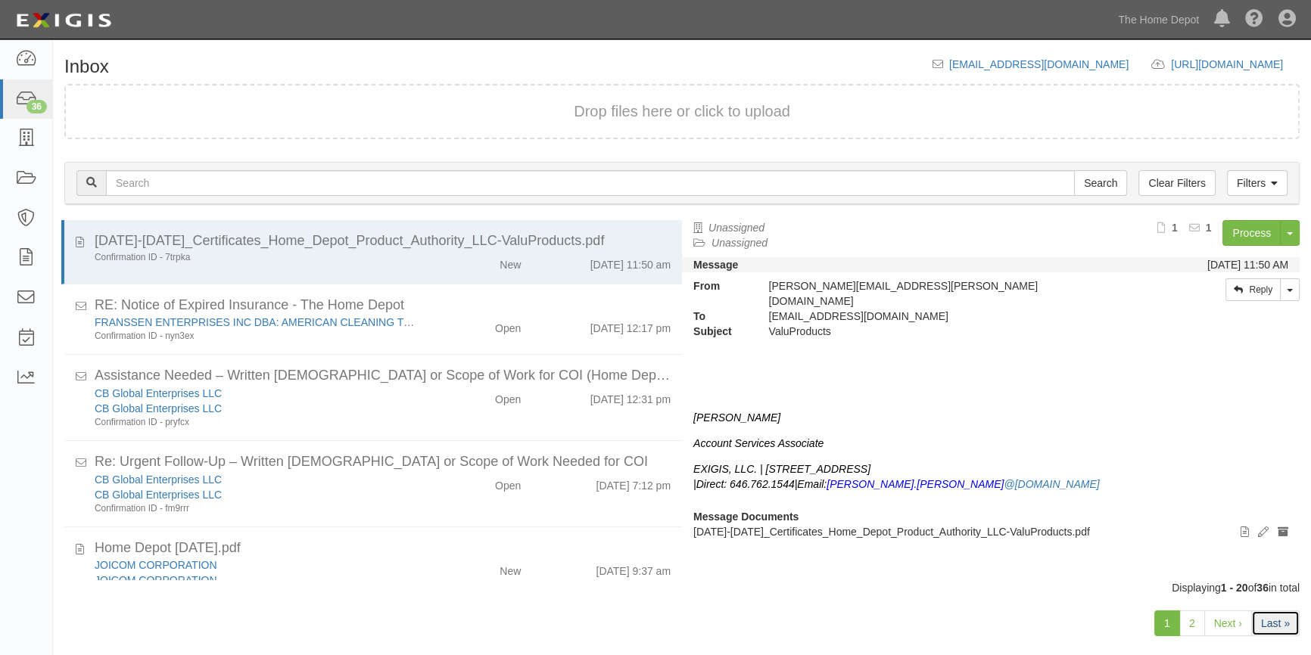
click at [1275, 627] on link "Last »" at bounding box center [1275, 624] width 48 height 26
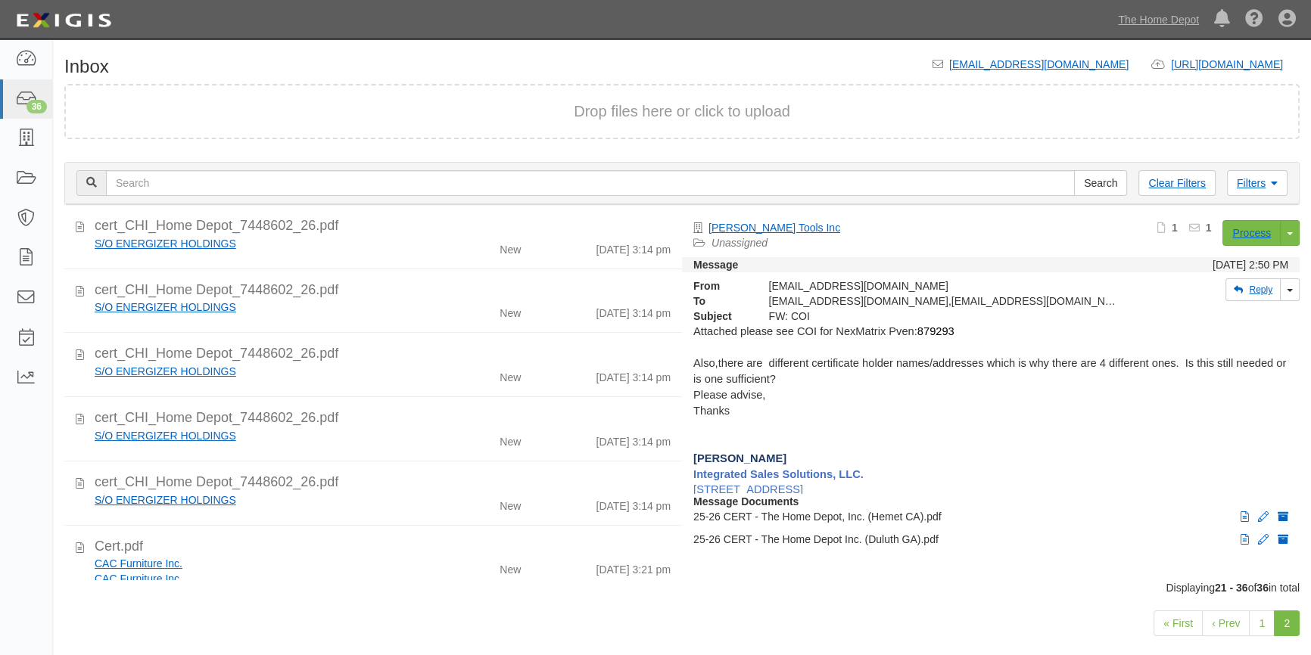
scroll to position [761, 0]
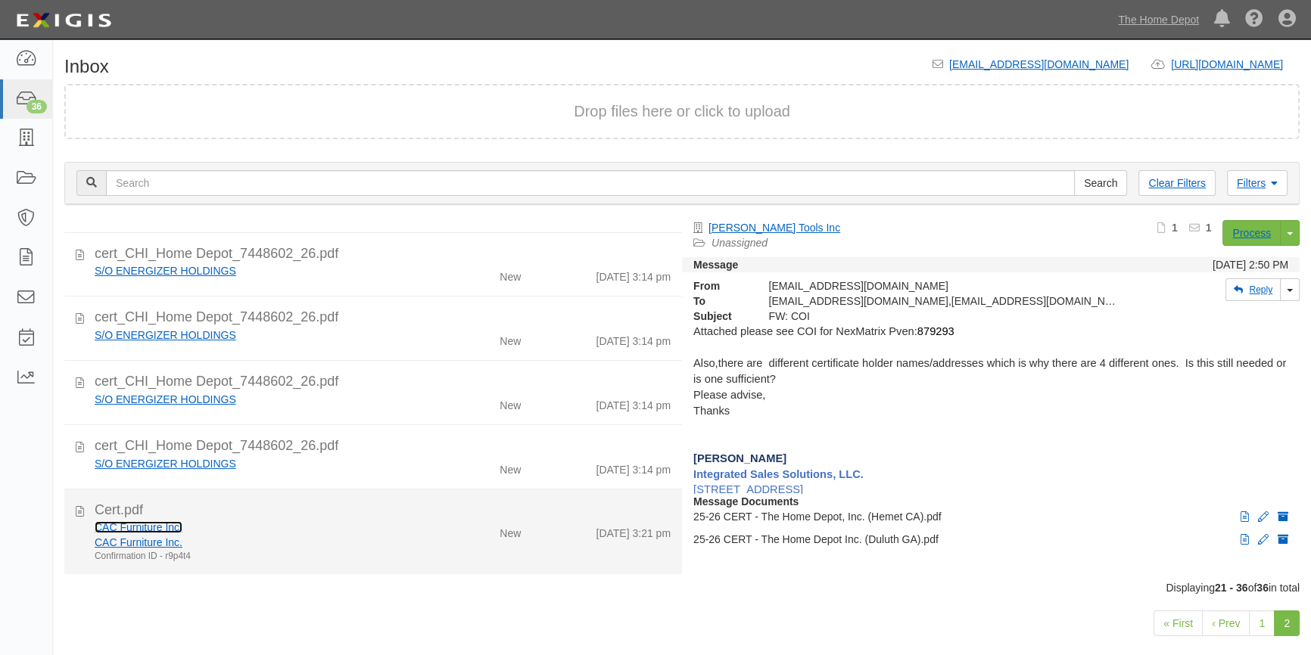
click at [151, 528] on link "CAC Furniture Inc." at bounding box center [139, 528] width 88 height 12
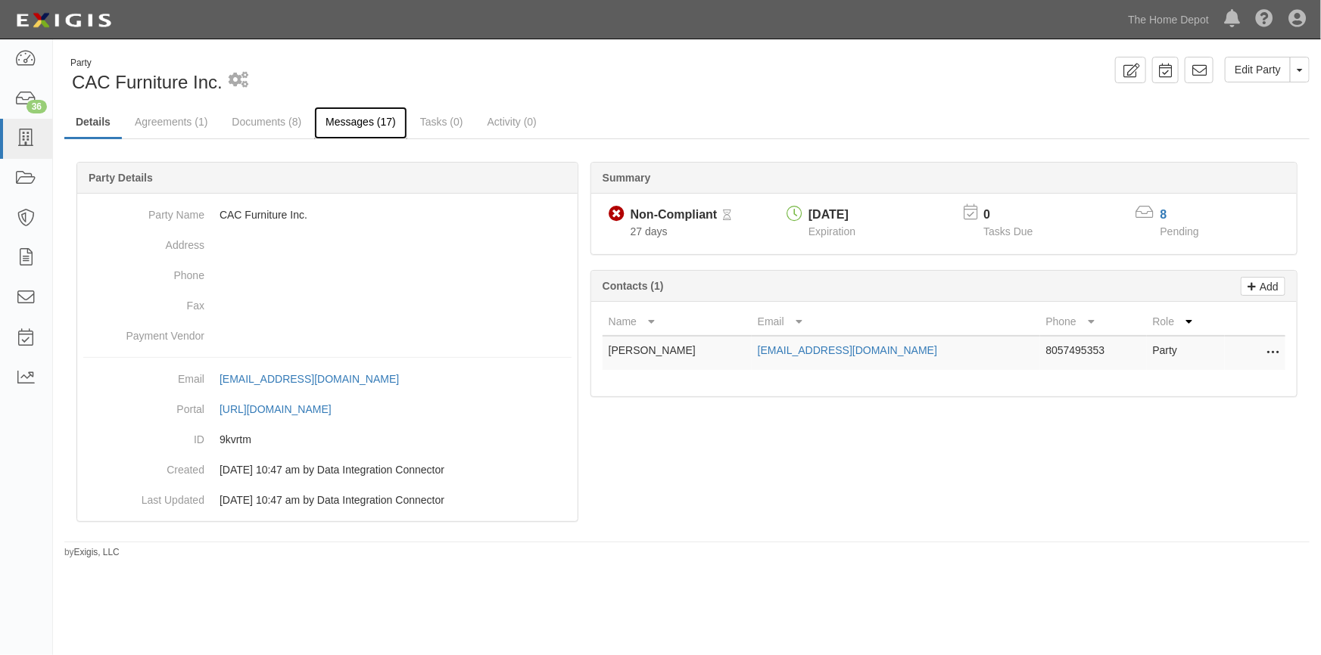
click at [336, 123] on link "Messages (17)" at bounding box center [360, 123] width 93 height 33
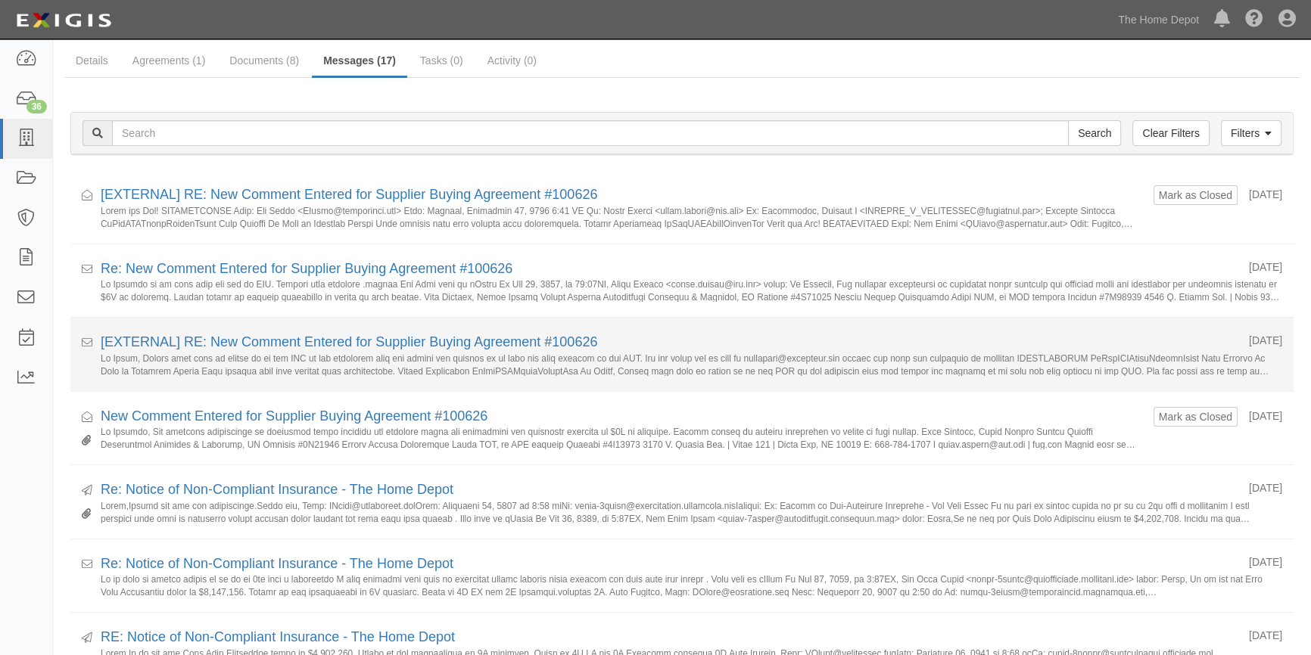
scroll to position [137, 0]
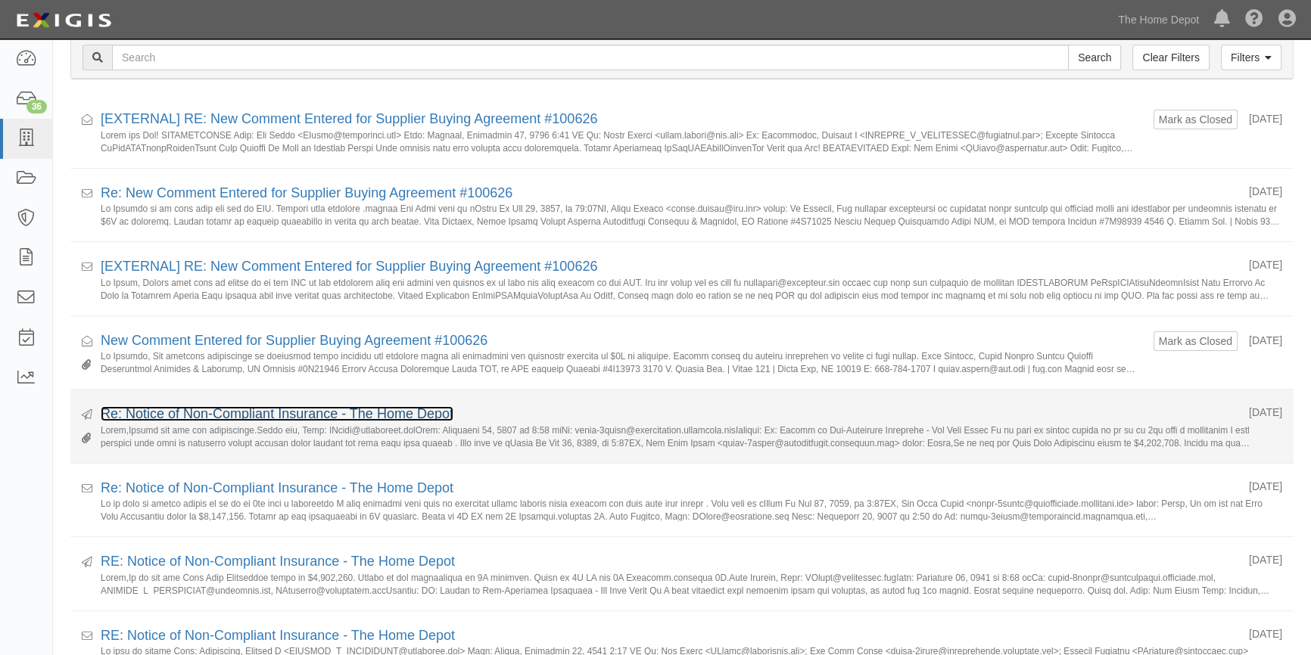
click at [243, 416] on link "Re: Notice of Non-Compliant Insurance - The Home Depot" at bounding box center [277, 413] width 353 height 15
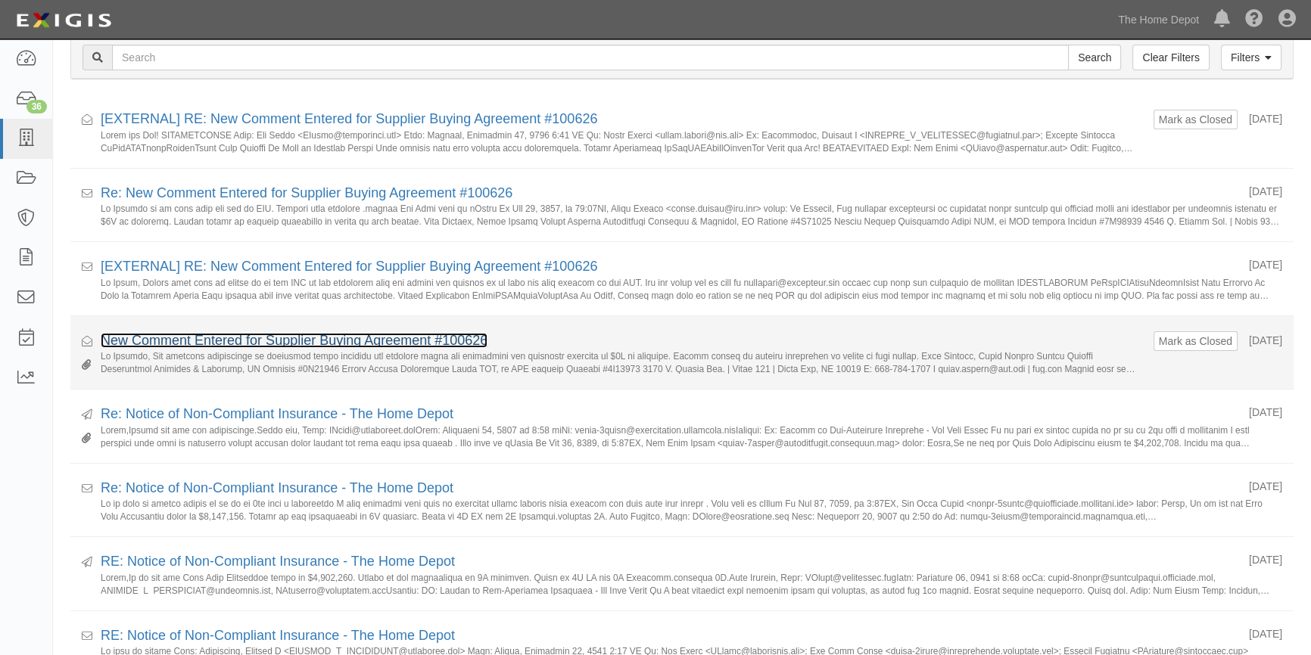
click at [168, 337] on link "New Comment Entered for Supplier Buying Agreement #100626" at bounding box center [294, 340] width 387 height 15
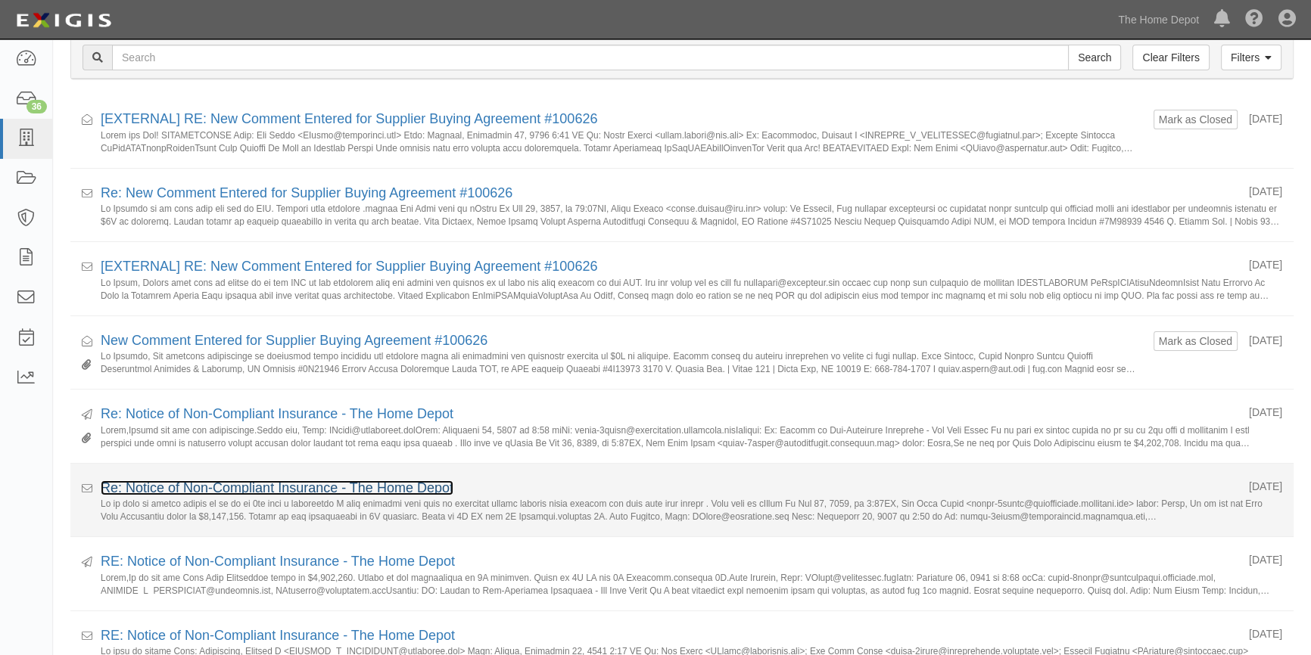
click at [220, 485] on link "Re: Notice of Non-Compliant Insurance - The Home Depot" at bounding box center [277, 488] width 353 height 15
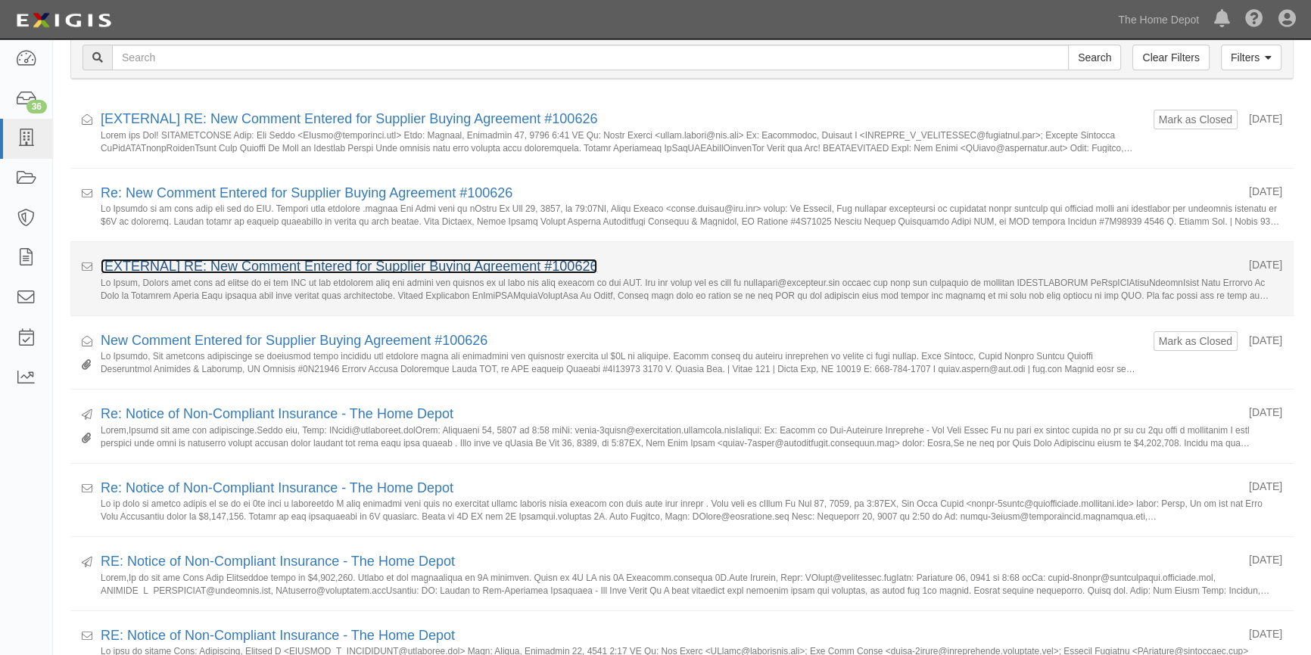
click at [246, 271] on link "[EXTERNAL] RE: New Comment Entered for Supplier Buying Agreement #100626" at bounding box center [349, 266] width 497 height 15
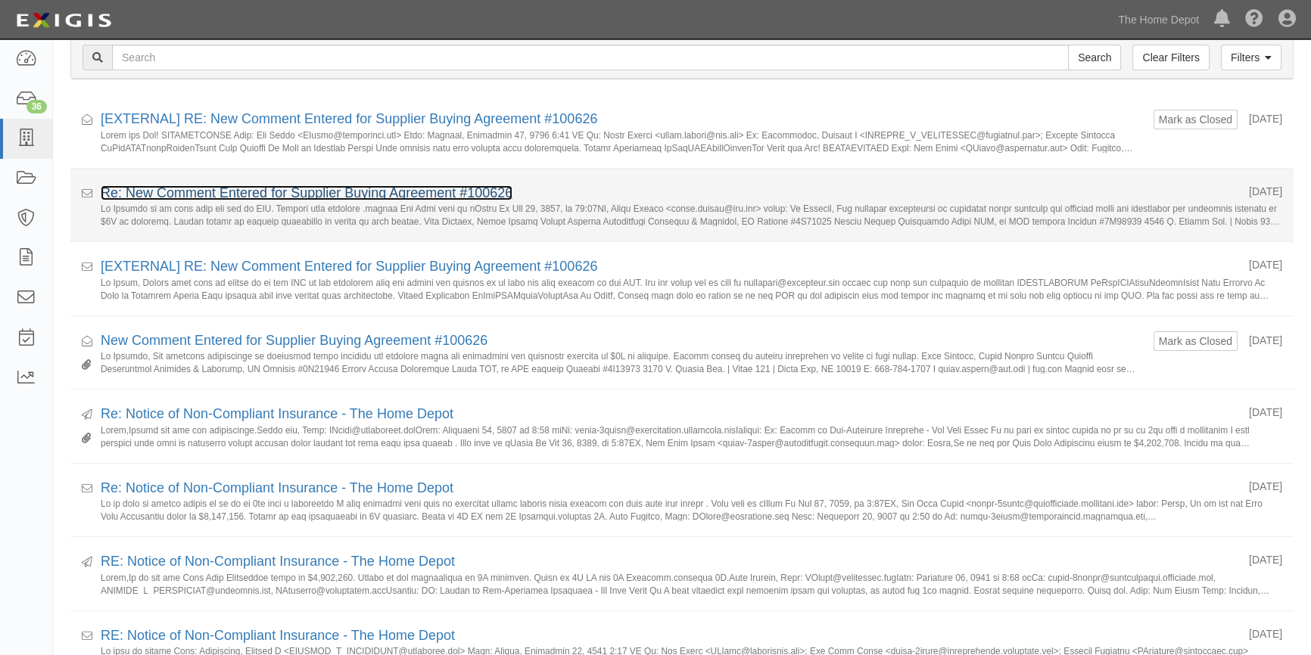
click at [235, 192] on link "Re: New Comment Entered for Supplier Buying Agreement #100626" at bounding box center [307, 192] width 412 height 15
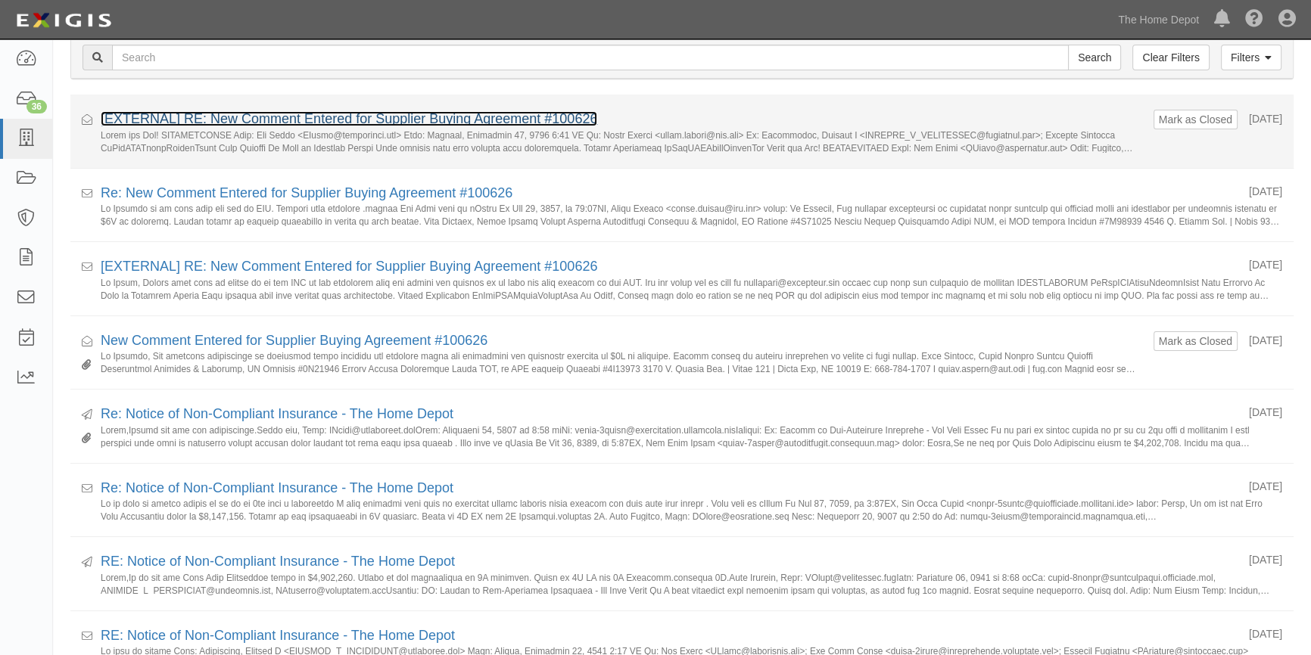
click at [223, 118] on link "[EXTERNAL] RE: New Comment Entered for Supplier Buying Agreement #100626" at bounding box center [349, 118] width 497 height 15
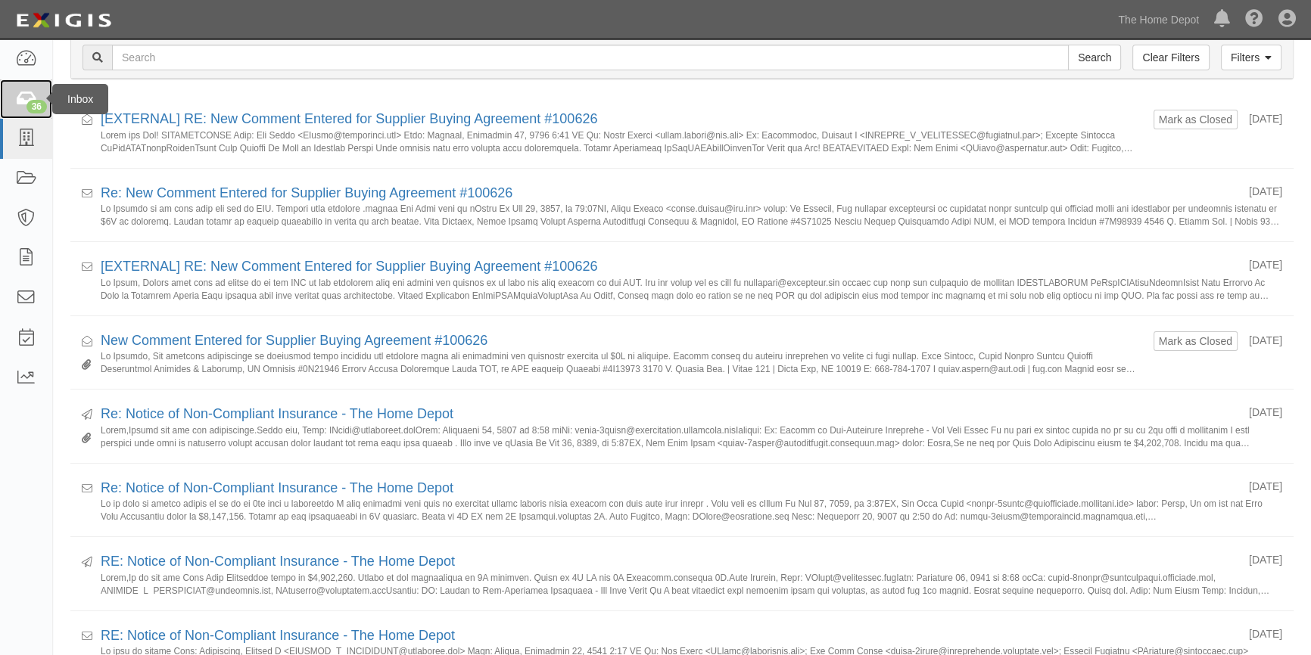
click at [30, 93] on icon at bounding box center [25, 99] width 21 height 17
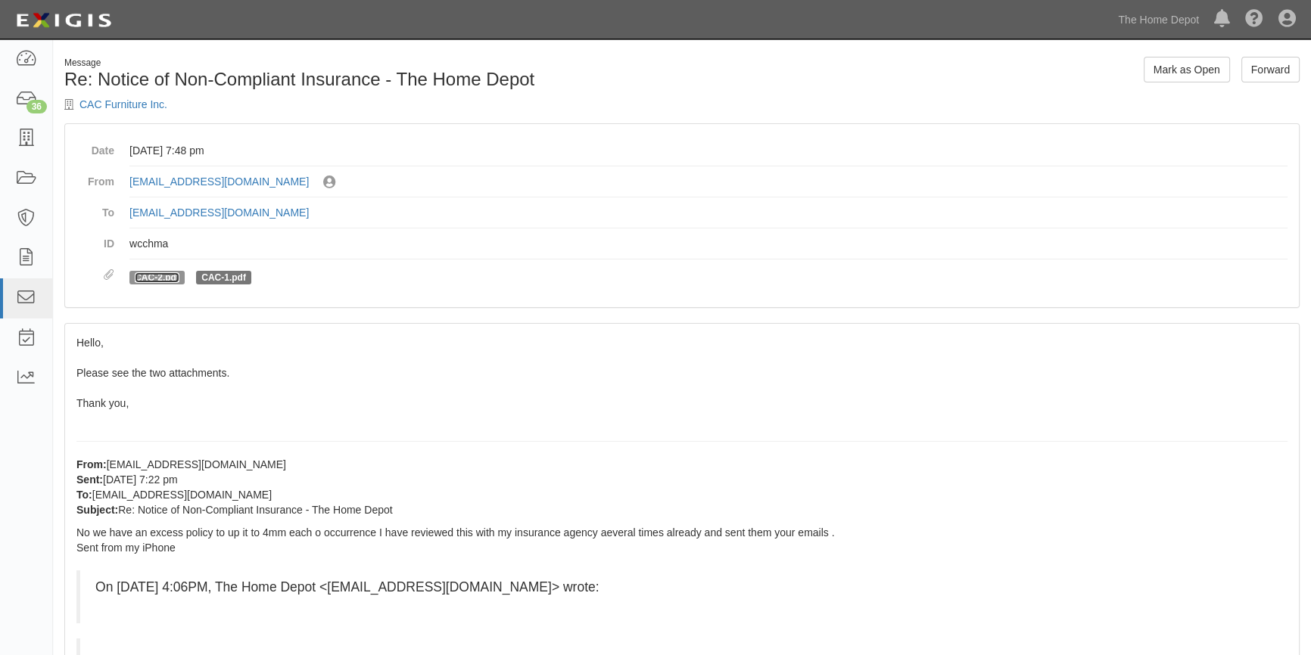
click at [151, 275] on link "CAC-2.pdf" at bounding box center [157, 277] width 45 height 11
click at [223, 278] on link "CAC-1.pdf" at bounding box center [223, 277] width 45 height 11
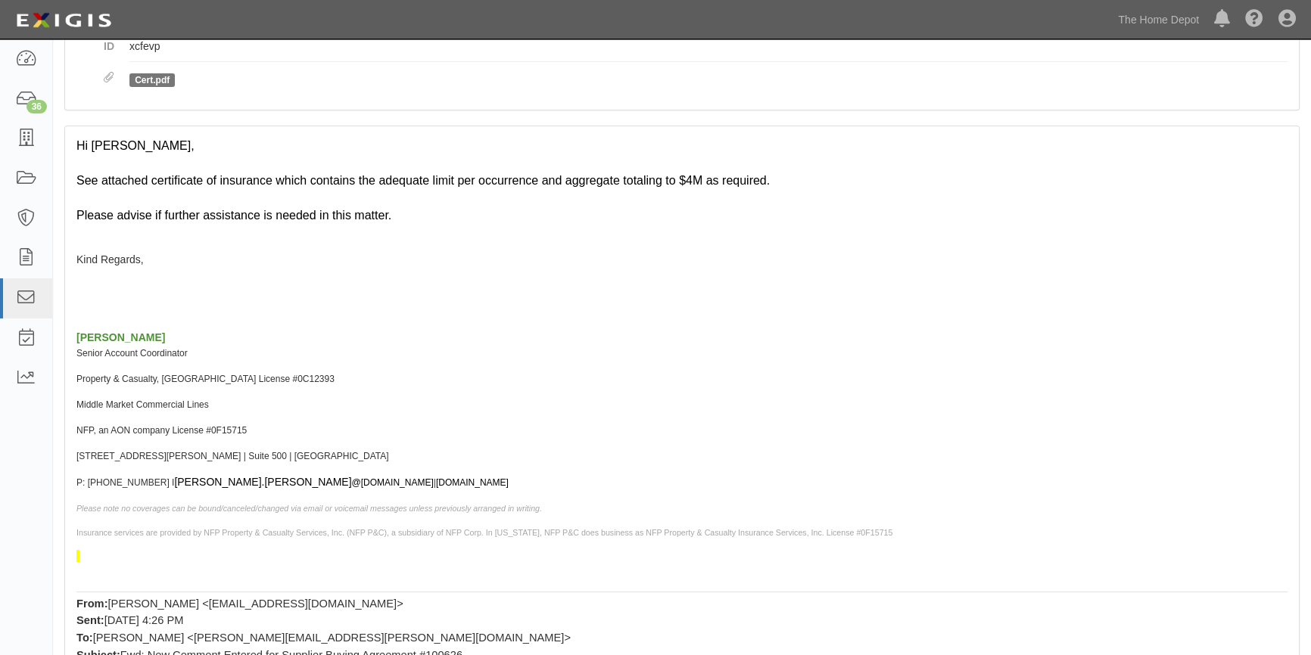
scroll to position [186, 0]
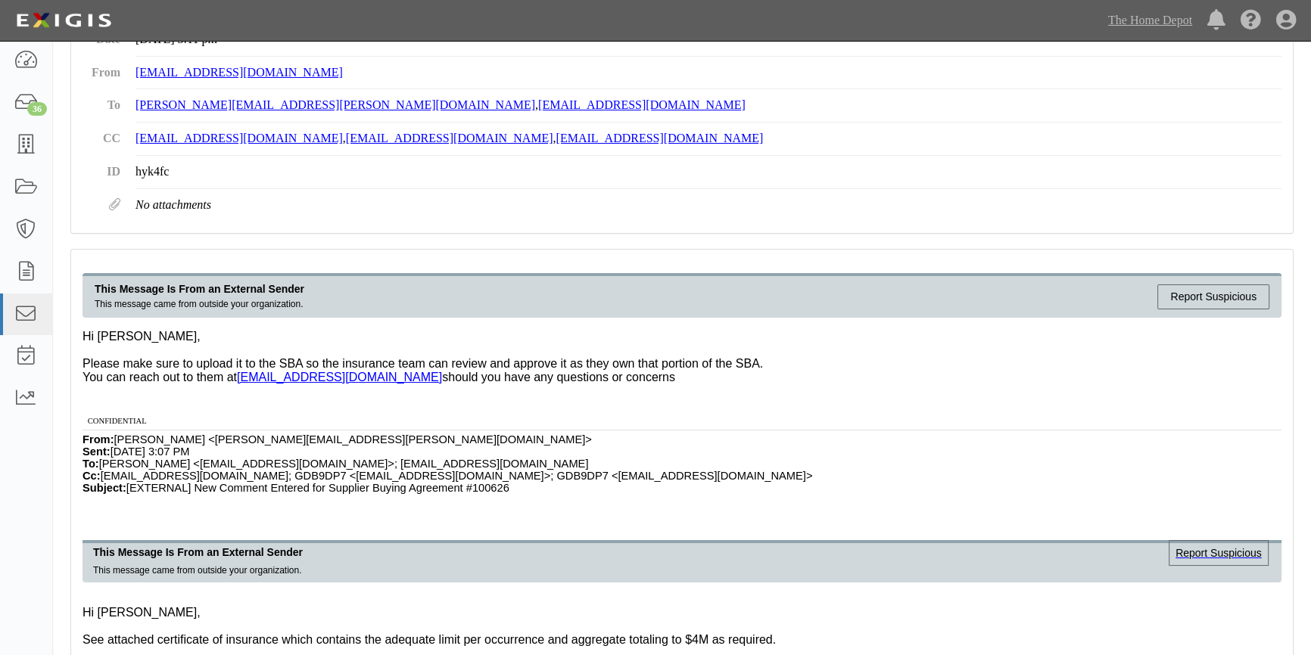
scroll to position [73, 0]
